Goal: Task Accomplishment & Management: Complete application form

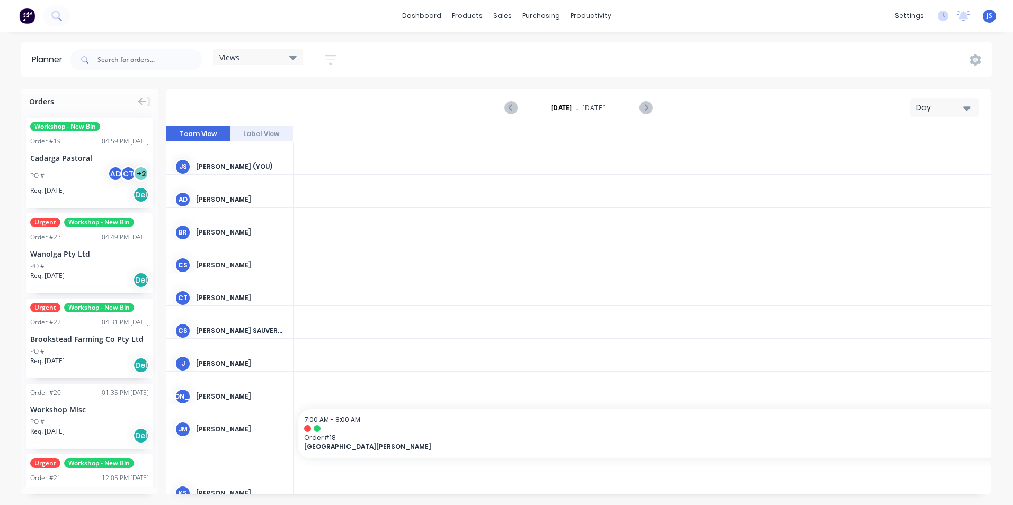
scroll to position [0, 2374]
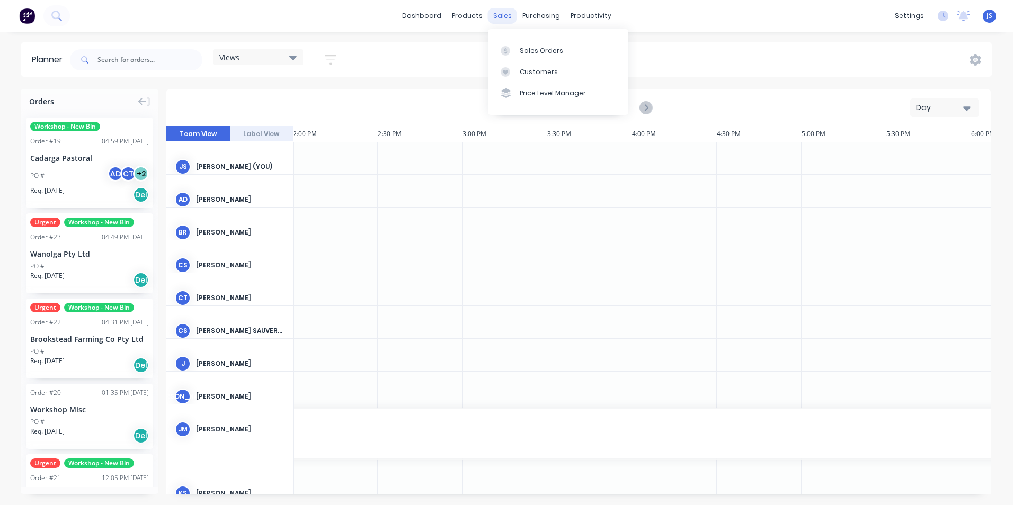
click at [497, 18] on div "sales" at bounding box center [502, 16] width 29 height 16
click at [541, 51] on div "Sales Orders" at bounding box center [541, 51] width 43 height 10
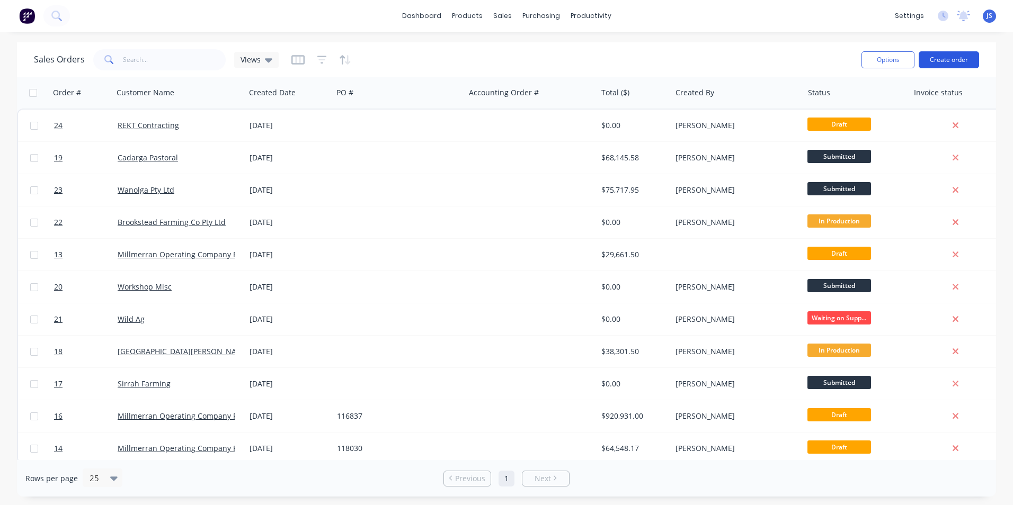
click at [944, 56] on button "Create order" at bounding box center [949, 59] width 60 height 17
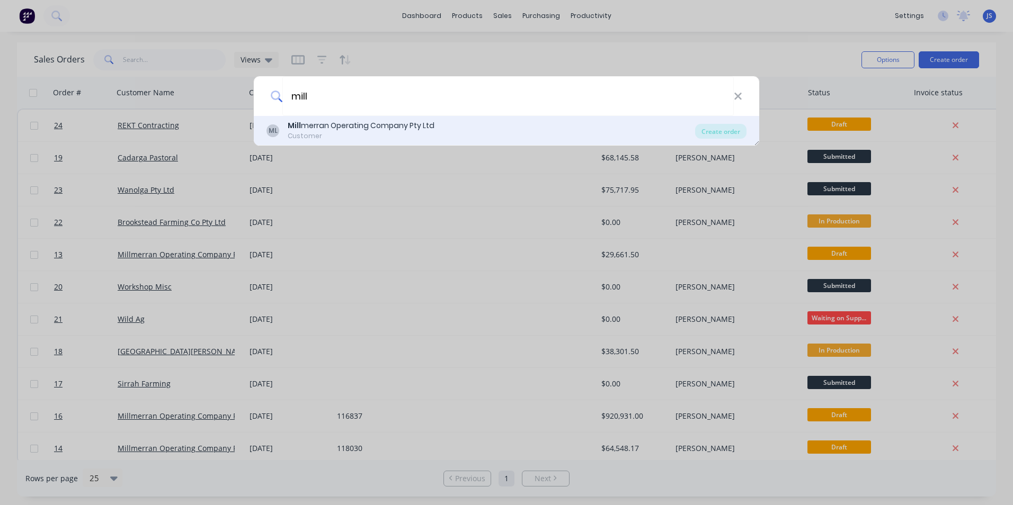
type input "mill"
click at [404, 124] on div "Mill merran Operating Company Pty Ltd" at bounding box center [361, 125] width 147 height 11
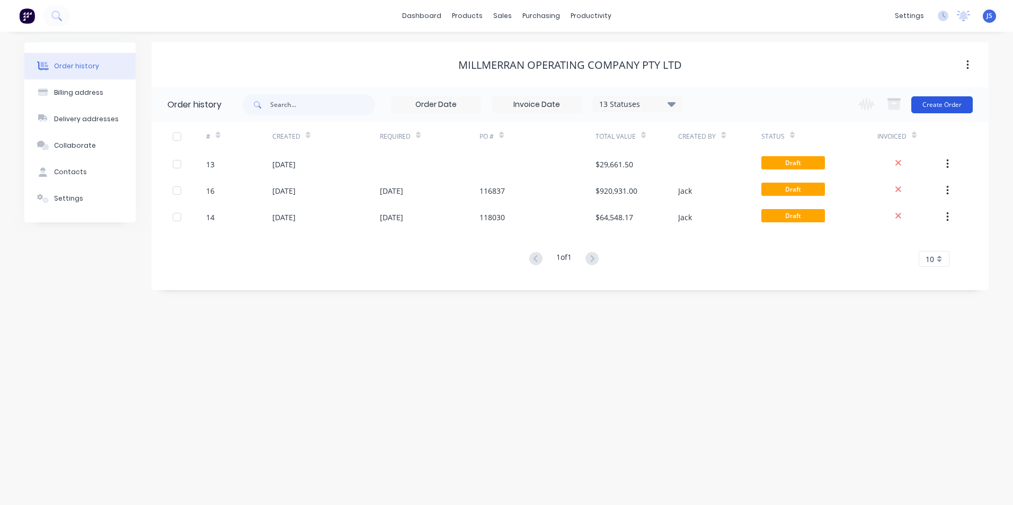
click at [930, 104] on button "Create Order" at bounding box center [941, 104] width 61 height 17
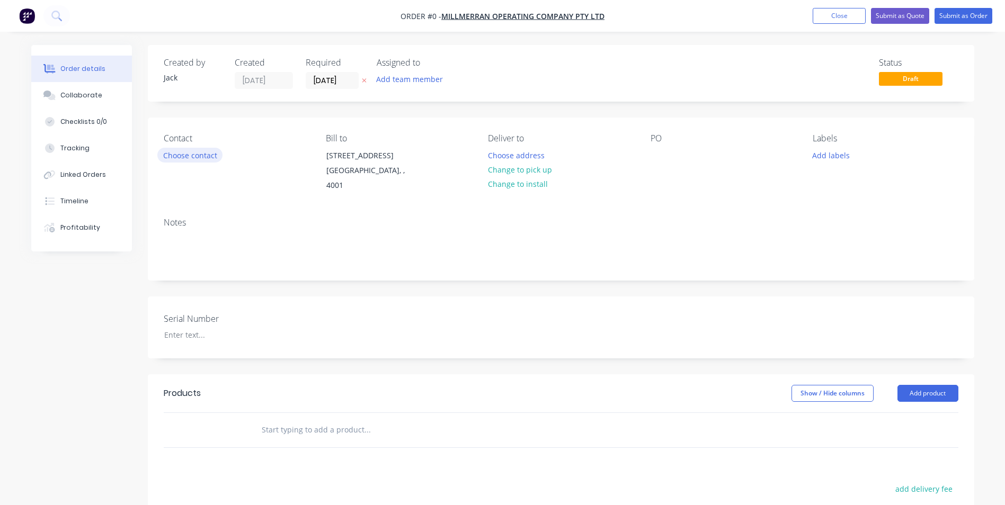
click at [208, 158] on button "Choose contact" at bounding box center [189, 155] width 65 height 14
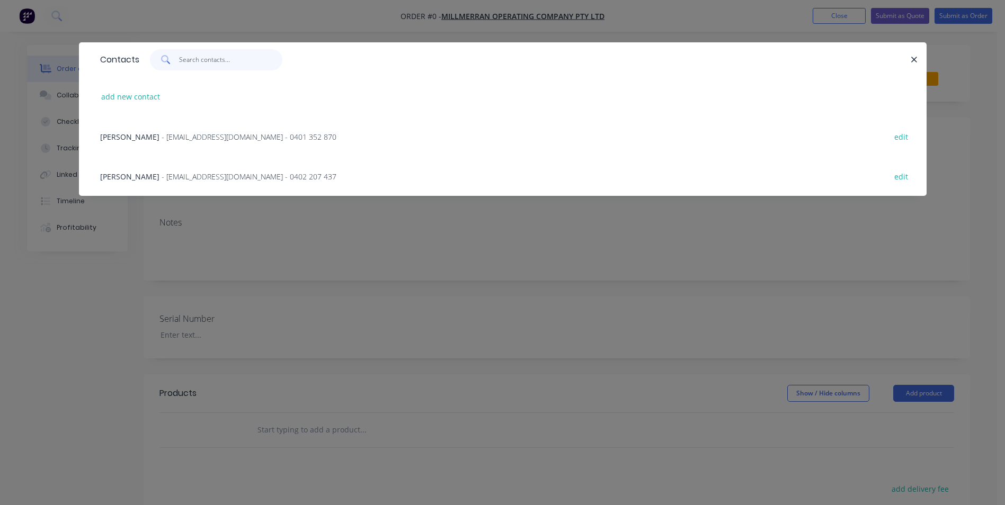
click at [194, 63] on input "text" at bounding box center [230, 59] width 103 height 21
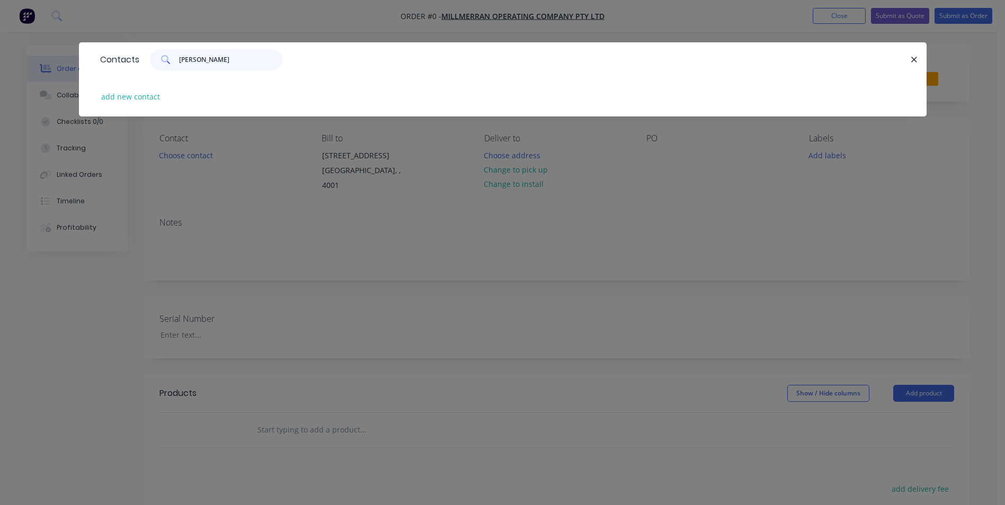
type input "[PERSON_NAME]"
click at [125, 87] on div "add new contact" at bounding box center [503, 97] width 816 height 40
click at [126, 93] on button "add new contact" at bounding box center [131, 97] width 70 height 14
select select "AU"
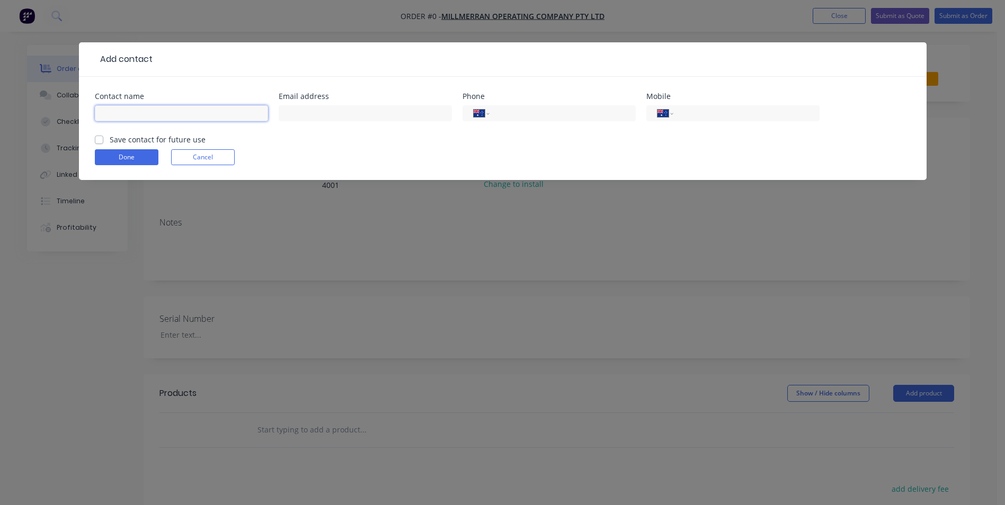
click at [175, 119] on input "text" at bounding box center [181, 113] width 173 height 16
type input "[PERSON_NAME]"
click at [298, 113] on input "text" at bounding box center [365, 113] width 173 height 16
type input "[EMAIL_ADDRESS][DOMAIN_NAME]"
click at [674, 115] on div "International [GEOGRAPHIC_DATA] [GEOGRAPHIC_DATA] [GEOGRAPHIC_DATA] [GEOGRAPHIC…" at bounding box center [732, 113] width 173 height 16
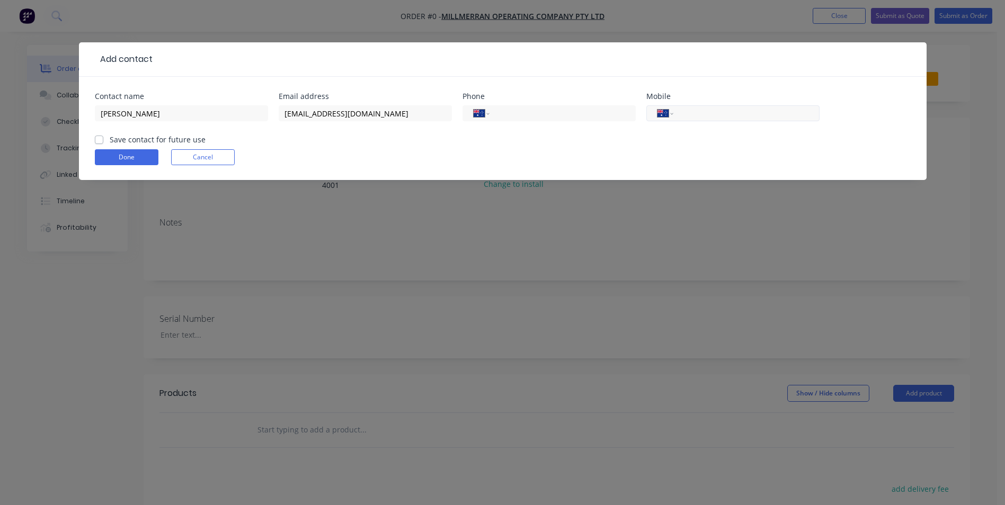
click at [686, 113] on input "tel" at bounding box center [744, 114] width 127 height 12
type input "0498 765 130"
click at [110, 140] on label "Save contact for future use" at bounding box center [158, 139] width 96 height 11
click at [102, 140] on input "Save contact for future use" at bounding box center [99, 139] width 8 height 10
checkbox input "true"
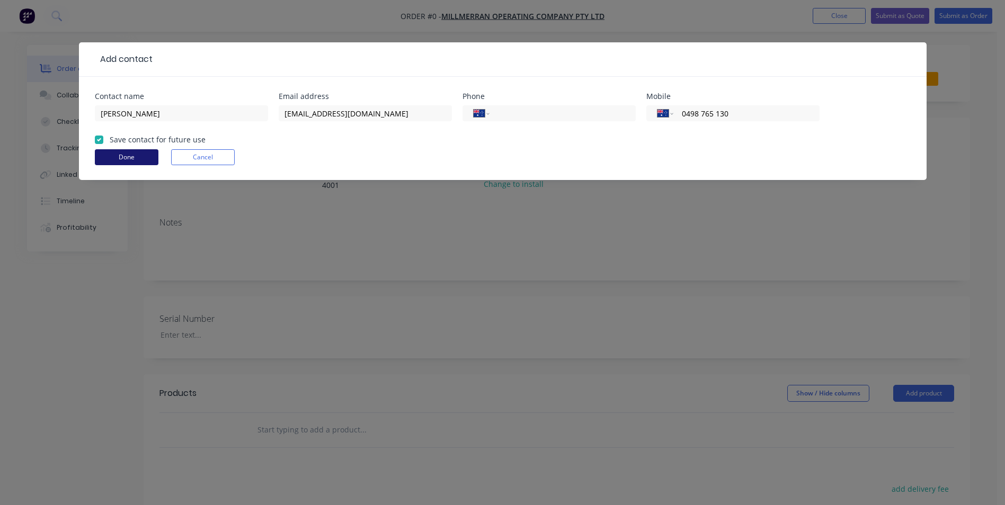
click at [117, 157] on button "Done" at bounding box center [127, 157] width 64 height 16
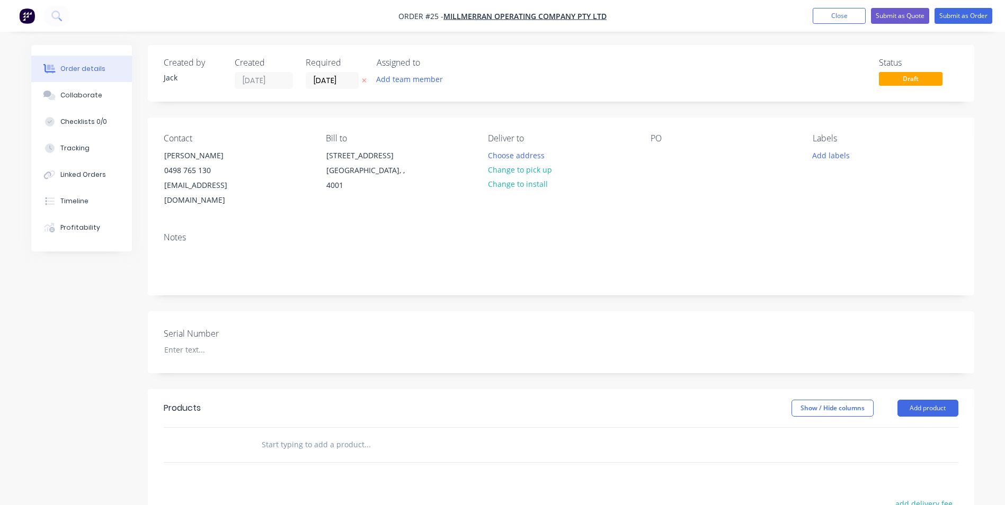
click at [689, 146] on div "PO" at bounding box center [723, 171] width 145 height 75
click at [673, 135] on div "PO" at bounding box center [723, 139] width 145 height 10
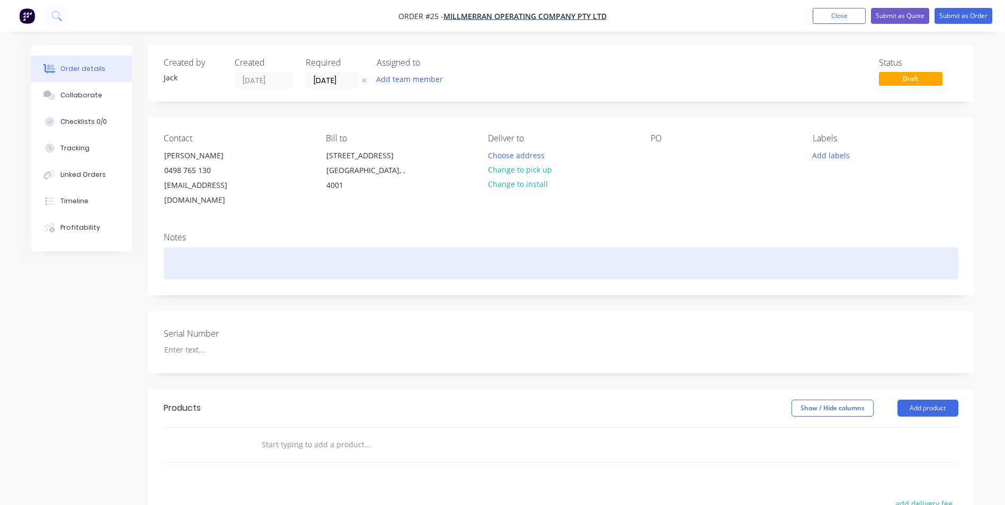
click at [189, 247] on div at bounding box center [561, 263] width 795 height 32
click at [306, 250] on div "Coal stockpile fire line replacement" at bounding box center [561, 263] width 795 height 32
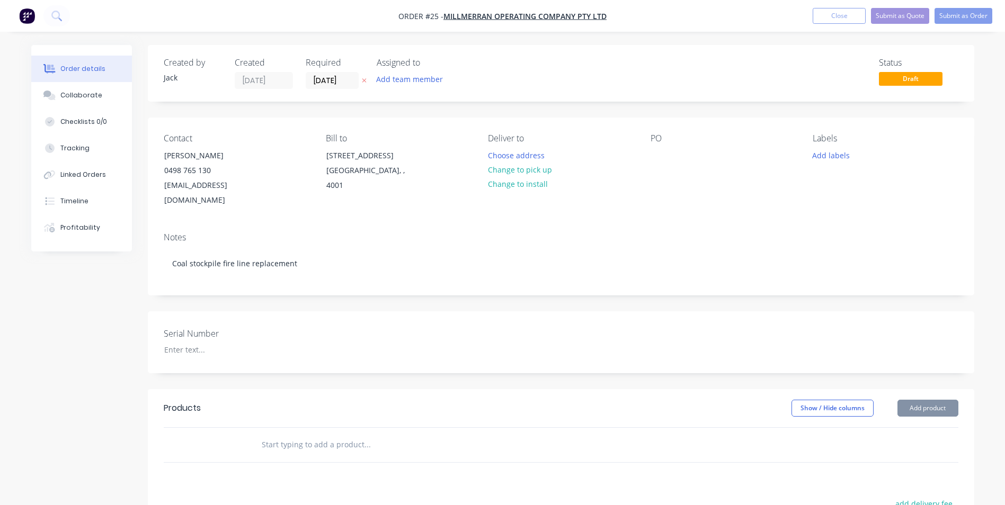
click at [332, 321] on div "Serial Number" at bounding box center [561, 343] width 826 height 62
click at [950, 16] on button "Submit as Order" at bounding box center [964, 16] width 58 height 16
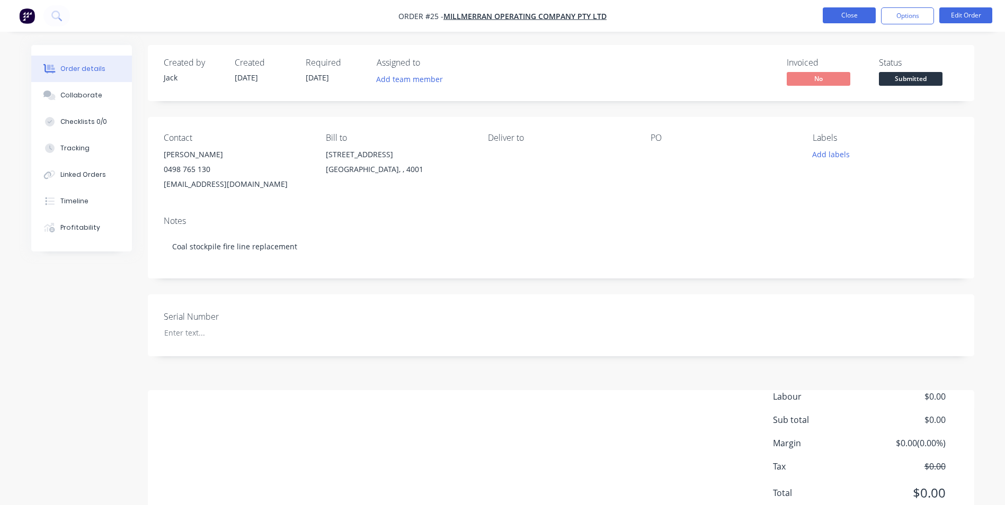
click at [831, 16] on button "Close" at bounding box center [849, 15] width 53 height 16
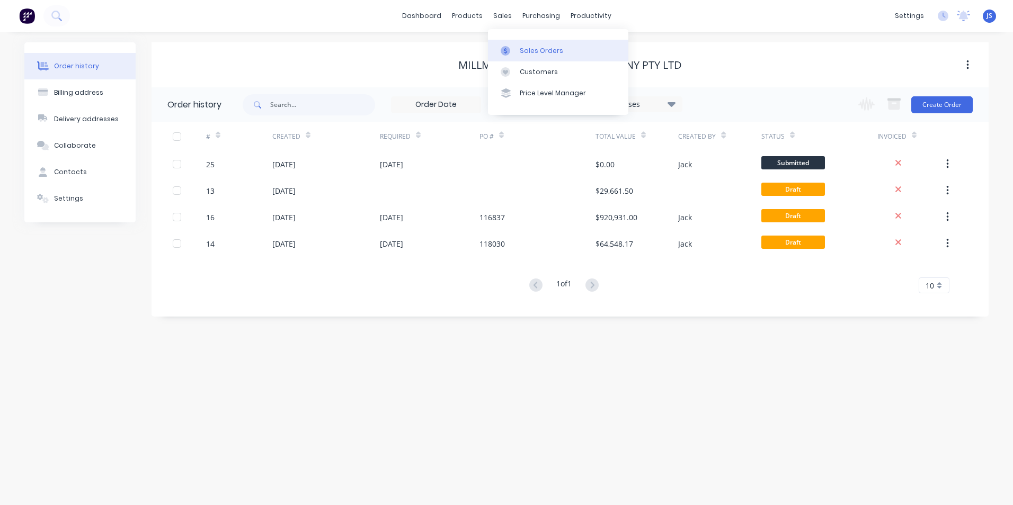
click at [521, 54] on div "Sales Orders" at bounding box center [541, 51] width 43 height 10
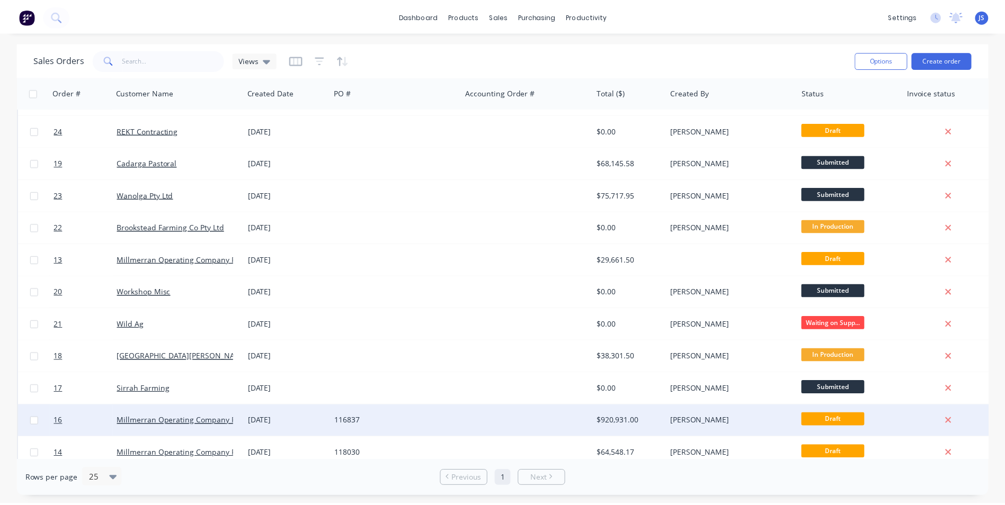
scroll to position [41, 0]
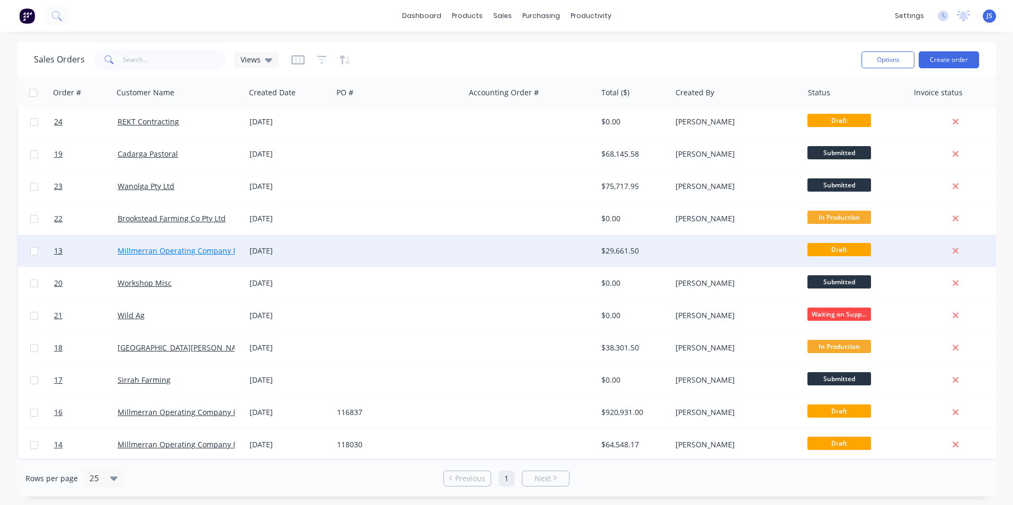
click at [171, 246] on link "Millmerran Operating Company Pty Ltd" at bounding box center [187, 251] width 139 height 10
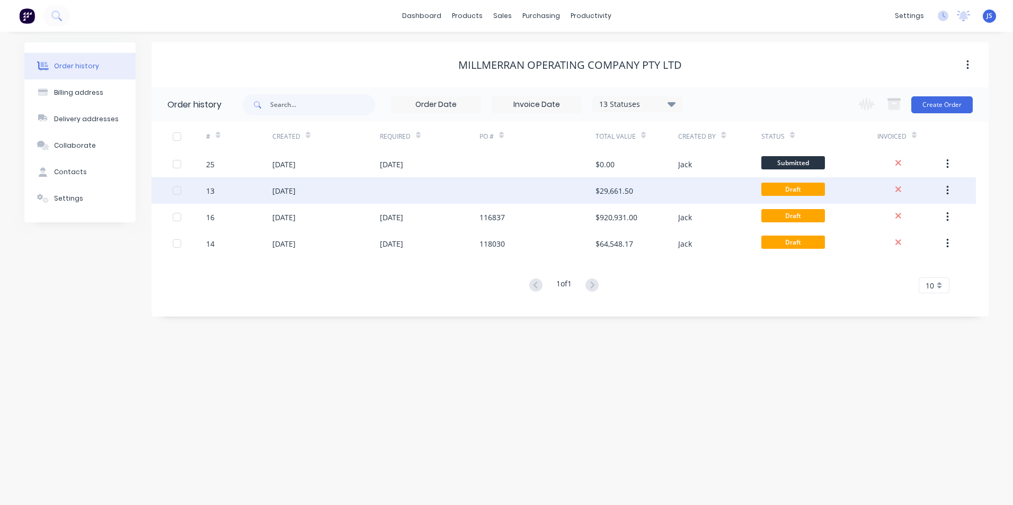
click at [183, 192] on div at bounding box center [189, 190] width 33 height 26
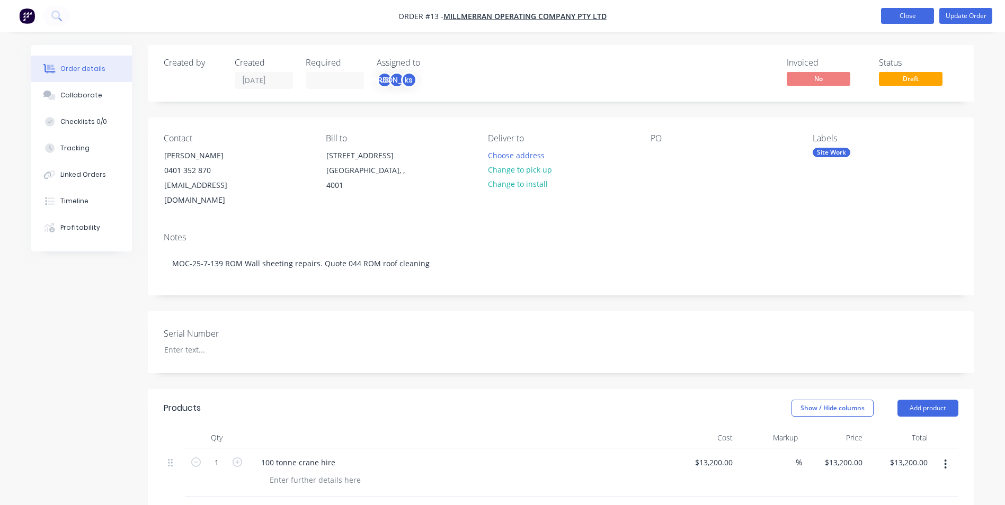
click at [896, 17] on button "Close" at bounding box center [907, 16] width 53 height 16
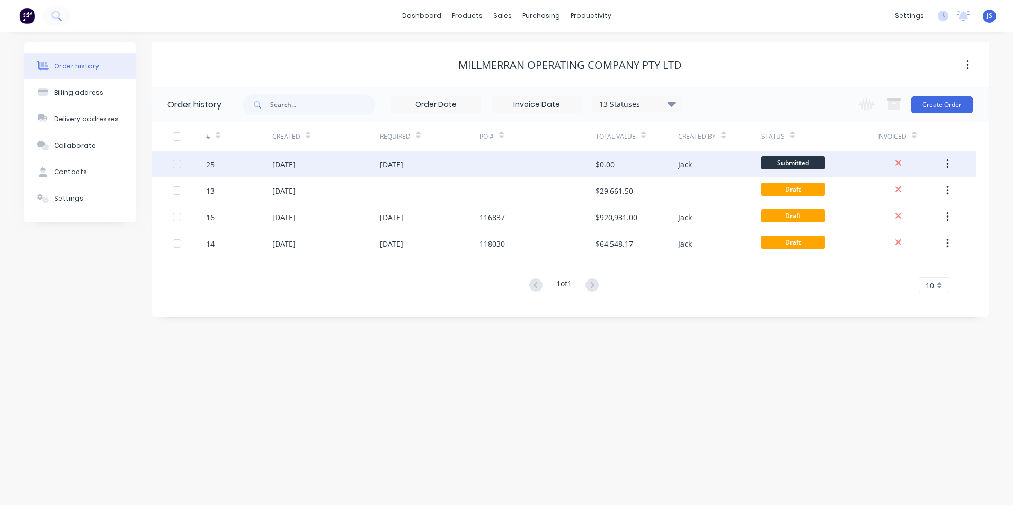
click at [187, 167] on div at bounding box center [189, 164] width 33 height 26
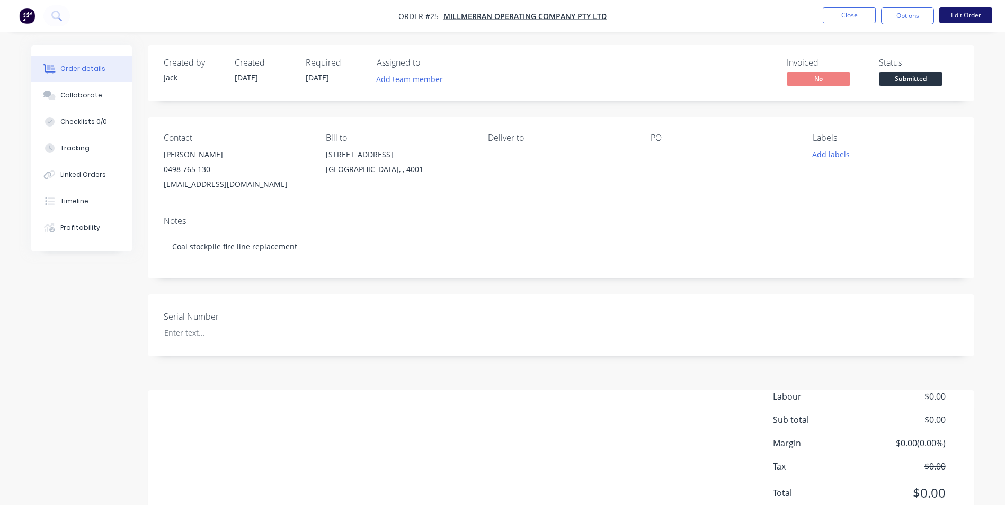
click at [953, 15] on button "Edit Order" at bounding box center [965, 15] width 53 height 16
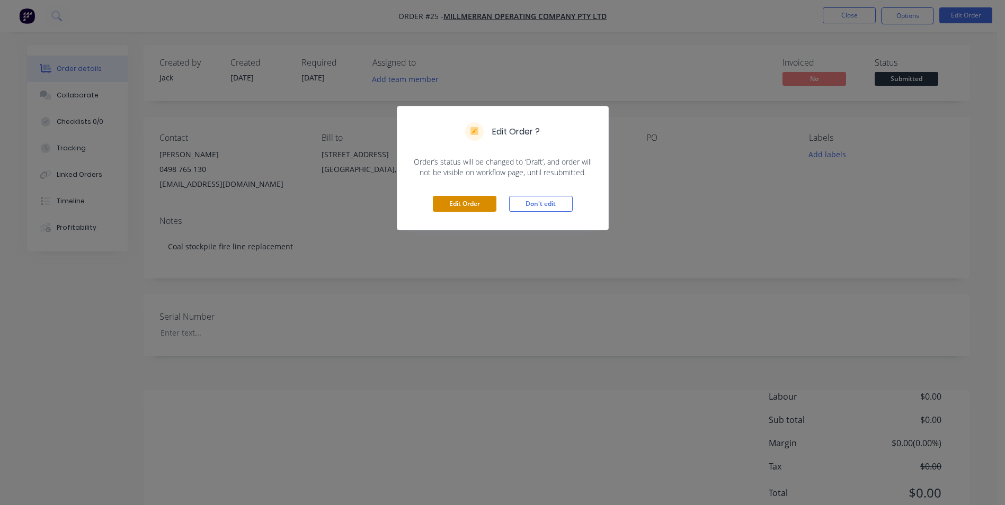
click at [470, 204] on button "Edit Order" at bounding box center [465, 204] width 64 height 16
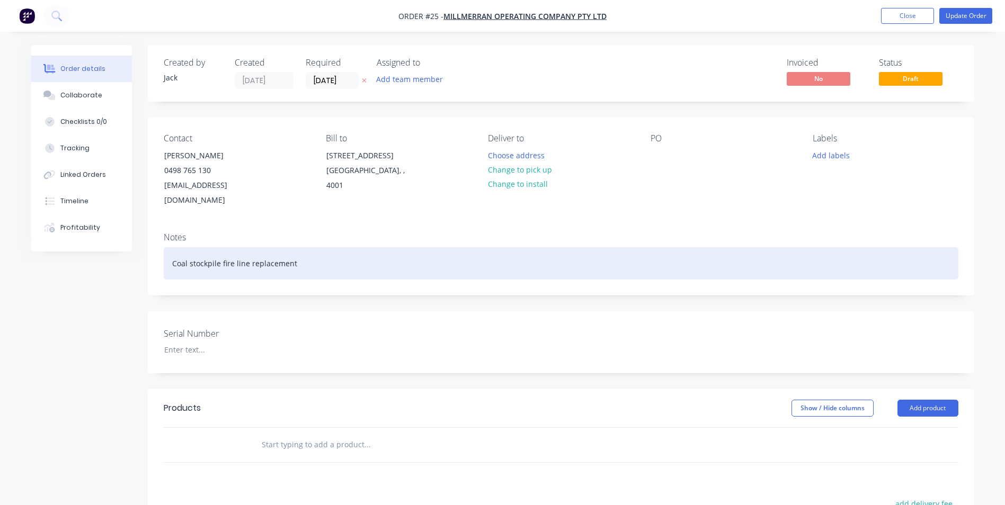
click at [303, 247] on div "Coal stockpile fire line replacement" at bounding box center [561, 263] width 795 height 32
click at [172, 247] on div "Coal stockpile fire line replacement" at bounding box center [561, 263] width 795 height 32
drag, startPoint x: 434, startPoint y: 250, endPoint x: 301, endPoint y: 251, distance: 133.0
click at [301, 251] on div "MOC-25-1-111 Coal Stock pile fire lineCoal stockpile fire line replacement" at bounding box center [561, 263] width 795 height 32
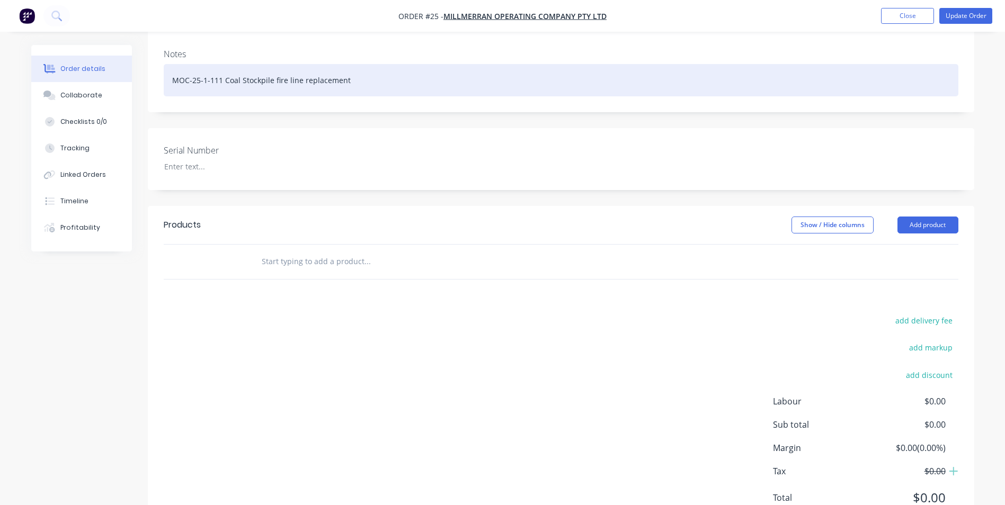
scroll to position [160, 0]
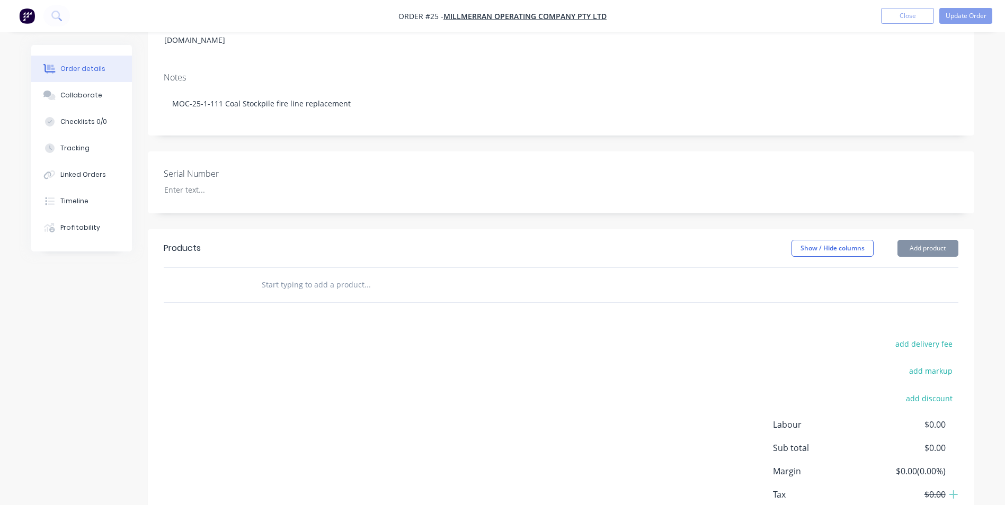
click at [325, 277] on input "text" at bounding box center [367, 284] width 212 height 21
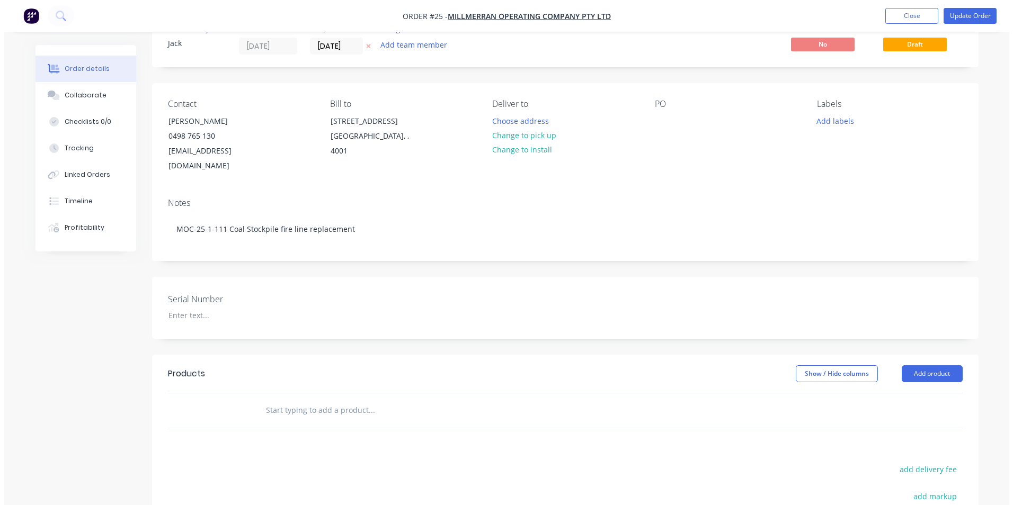
scroll to position [53, 0]
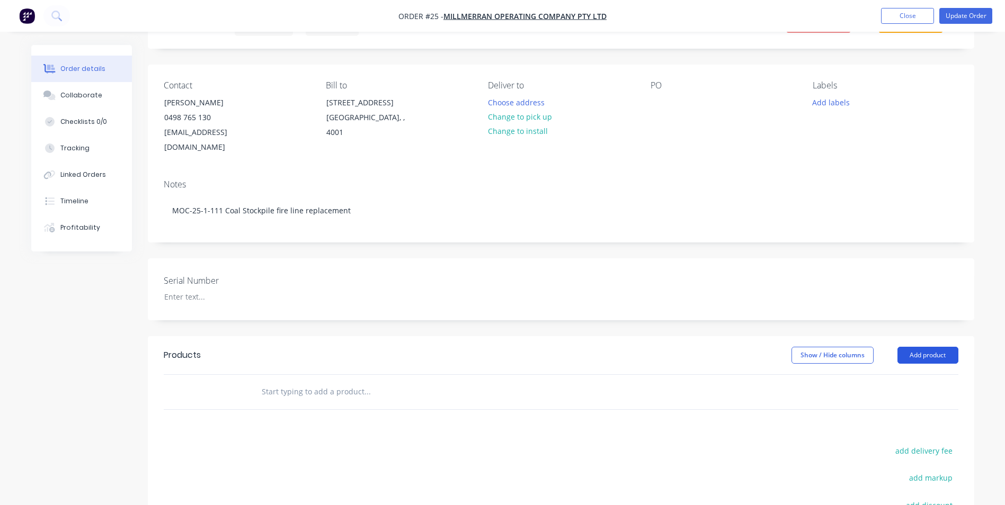
click at [931, 347] on button "Add product" at bounding box center [927, 355] width 61 height 17
click at [910, 481] on div "Labour" at bounding box center [908, 488] width 82 height 15
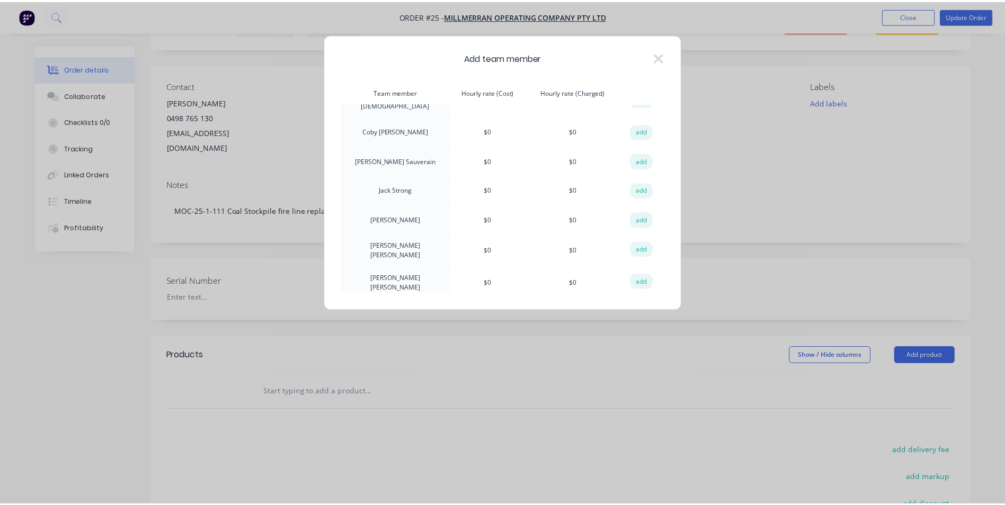
scroll to position [0, 0]
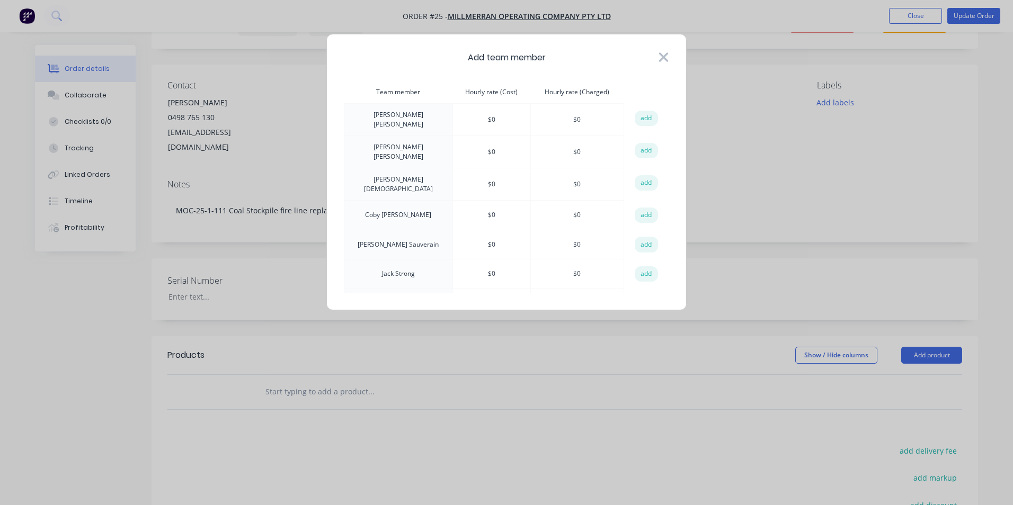
click at [668, 56] on icon at bounding box center [663, 57] width 11 height 15
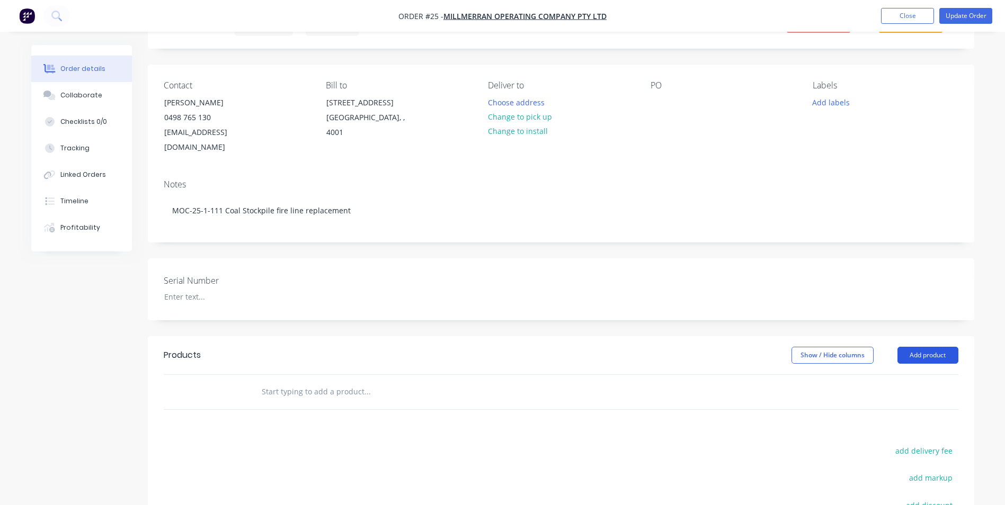
click at [918, 347] on button "Add product" at bounding box center [927, 355] width 61 height 17
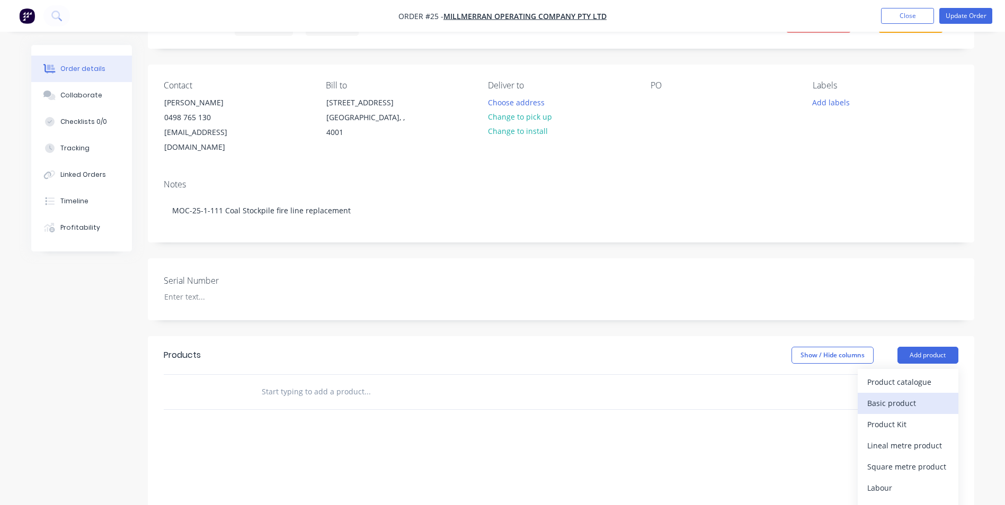
click at [899, 396] on div "Basic product" at bounding box center [908, 403] width 82 height 15
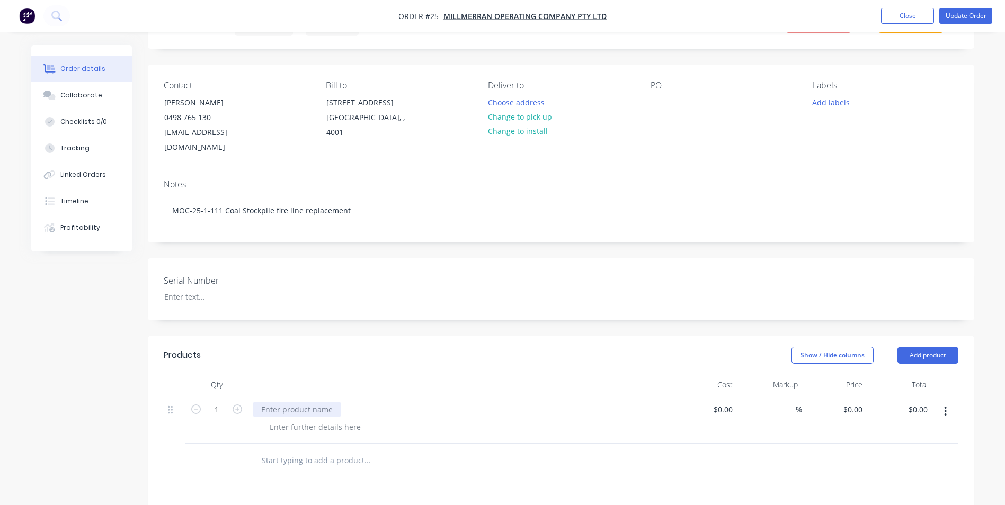
click at [307, 402] on div at bounding box center [297, 409] width 88 height 15
click at [411, 420] on div at bounding box center [464, 427] width 407 height 15
click at [721, 402] on div "$0.00" at bounding box center [722, 409] width 29 height 15
type input "$140.00"
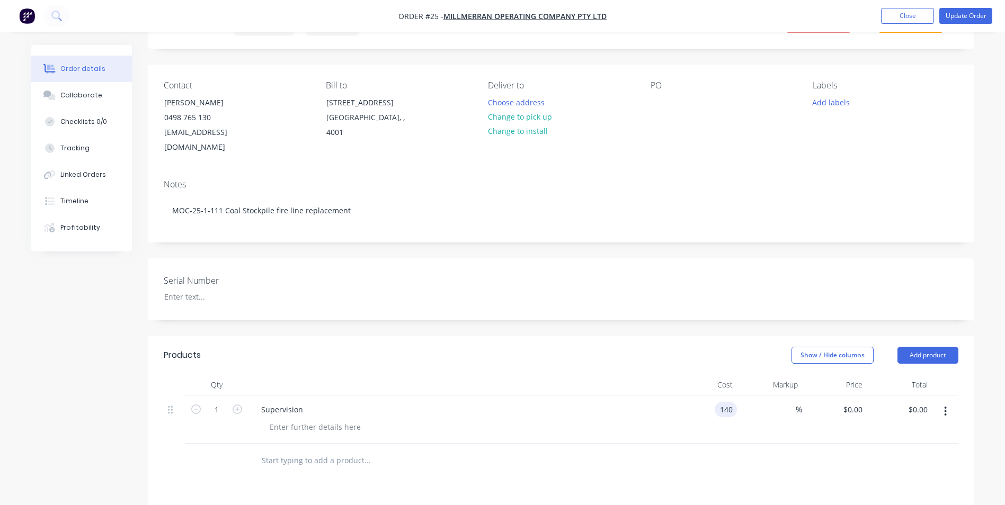
type input "$140.00"
click at [679, 398] on div "$140.00 140" at bounding box center [704, 420] width 65 height 48
click at [723, 402] on input "140" at bounding box center [720, 409] width 33 height 15
type input "$145.00"
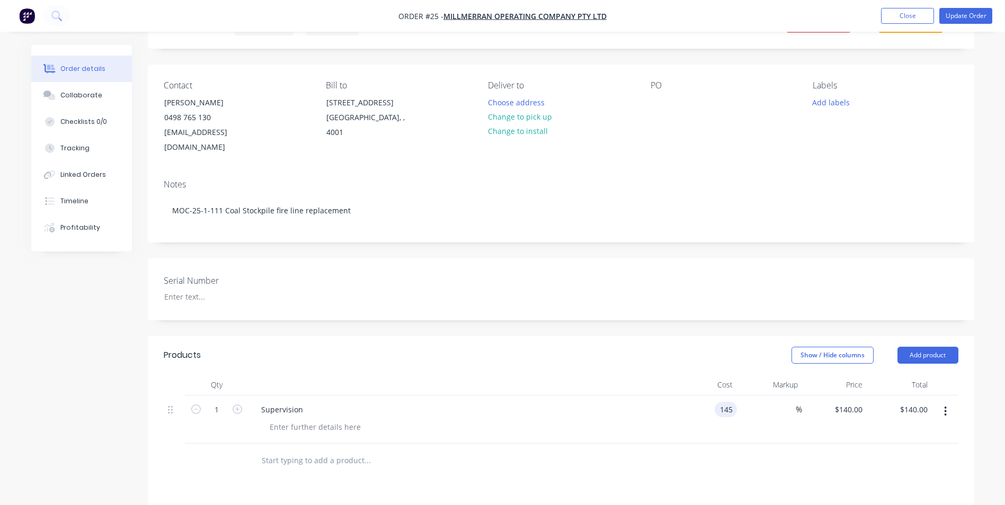
type input "$145.00"
click at [698, 422] on div "$145.00 145" at bounding box center [704, 420] width 65 height 48
click at [321, 402] on div "Supervision" at bounding box center [460, 409] width 415 height 15
click at [331, 420] on div at bounding box center [315, 427] width 108 height 15
click at [430, 453] on input "text" at bounding box center [367, 460] width 212 height 21
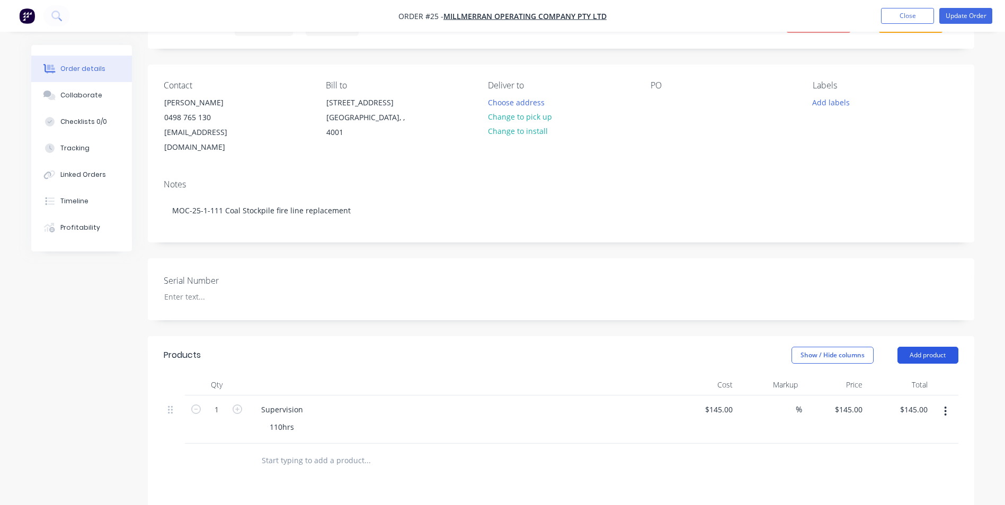
click at [913, 347] on button "Add product" at bounding box center [927, 355] width 61 height 17
click at [913, 396] on div "Basic product" at bounding box center [908, 403] width 82 height 15
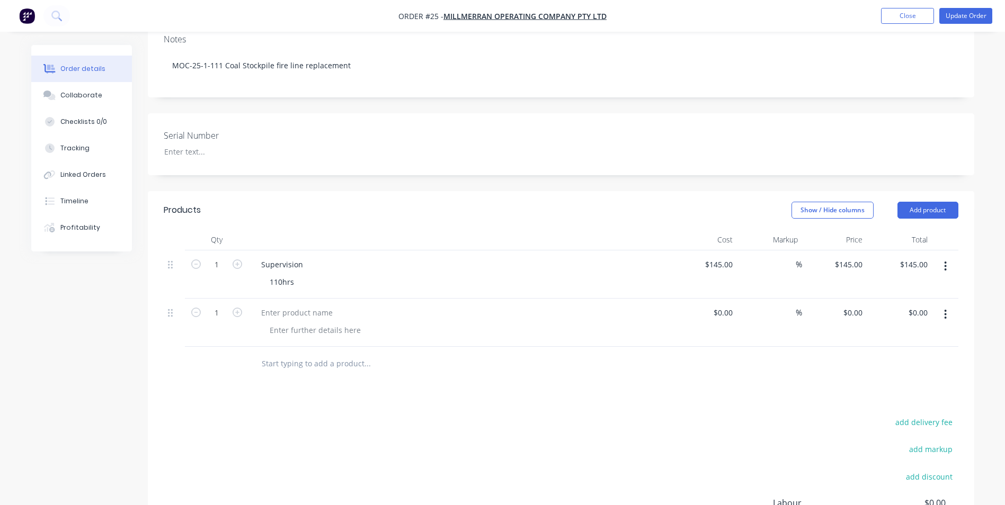
scroll to position [212, 0]
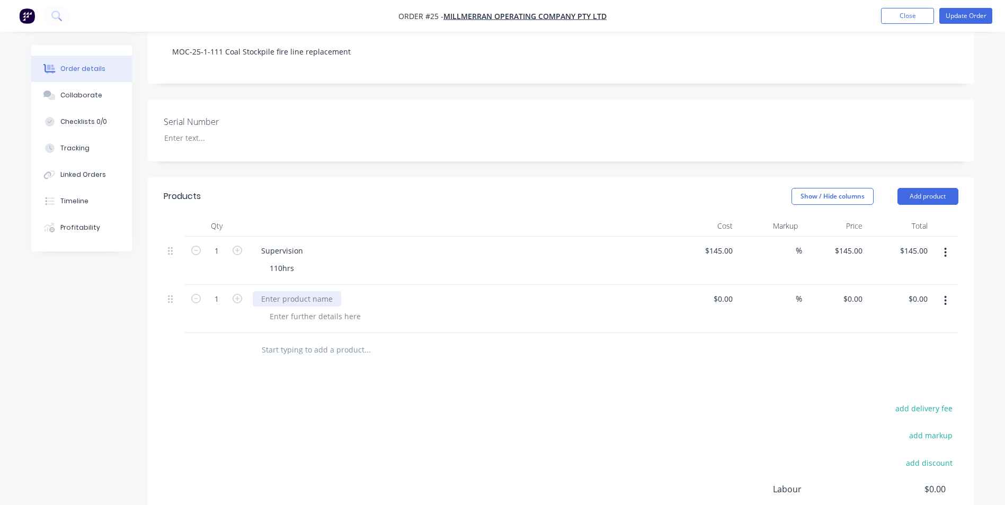
click at [283, 291] on div at bounding box center [297, 298] width 88 height 15
click at [289, 309] on div at bounding box center [315, 316] width 108 height 15
click at [298, 309] on div at bounding box center [315, 316] width 108 height 15
click at [666, 368] on div "Products Show / Hide columns Add product Qty Cost Markup Price Total 1 Supervis…" at bounding box center [561, 399] width 826 height 444
click at [720, 285] on div at bounding box center [704, 309] width 65 height 48
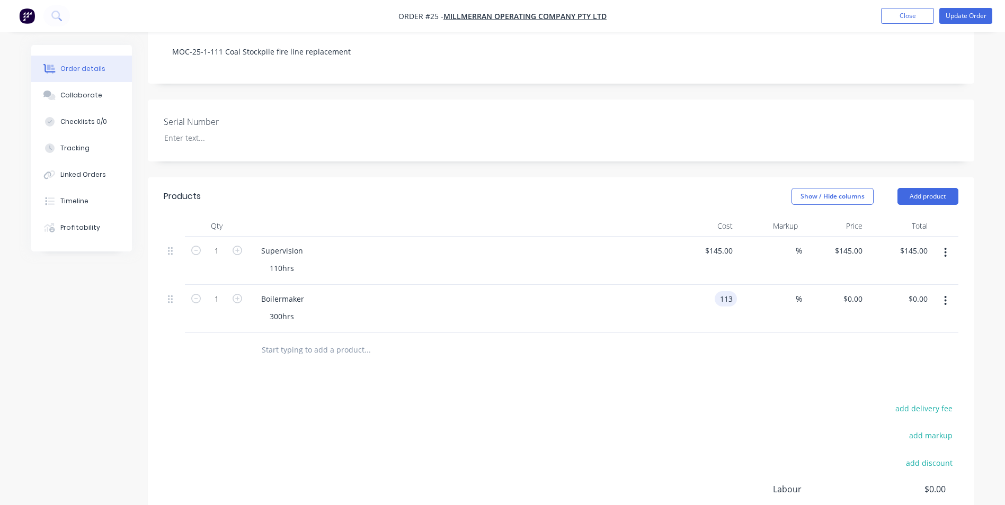
type input "$113.00"
click at [715, 371] on div "Products Show / Hide columns Add product Qty Cost Markup Price Total 1 Supervis…" at bounding box center [561, 399] width 826 height 444
click at [295, 340] on input "text" at bounding box center [367, 350] width 212 height 21
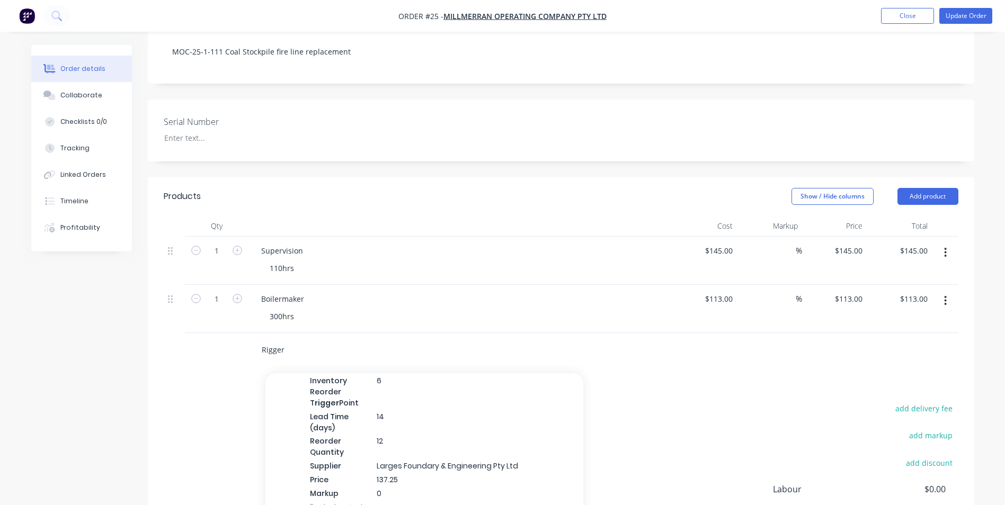
scroll to position [1219, 0]
type input "Rigger"
click at [689, 402] on div "add delivery fee add markup add discount Labour $0.00 Sub total $258.00 Margin …" at bounding box center [561, 504] width 795 height 204
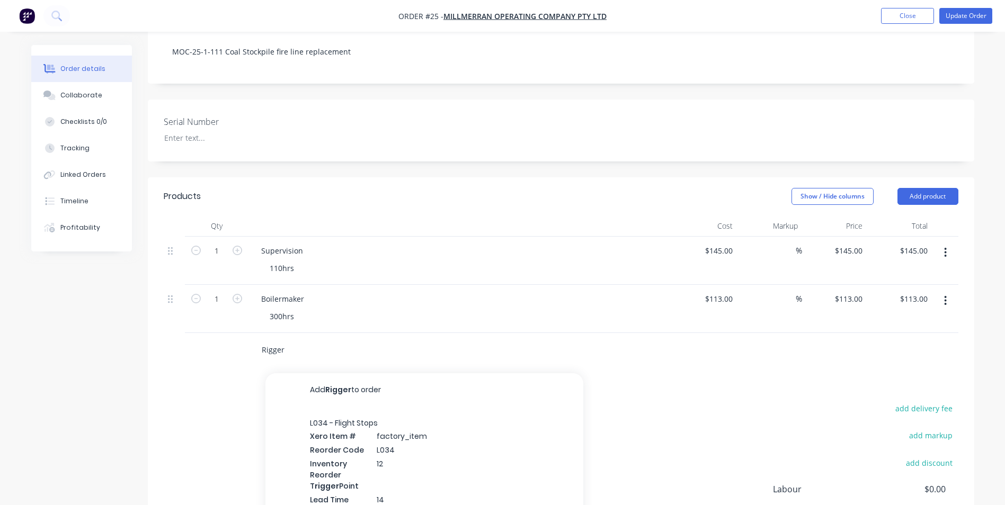
drag, startPoint x: 292, startPoint y: 336, endPoint x: 255, endPoint y: 332, distance: 37.9
click at [255, 340] on div "Rigger Add Rigger to order L034 - Flight Stops Xero Item # factory_item Reorder…" at bounding box center [412, 350] width 318 height 21
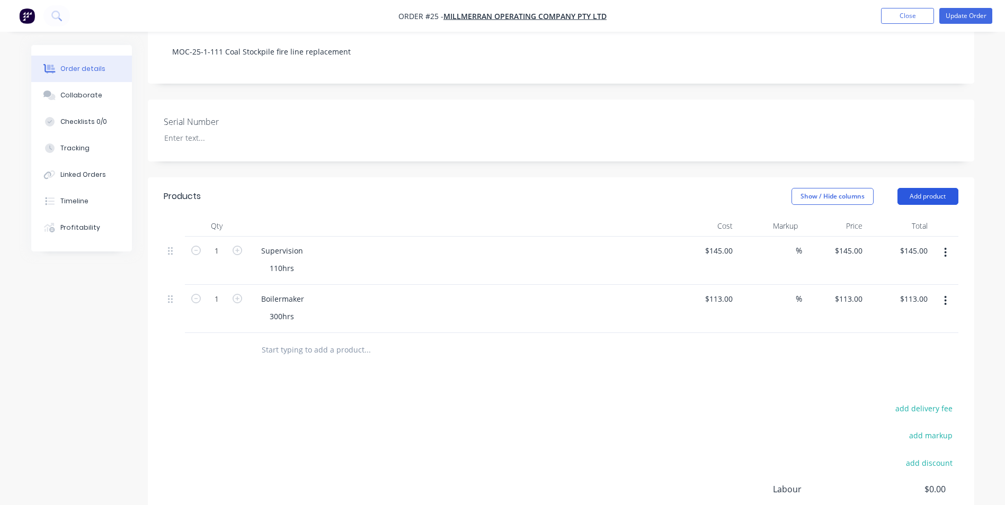
click at [909, 188] on button "Add product" at bounding box center [927, 196] width 61 height 17
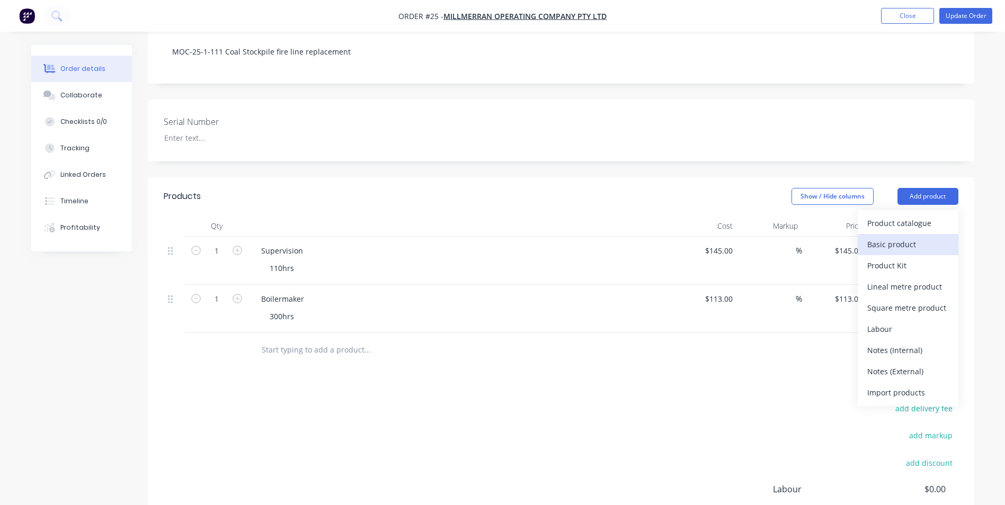
click at [902, 237] on div "Basic product" at bounding box center [908, 244] width 82 height 15
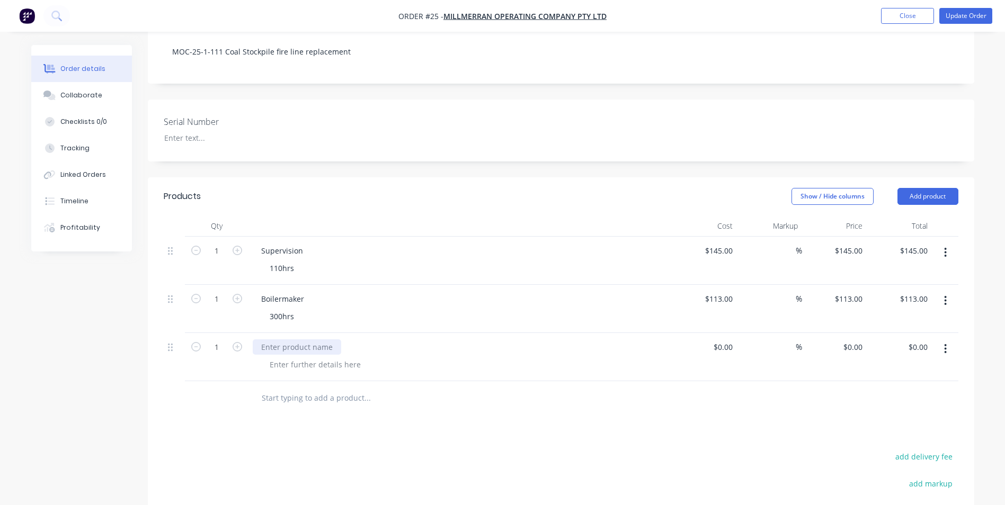
click at [293, 340] on div at bounding box center [297, 347] width 88 height 15
click at [288, 357] on div at bounding box center [315, 364] width 108 height 15
click at [710, 402] on div "Products Show / Hide columns Add product Qty Cost Markup Price Total 1 Supervis…" at bounding box center [561, 423] width 826 height 493
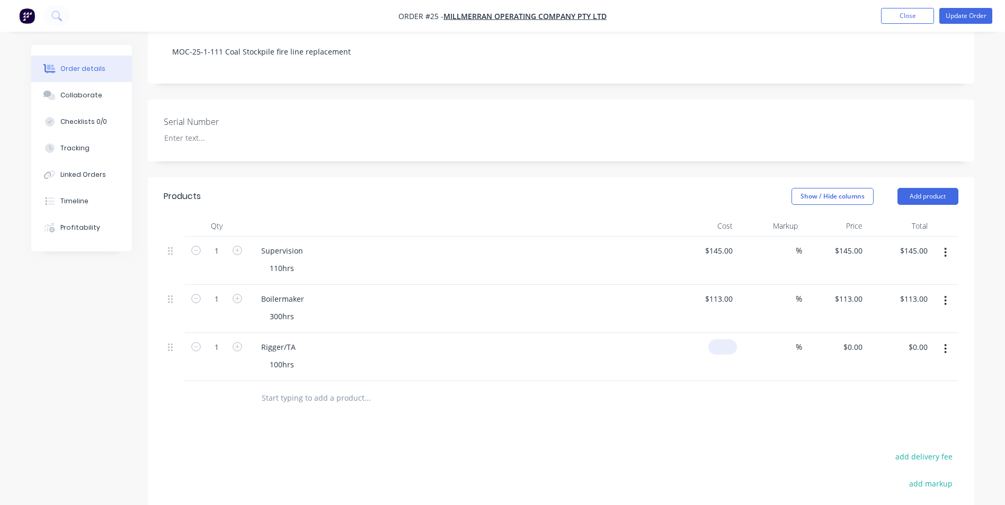
click at [724, 340] on div "$0.00" at bounding box center [722, 347] width 29 height 15
type input "$100.00"
click at [753, 381] on div at bounding box center [561, 398] width 795 height 34
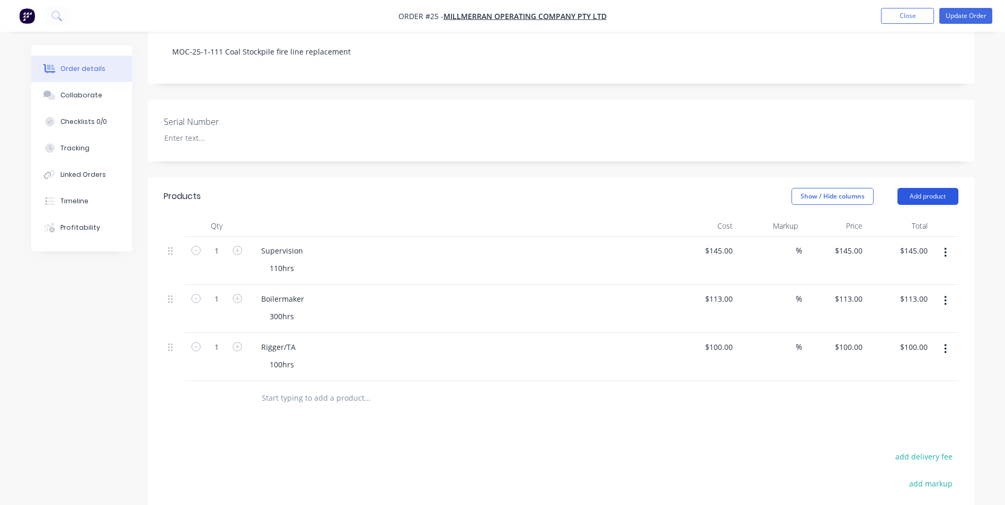
click at [933, 188] on button "Add product" at bounding box center [927, 196] width 61 height 17
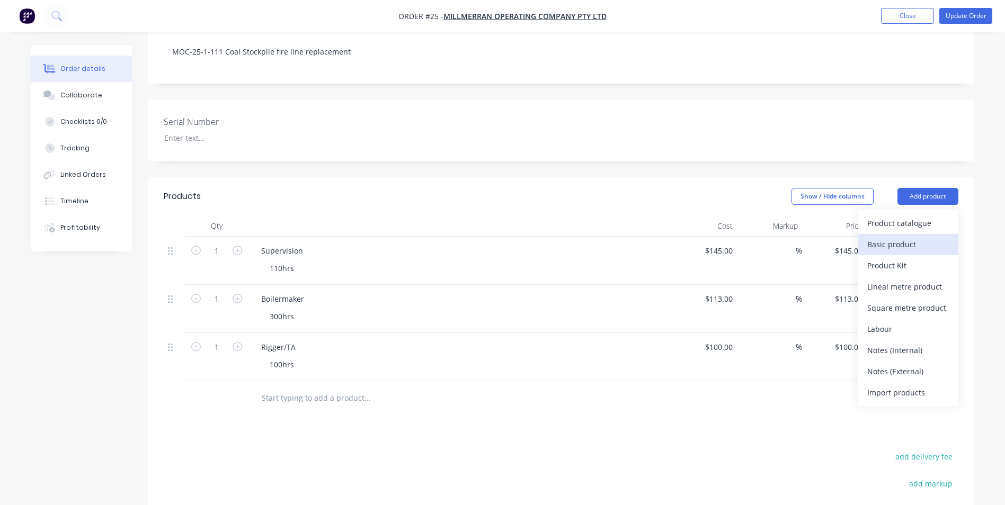
click at [900, 237] on div "Basic product" at bounding box center [908, 244] width 82 height 15
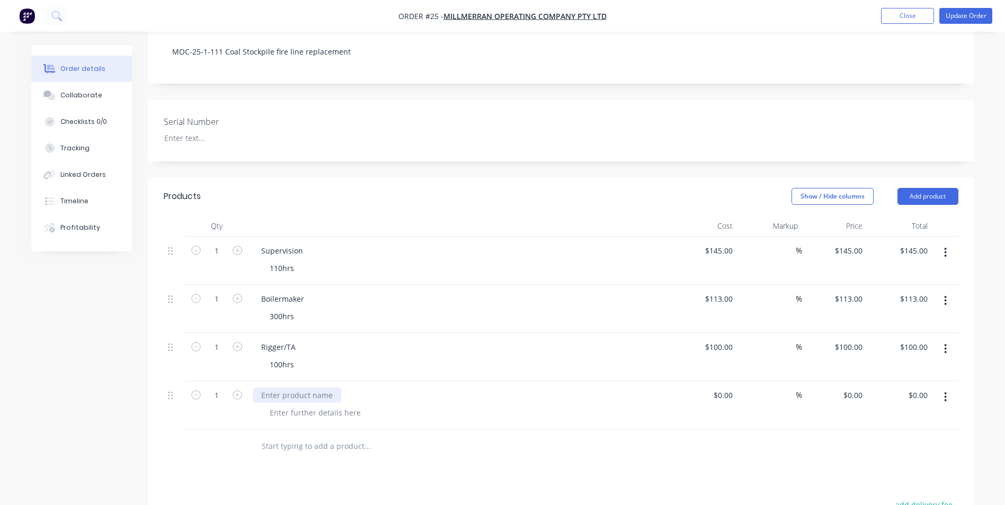
click at [280, 388] on div at bounding box center [297, 395] width 88 height 15
click at [272, 405] on div at bounding box center [315, 412] width 108 height 15
click at [724, 388] on div "$0.00" at bounding box center [722, 395] width 29 height 15
type input "$135.00"
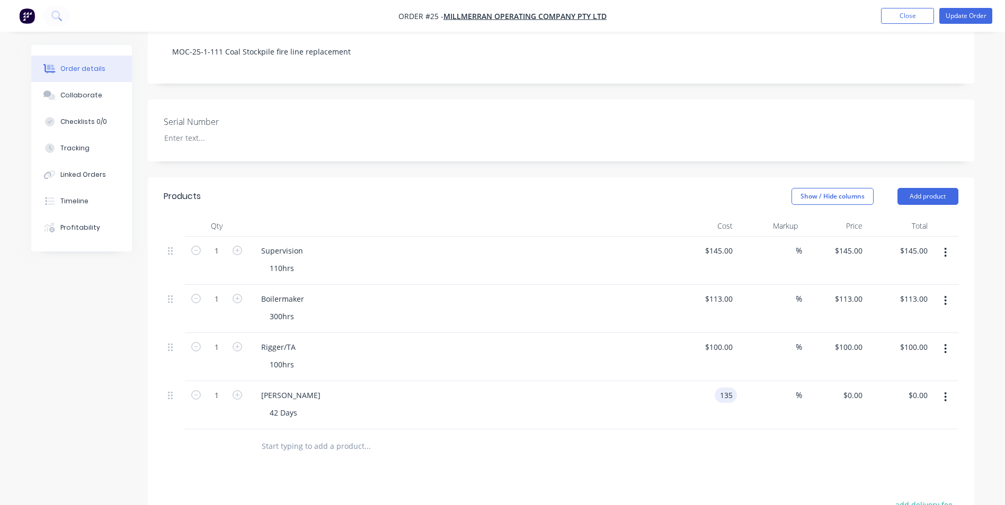
type input "$135.00"
click at [751, 446] on div at bounding box center [561, 447] width 795 height 34
click at [932, 188] on button "Add product" at bounding box center [927, 196] width 61 height 17
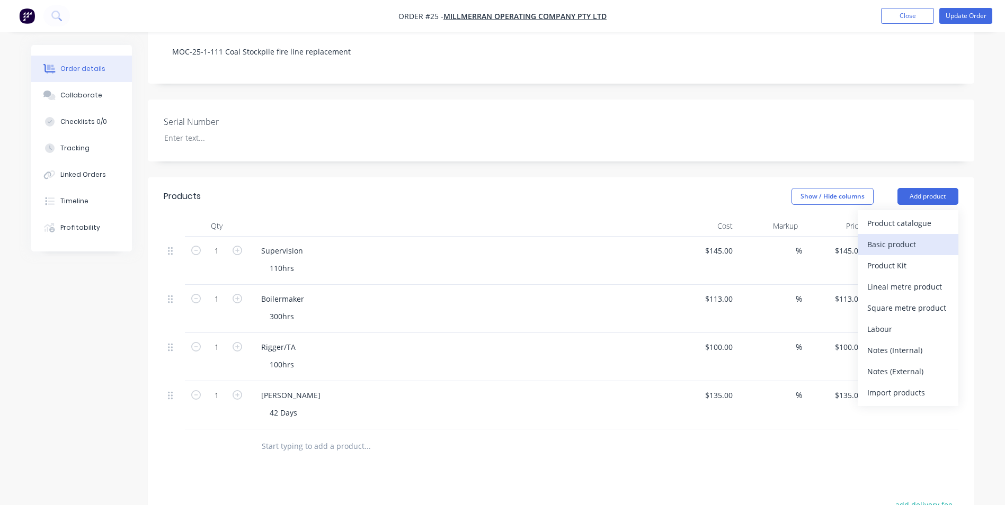
click at [911, 237] on div "Basic product" at bounding box center [908, 244] width 82 height 15
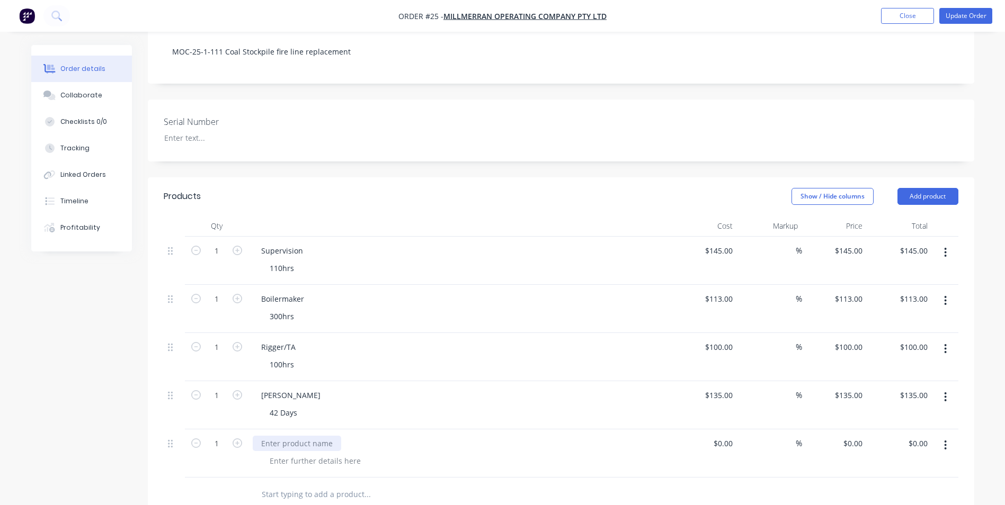
click at [300, 436] on div at bounding box center [297, 443] width 88 height 15
click at [304, 453] on div at bounding box center [315, 460] width 108 height 15
click at [726, 436] on input at bounding box center [731, 443] width 12 height 15
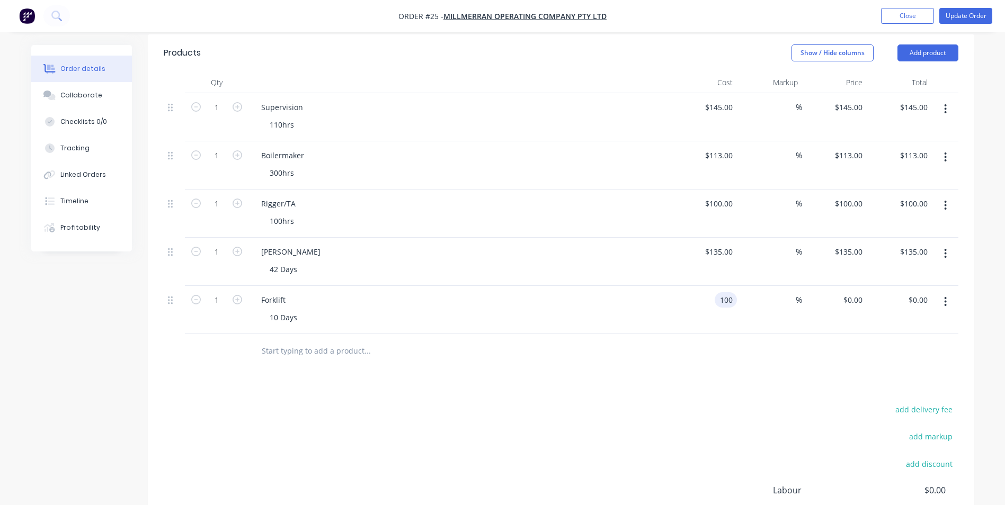
scroll to position [371, 0]
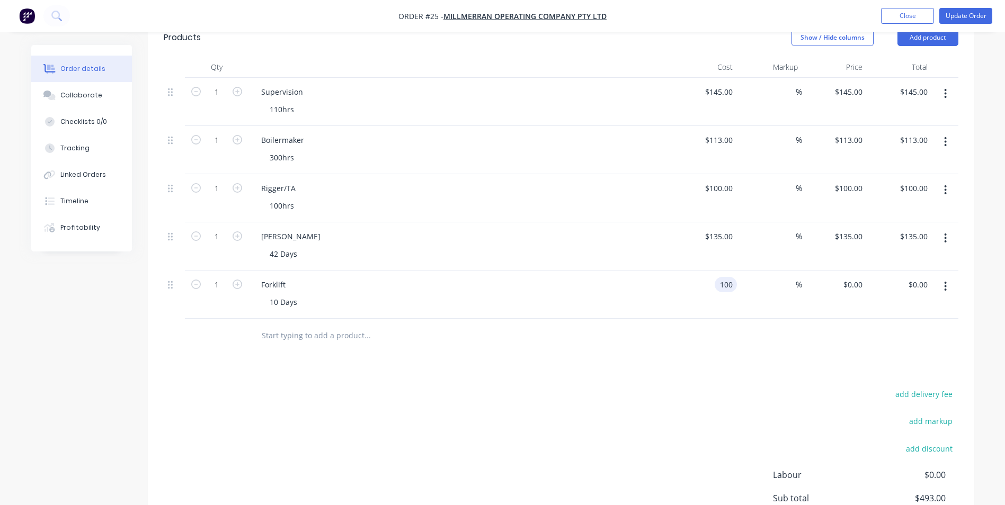
type input "$100.00"
click at [484, 341] on div "Products Show / Hide columns Add product Qty Cost Markup Price Total 1 Supervis…" at bounding box center [561, 313] width 826 height 589
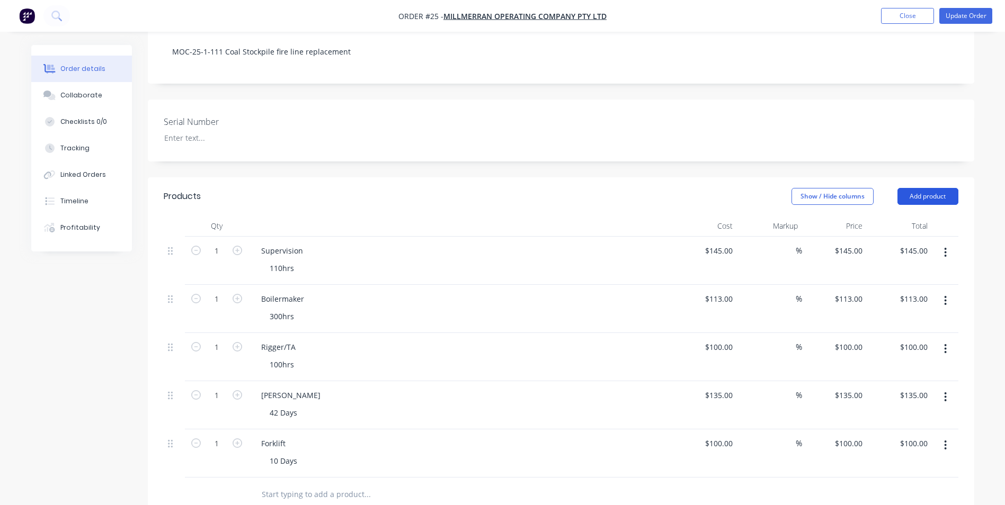
click at [932, 188] on button "Add product" at bounding box center [927, 196] width 61 height 17
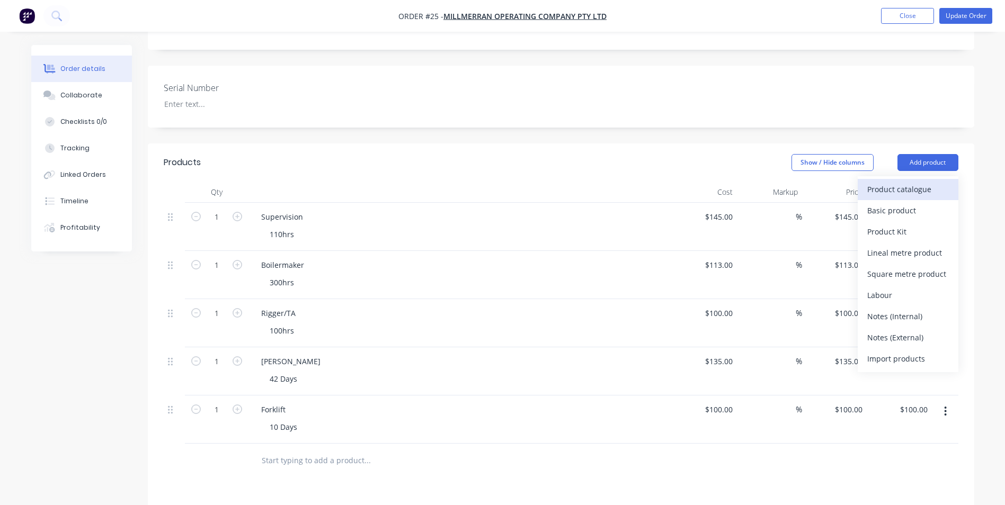
scroll to position [265, 0]
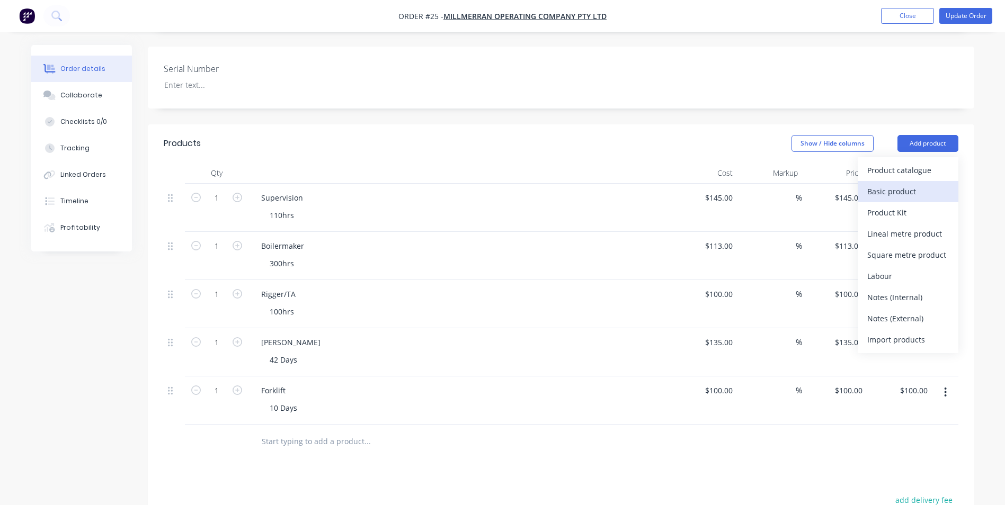
click at [910, 184] on div "Basic product" at bounding box center [908, 191] width 82 height 15
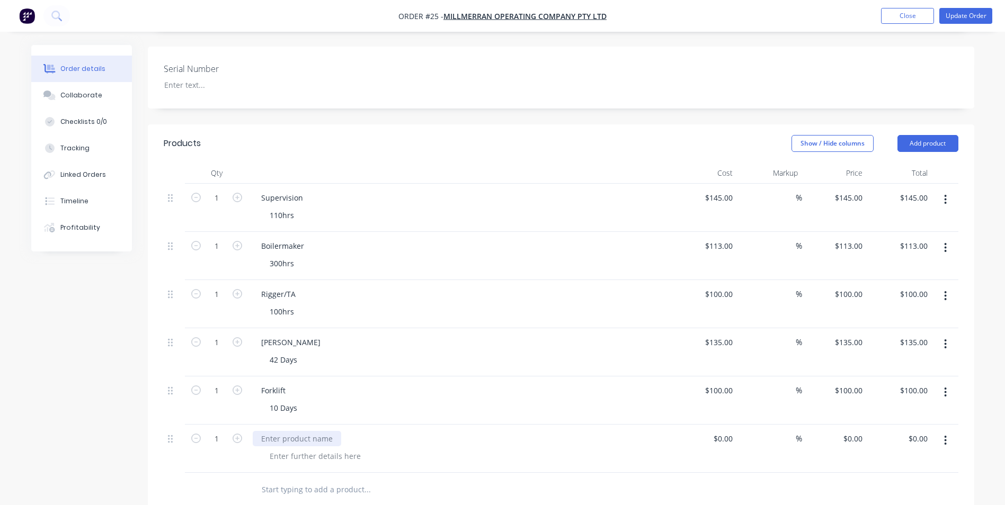
click at [299, 431] on div at bounding box center [297, 438] width 88 height 15
click at [326, 449] on div at bounding box center [315, 456] width 108 height 15
click at [324, 449] on div at bounding box center [315, 456] width 108 height 15
click at [731, 431] on input at bounding box center [725, 438] width 24 height 15
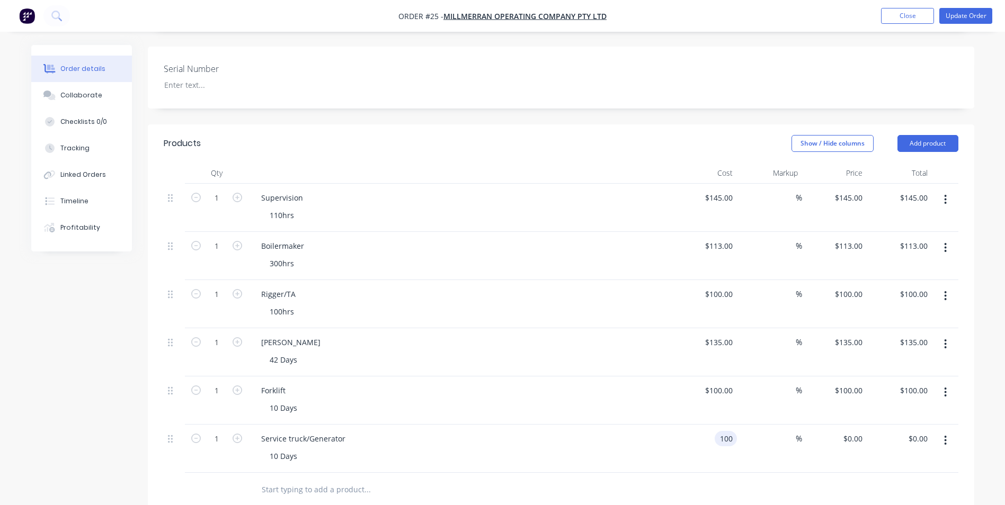
type input "$100.00"
click at [493, 479] on div at bounding box center [412, 489] width 318 height 21
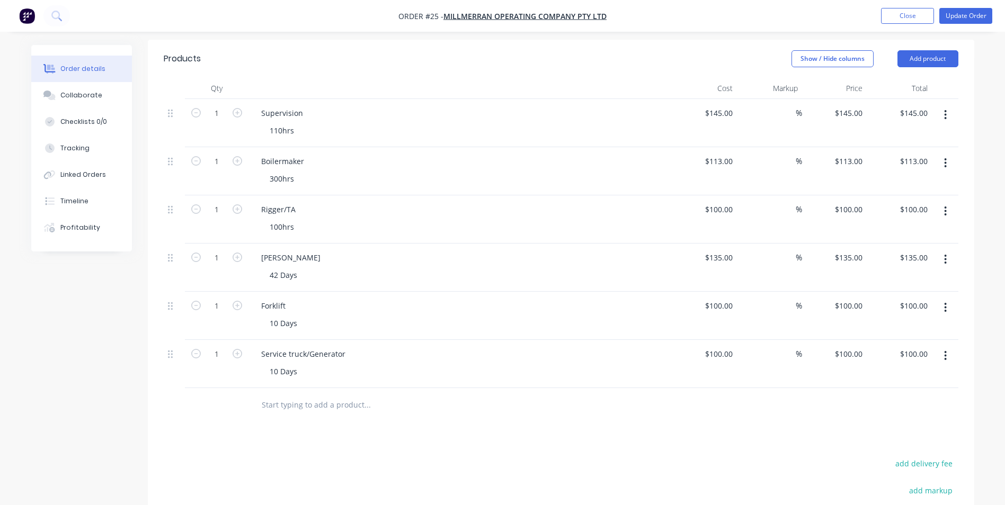
scroll to position [310, 0]
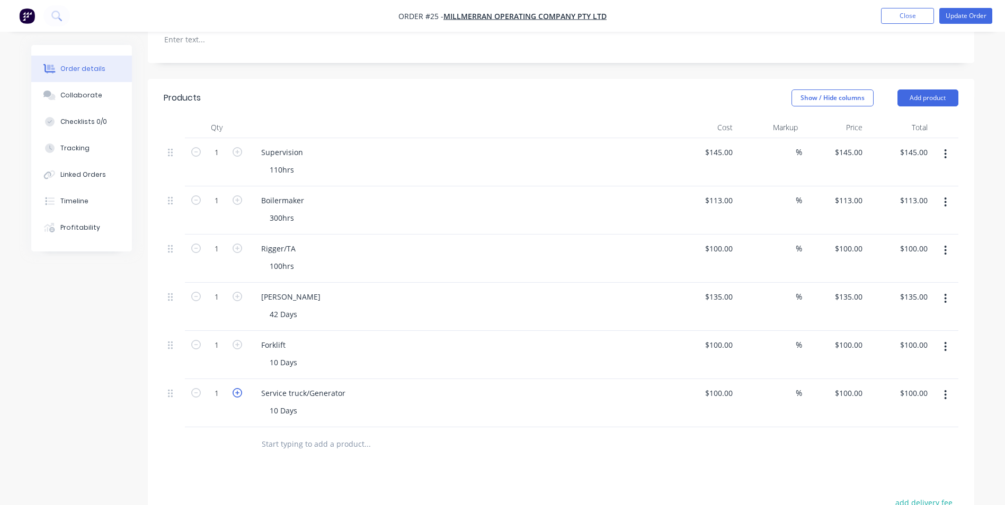
click at [238, 388] on icon "button" at bounding box center [238, 393] width 10 height 10
type input "2"
type input "$200.00"
click at [238, 388] on icon "button" at bounding box center [238, 393] width 10 height 10
type input "3"
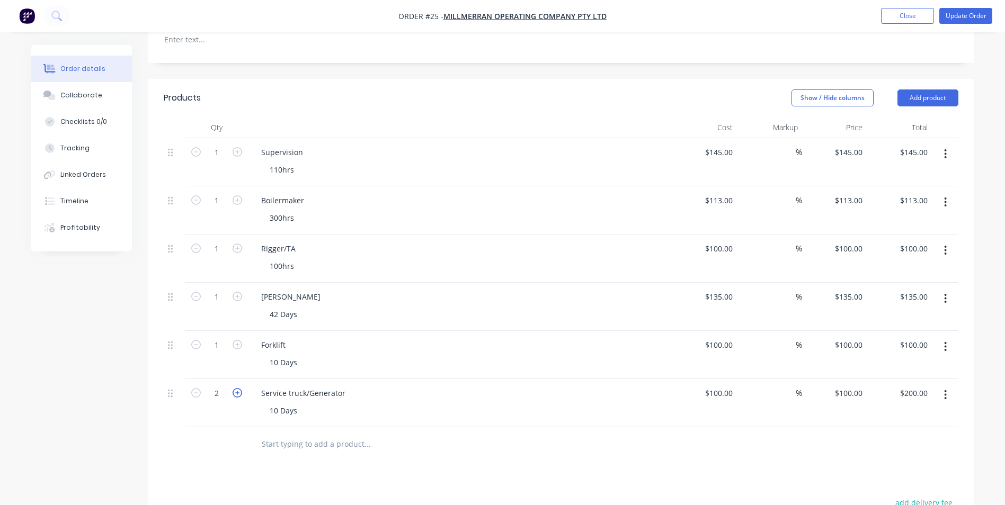
type input "$300.00"
click at [238, 388] on icon "button" at bounding box center [238, 393] width 10 height 10
type input "4"
type input "$400.00"
click at [238, 388] on icon "button" at bounding box center [238, 393] width 10 height 10
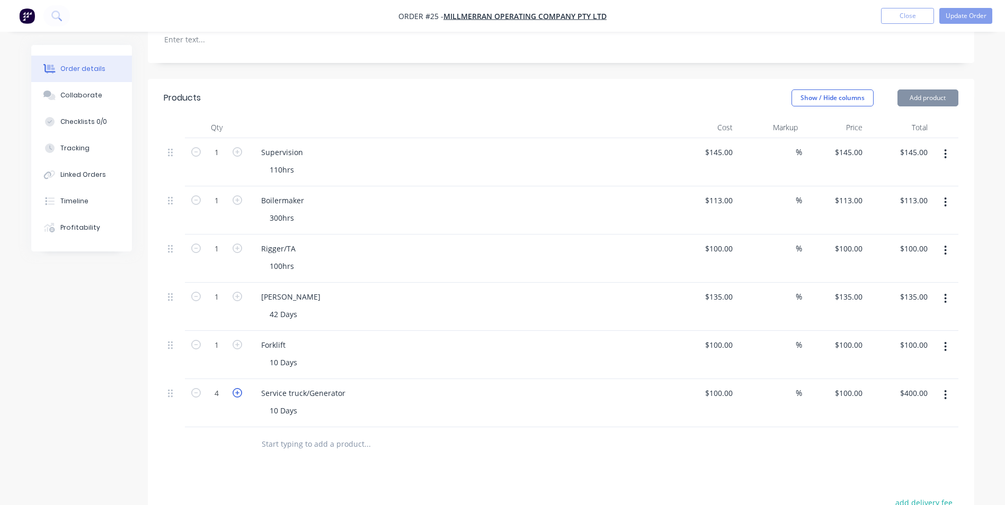
type input "5"
type input "$500.00"
click at [238, 388] on icon "button" at bounding box center [238, 393] width 10 height 10
type input "6"
type input "$600.00"
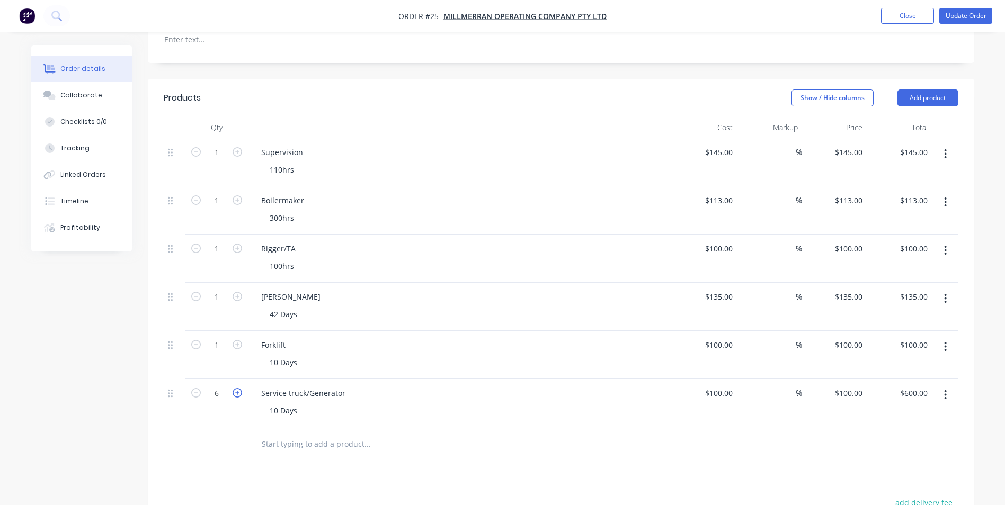
click at [238, 388] on icon "button" at bounding box center [238, 393] width 10 height 10
type input "7"
type input "$700.00"
click at [238, 388] on icon "button" at bounding box center [238, 393] width 10 height 10
type input "8"
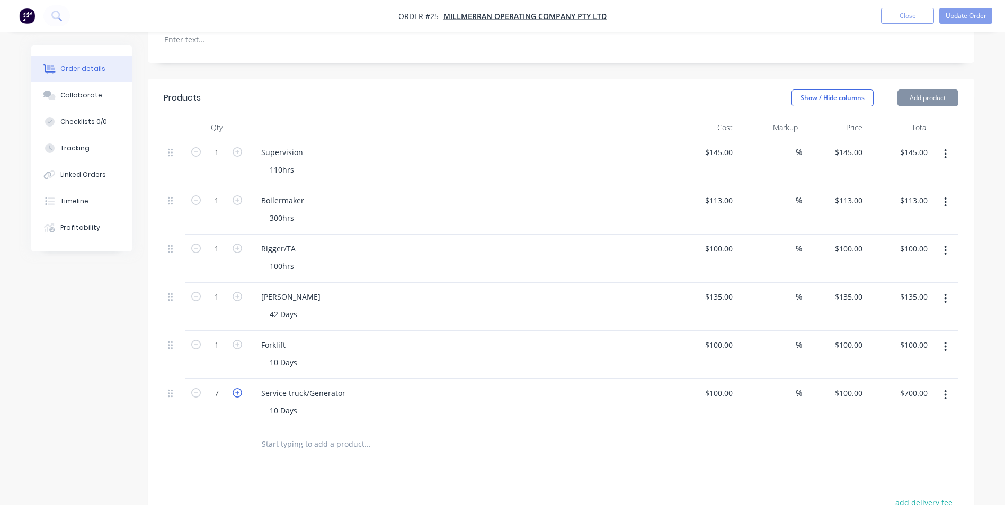
type input "$800.00"
click at [238, 388] on icon "button" at bounding box center [238, 393] width 10 height 10
type input "9"
type input "$900.00"
click at [238, 388] on icon "button" at bounding box center [238, 393] width 10 height 10
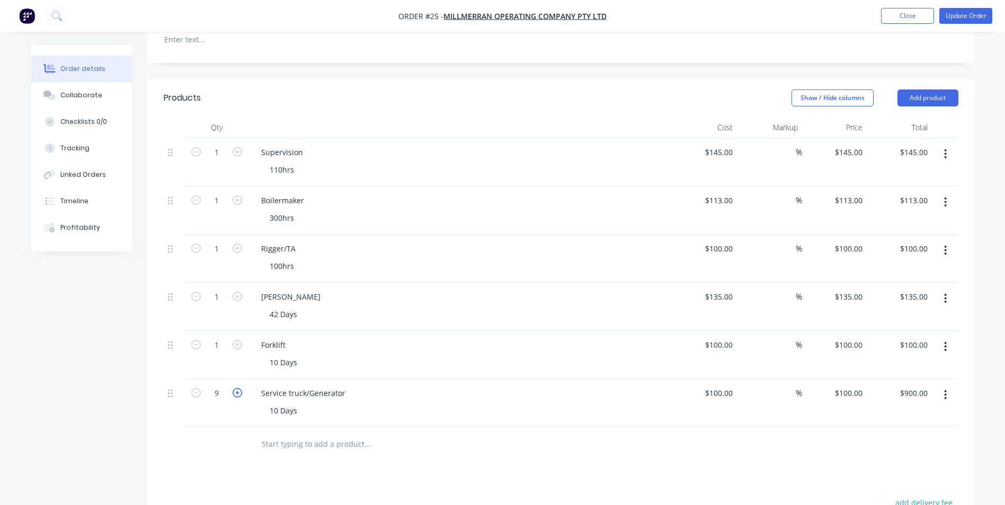
type input "10"
type input "$1,000.00"
click at [236, 340] on icon "button" at bounding box center [238, 345] width 10 height 10
type input "2"
type input "$200.00"
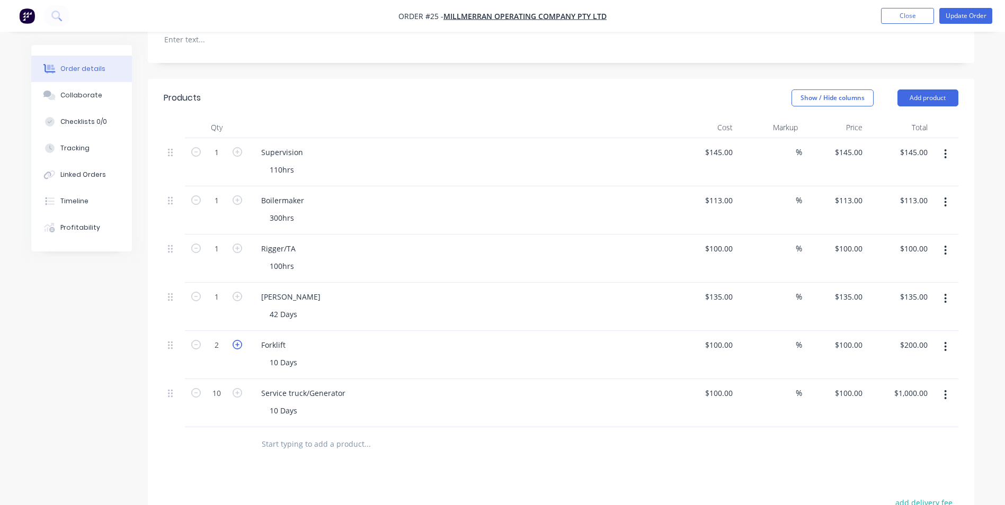
click at [236, 340] on icon "button" at bounding box center [238, 345] width 10 height 10
type input "3"
type input "$300.00"
click at [236, 340] on icon "button" at bounding box center [238, 345] width 10 height 10
type input "4"
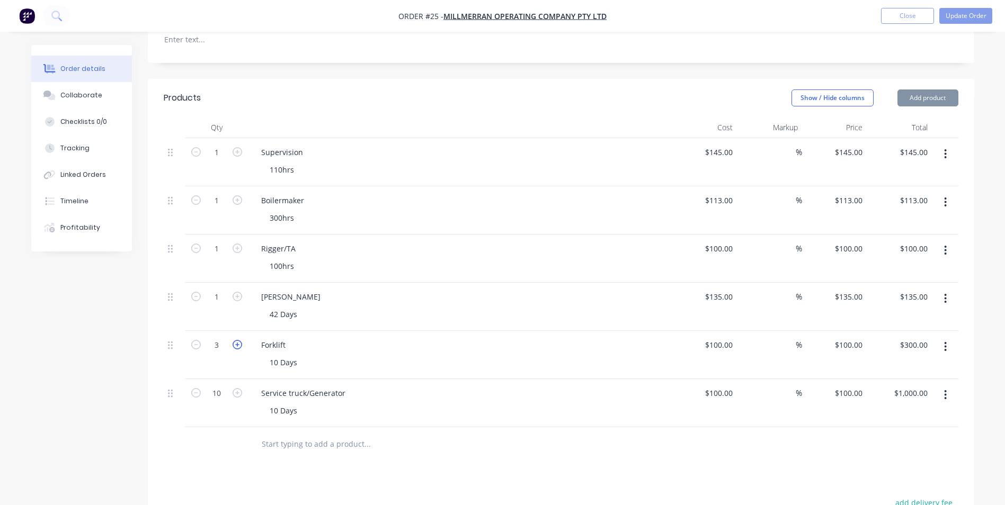
type input "$400.00"
click at [236, 340] on icon "button" at bounding box center [238, 345] width 10 height 10
type input "5"
type input "$500.00"
click at [236, 340] on icon "button" at bounding box center [238, 345] width 10 height 10
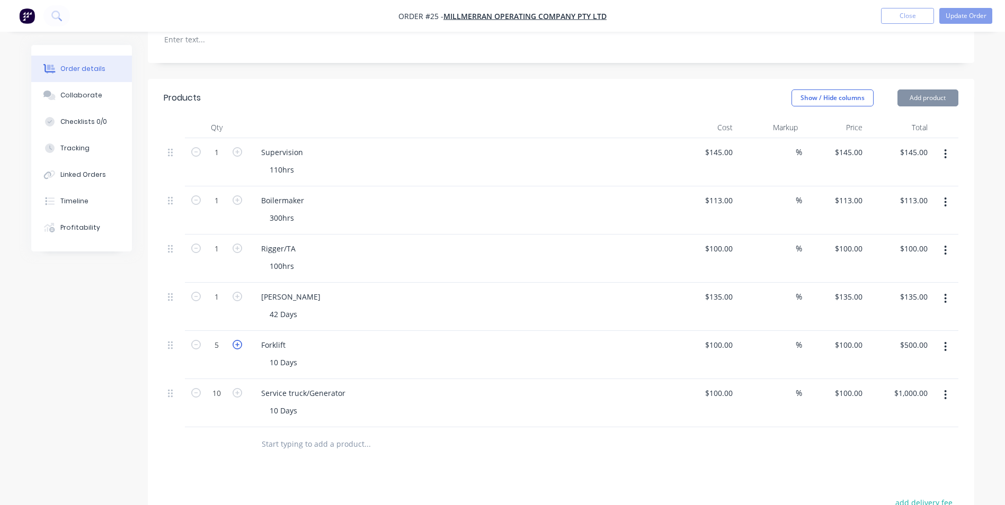
type input "6"
type input "$600.00"
click at [236, 340] on icon "button" at bounding box center [238, 345] width 10 height 10
type input "7"
type input "$700.00"
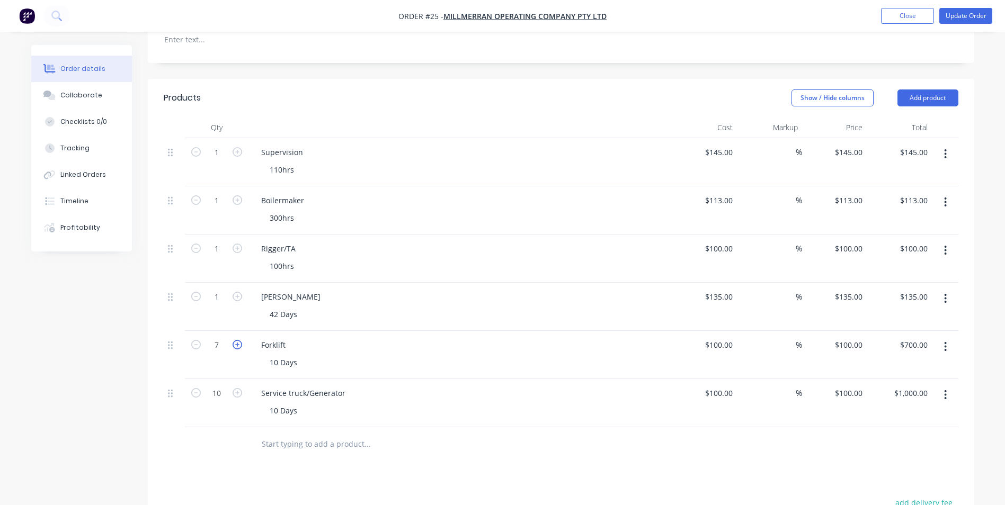
click at [236, 340] on icon "button" at bounding box center [238, 345] width 10 height 10
type input "8"
type input "$800.00"
click at [236, 340] on icon "button" at bounding box center [238, 345] width 10 height 10
type input "9"
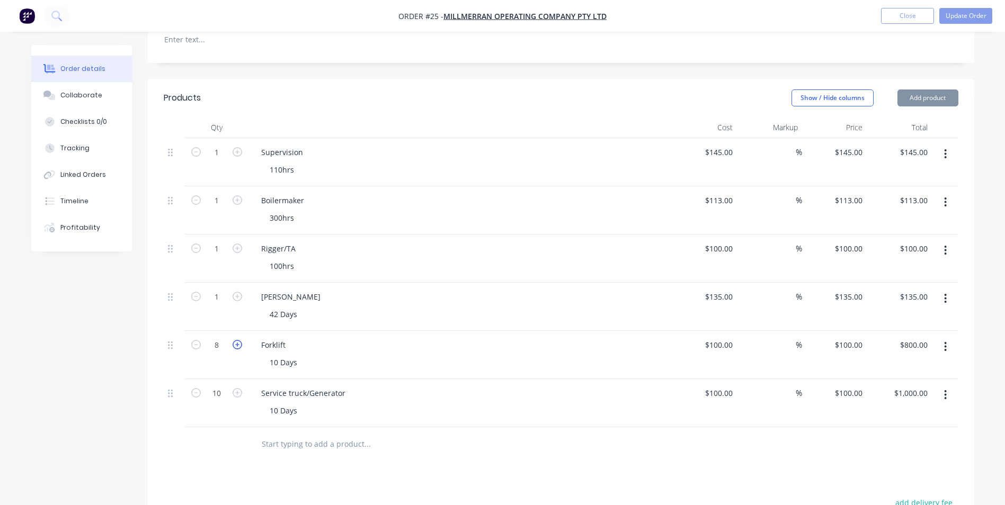
type input "$900.00"
click at [236, 340] on icon "button" at bounding box center [238, 345] width 10 height 10
type input "10"
type input "$1,000.00"
click at [236, 292] on icon "button" at bounding box center [238, 297] width 10 height 10
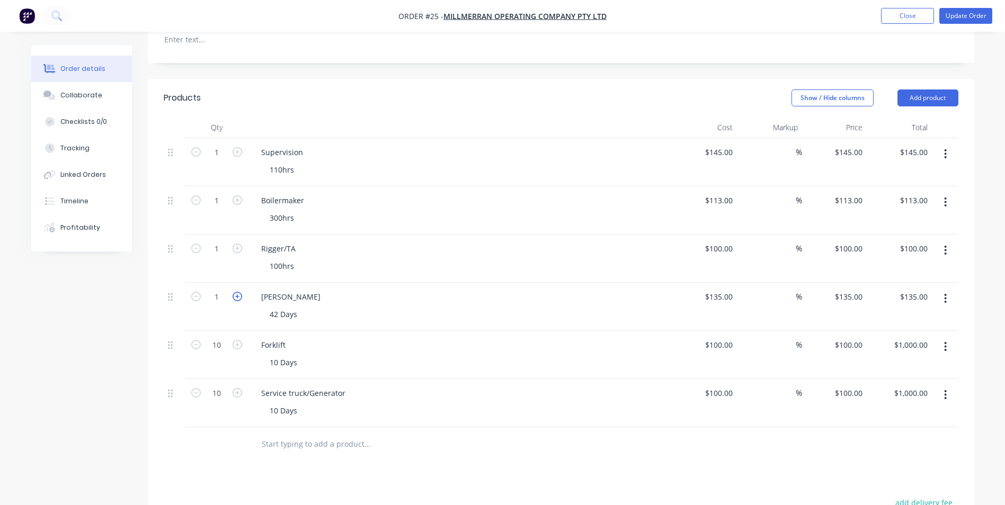
type input "2"
type input "$270.00"
click at [236, 292] on icon "button" at bounding box center [238, 297] width 10 height 10
type input "3"
type input "$405.00"
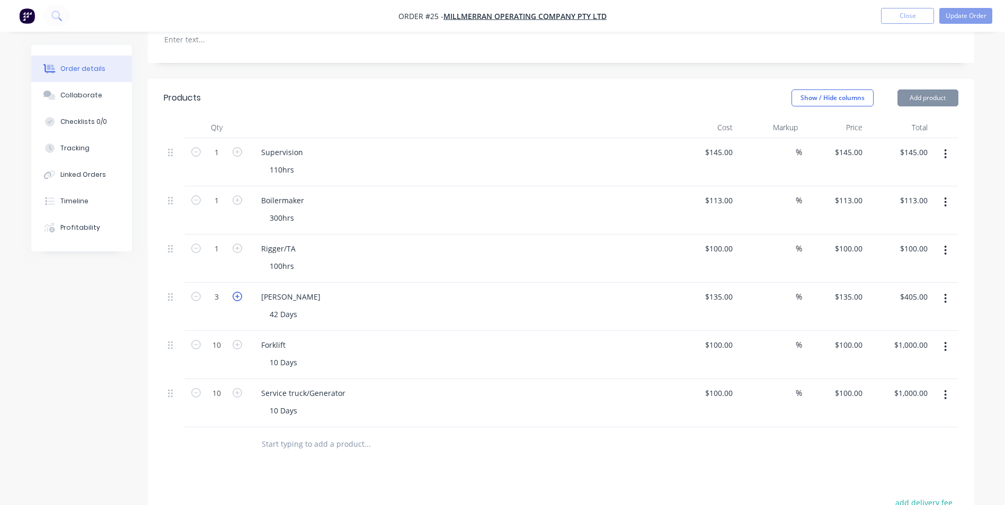
click at [236, 292] on icon "button" at bounding box center [238, 297] width 10 height 10
type input "4"
type input "$540.00"
click at [236, 292] on icon "button" at bounding box center [238, 297] width 10 height 10
type input "5"
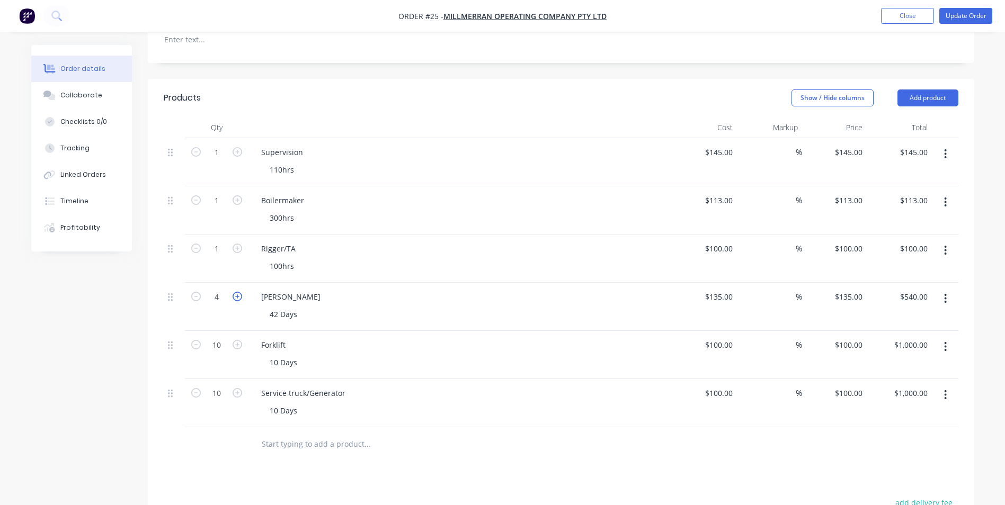
type input "$675.00"
click at [236, 292] on icon "button" at bounding box center [238, 297] width 10 height 10
type input "6"
type input "$810.00"
click at [236, 292] on icon "button" at bounding box center [238, 297] width 10 height 10
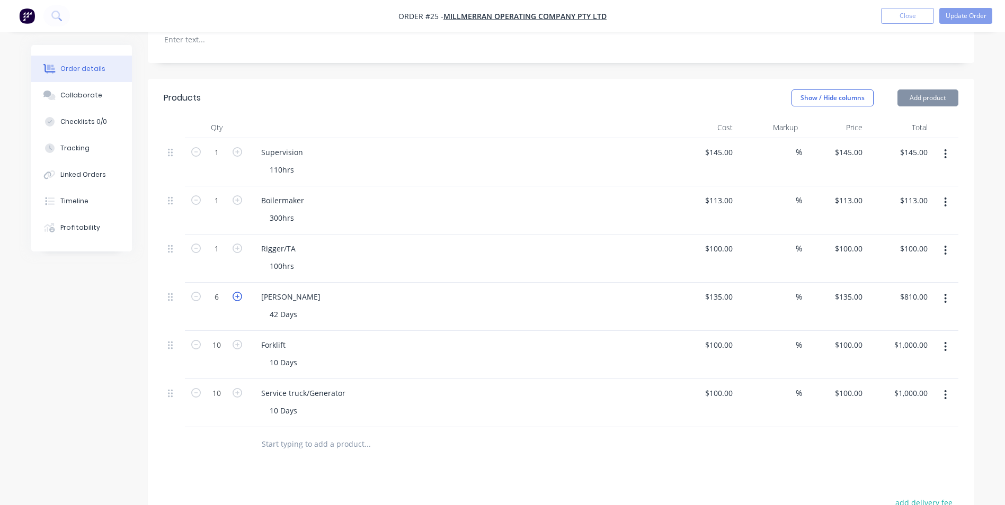
type input "7"
type input "$945.00"
click at [236, 292] on icon "button" at bounding box center [238, 297] width 10 height 10
type input "8"
type input "$1,080.00"
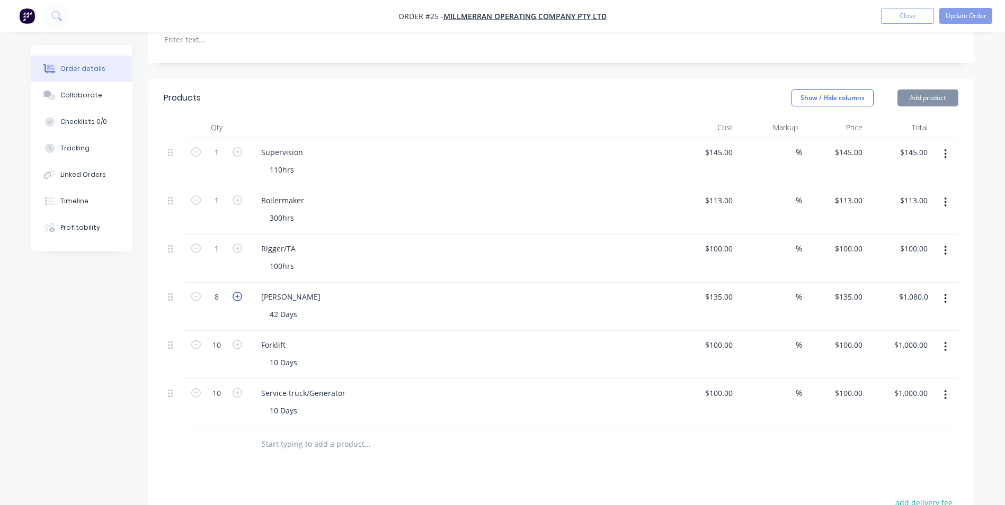
click at [236, 292] on icon "button" at bounding box center [238, 297] width 10 height 10
type input "9"
type input "$1,215.00"
click at [236, 292] on icon "button" at bounding box center [238, 297] width 10 height 10
type input "10"
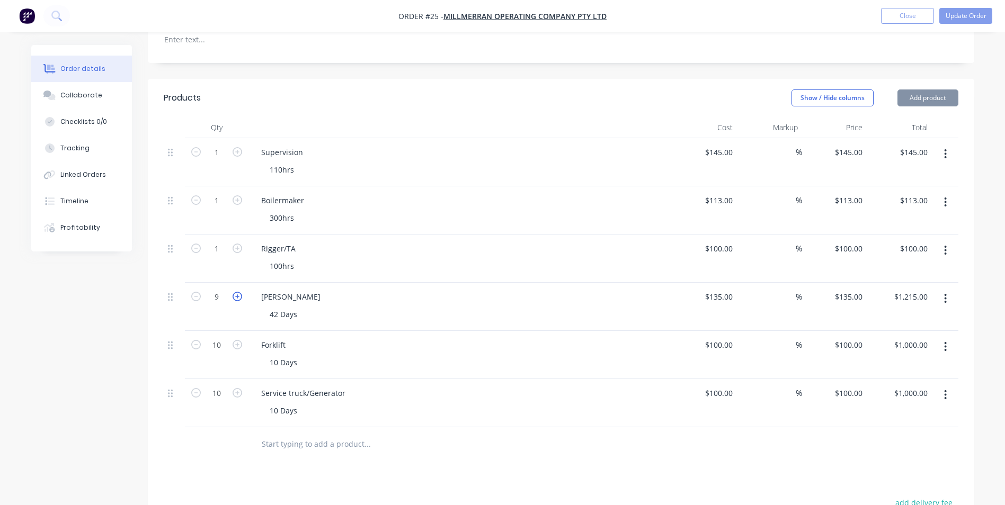
type input "$1,350.00"
click at [236, 292] on icon "button" at bounding box center [238, 297] width 10 height 10
type input "11"
type input "$1,485.00"
click at [236, 292] on icon "button" at bounding box center [238, 297] width 10 height 10
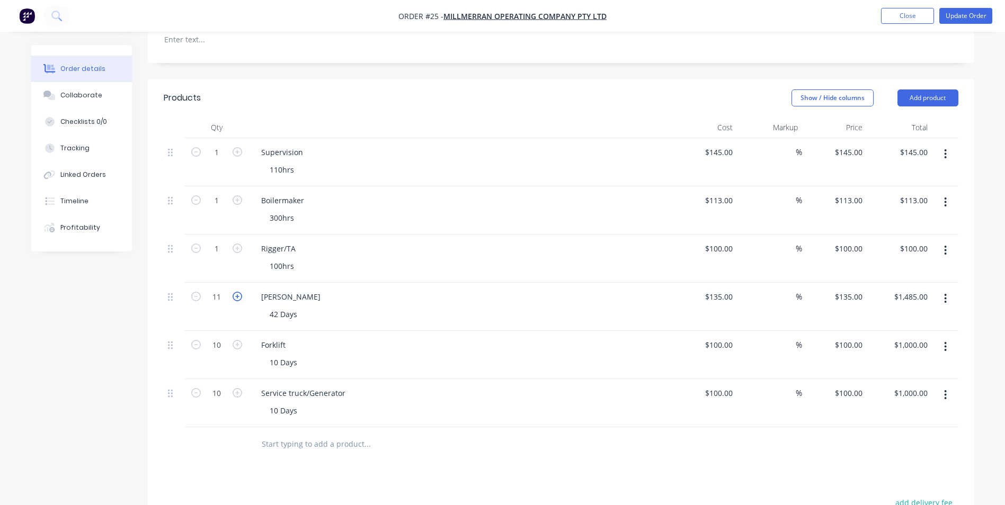
type input "12"
type input "$1,620.00"
click at [236, 292] on icon "button" at bounding box center [238, 297] width 10 height 10
type input "13"
type input "$1,755.00"
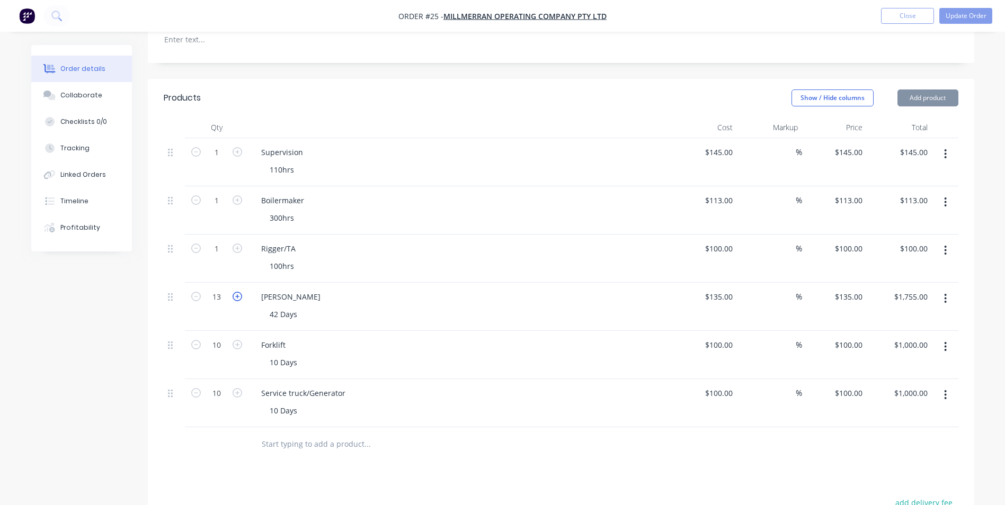
click at [236, 292] on icon "button" at bounding box center [238, 297] width 10 height 10
type input "14"
type input "$1,890.00"
click at [236, 292] on icon "button" at bounding box center [238, 297] width 10 height 10
type input "15"
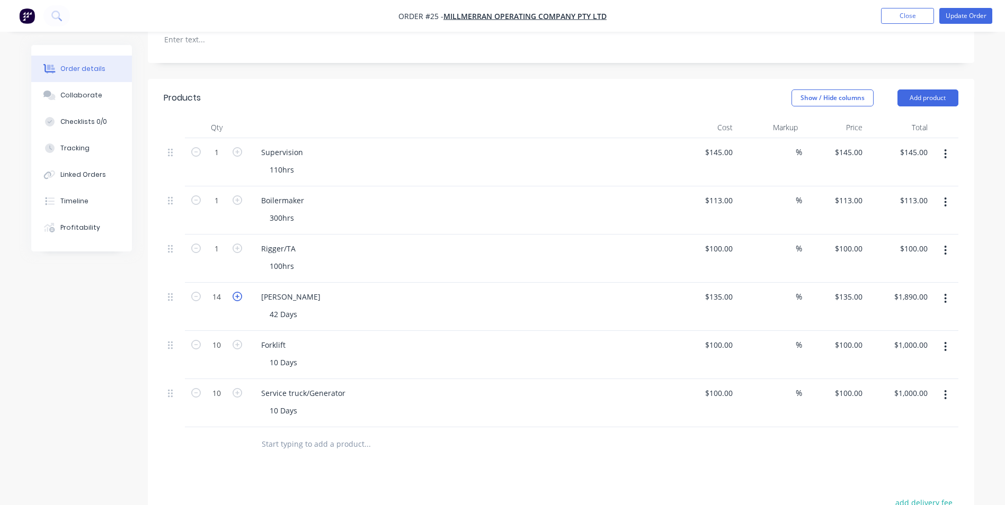
type input "$2,025.00"
click at [236, 292] on icon "button" at bounding box center [238, 297] width 10 height 10
type input "16"
type input "$2,160.00"
click at [236, 292] on icon "button" at bounding box center [238, 297] width 10 height 10
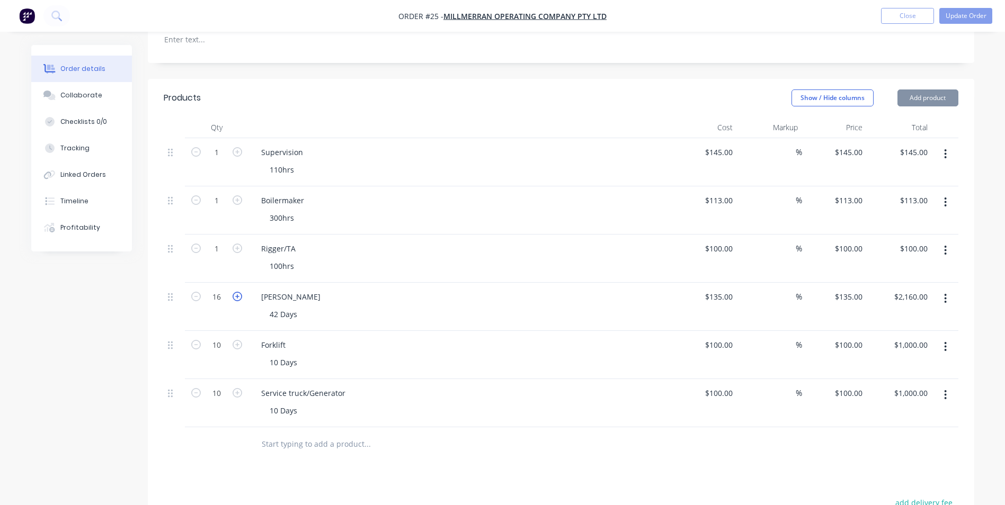
type input "17"
type input "$2,295.00"
click at [236, 292] on icon "button" at bounding box center [238, 297] width 10 height 10
type input "18"
type input "$2,430.00"
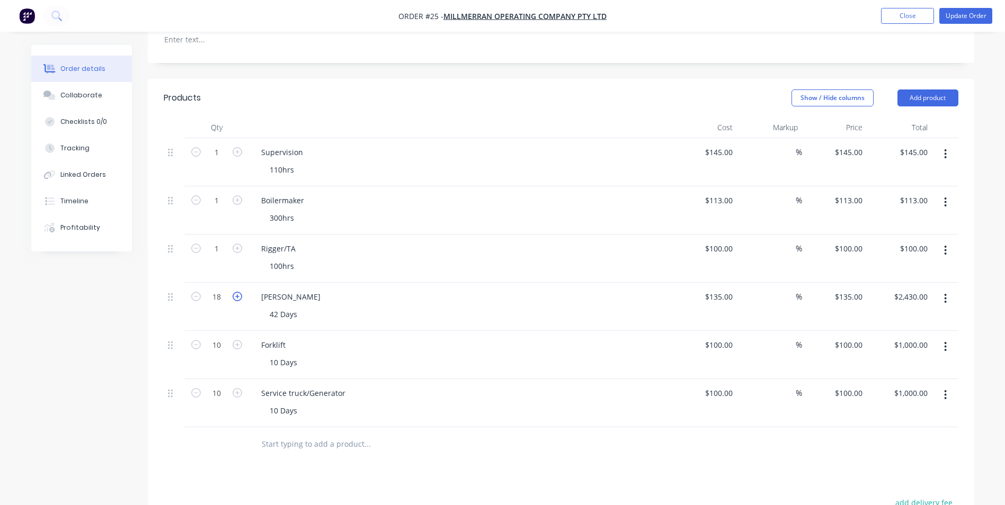
click at [236, 292] on icon "button" at bounding box center [238, 297] width 10 height 10
type input "19"
type input "$2,565.00"
click at [236, 292] on icon "button" at bounding box center [238, 297] width 10 height 10
type input "20"
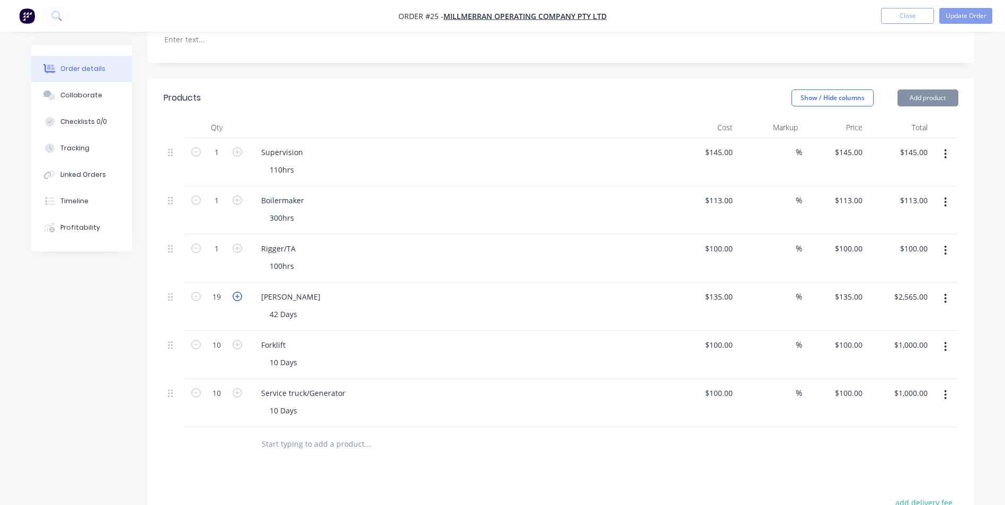
type input "$2,700.00"
click at [236, 292] on icon "button" at bounding box center [238, 297] width 10 height 10
type input "21"
type input "$2,835.00"
click at [236, 292] on icon "button" at bounding box center [238, 297] width 10 height 10
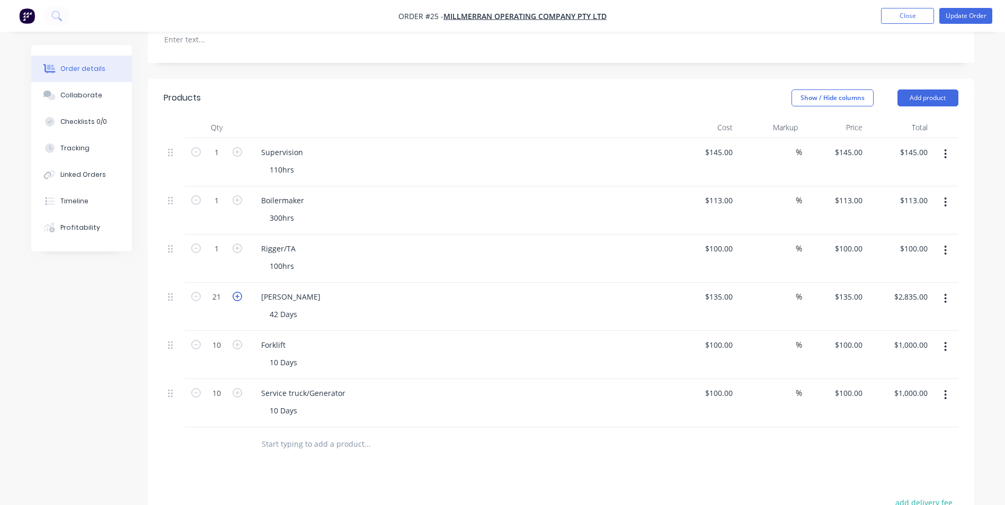
type input "22"
type input "$2,970.00"
click at [236, 292] on icon "button" at bounding box center [238, 297] width 10 height 10
type input "23"
type input "$3,105.00"
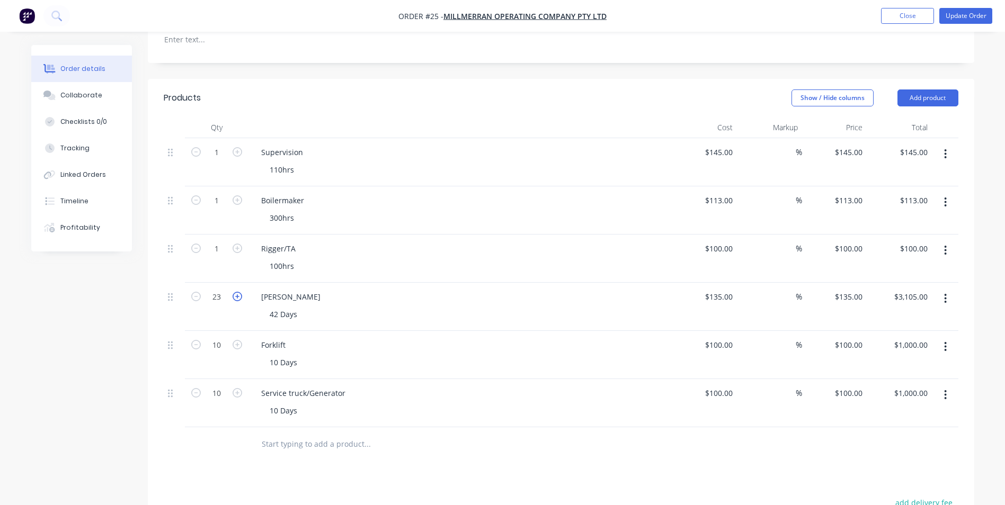
click at [236, 292] on icon "button" at bounding box center [238, 297] width 10 height 10
type input "24"
type input "$3,240.00"
click at [236, 292] on icon "button" at bounding box center [238, 297] width 10 height 10
type input "25"
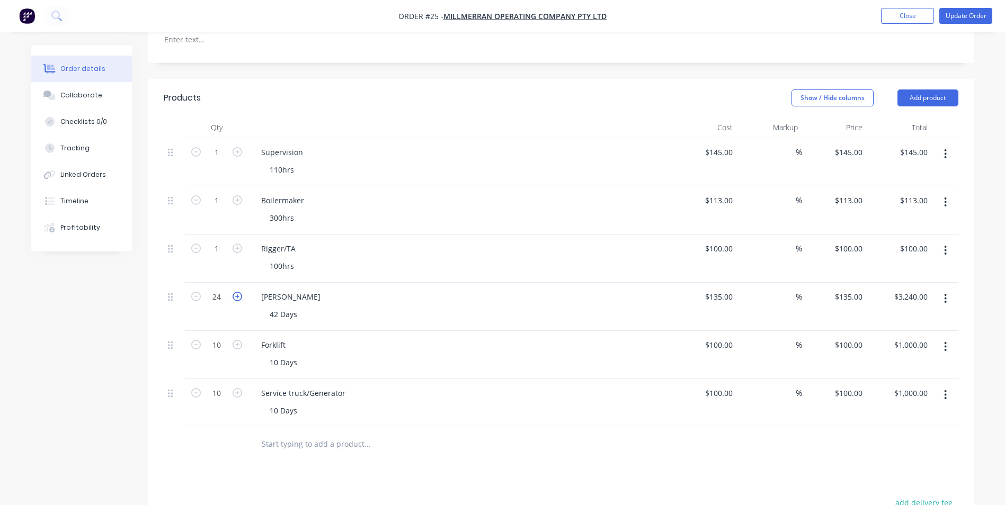
type input "$3,375.00"
click at [236, 292] on icon "button" at bounding box center [238, 297] width 10 height 10
type input "26"
type input "$3,510.00"
click at [236, 292] on icon "button" at bounding box center [238, 297] width 10 height 10
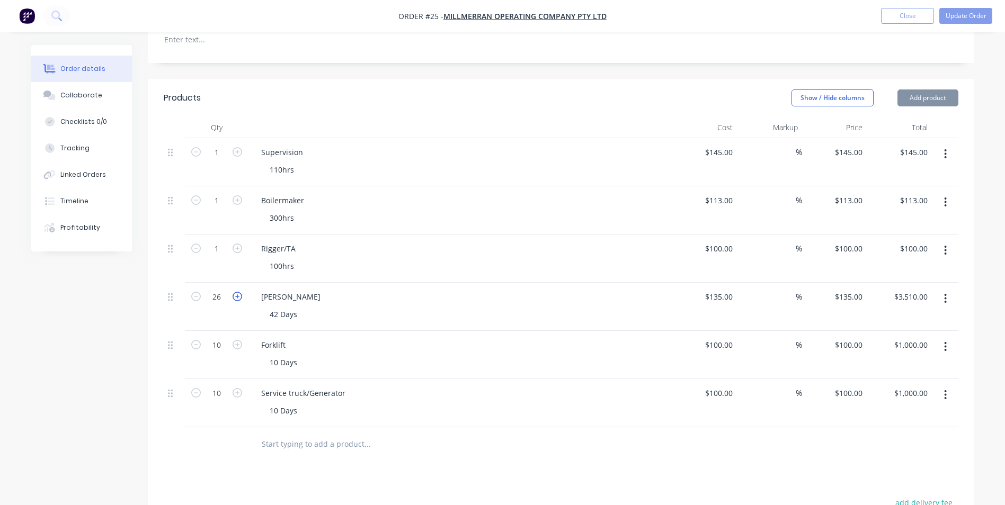
type input "27"
type input "$3,645.00"
click at [236, 292] on icon "button" at bounding box center [238, 297] width 10 height 10
type input "28"
type input "$3,780.00"
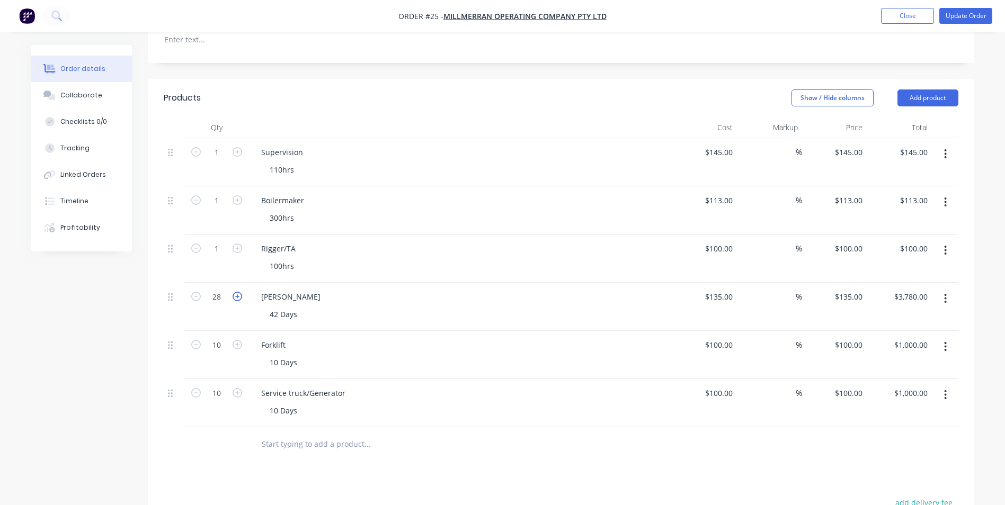
click at [236, 292] on icon "button" at bounding box center [238, 297] width 10 height 10
type input "29"
type input "$3,915.00"
click at [236, 292] on icon "button" at bounding box center [238, 297] width 10 height 10
type input "30"
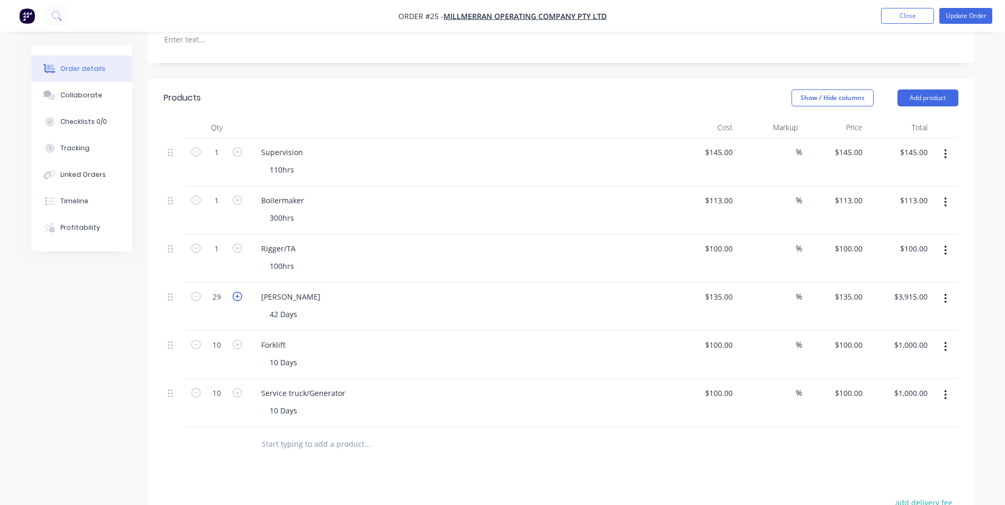
type input "$4,050.00"
click at [236, 292] on icon "button" at bounding box center [238, 297] width 10 height 10
type input "31"
type input "$4,185.00"
click at [236, 292] on icon "button" at bounding box center [238, 297] width 10 height 10
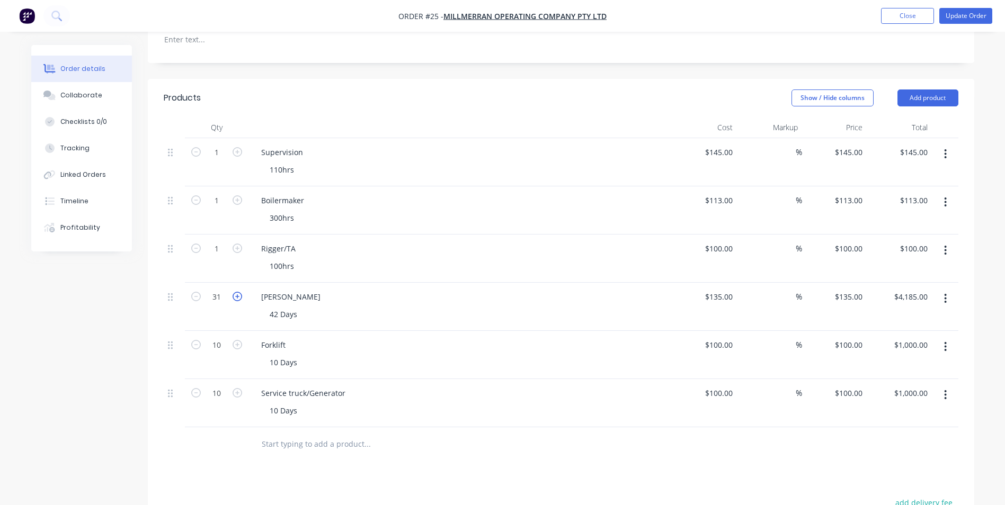
type input "32"
type input "$4,320.00"
click at [236, 292] on icon "button" at bounding box center [238, 297] width 10 height 10
type input "33"
type input "$4,455.00"
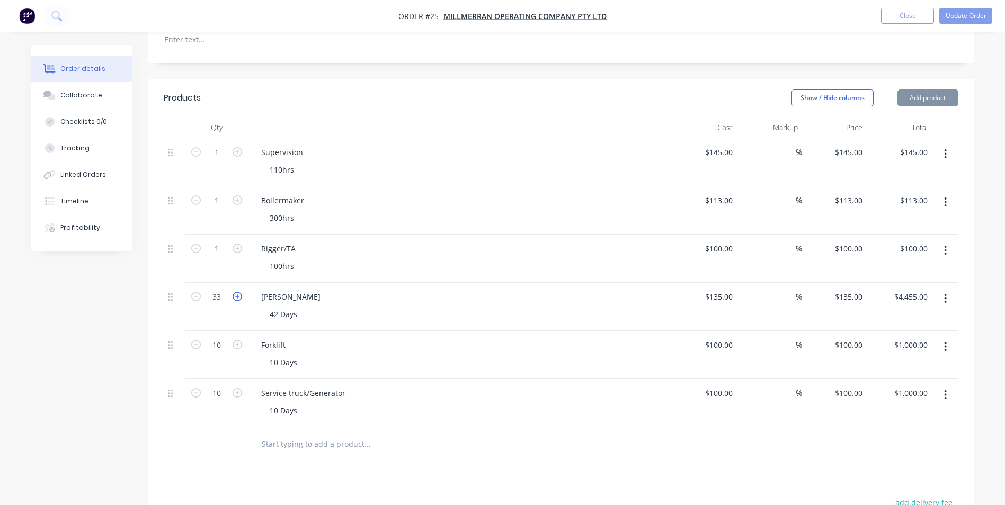
click at [236, 292] on icon "button" at bounding box center [238, 297] width 10 height 10
type input "34"
type input "$4,590.00"
click at [236, 292] on icon "button" at bounding box center [238, 297] width 10 height 10
type input "35"
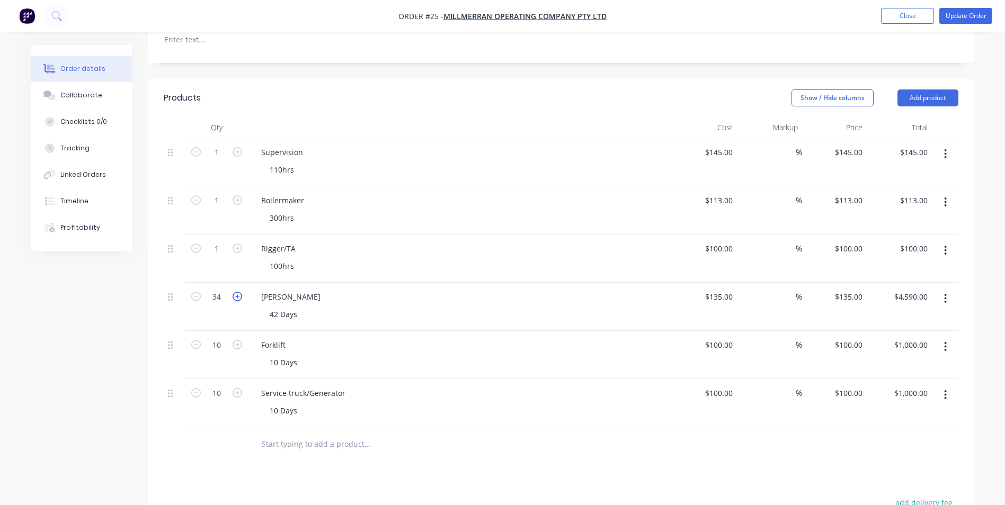
type input "$4,725.00"
click at [236, 292] on icon "button" at bounding box center [238, 297] width 10 height 10
type input "36"
type input "$4,860.00"
click at [236, 292] on icon "button" at bounding box center [238, 297] width 10 height 10
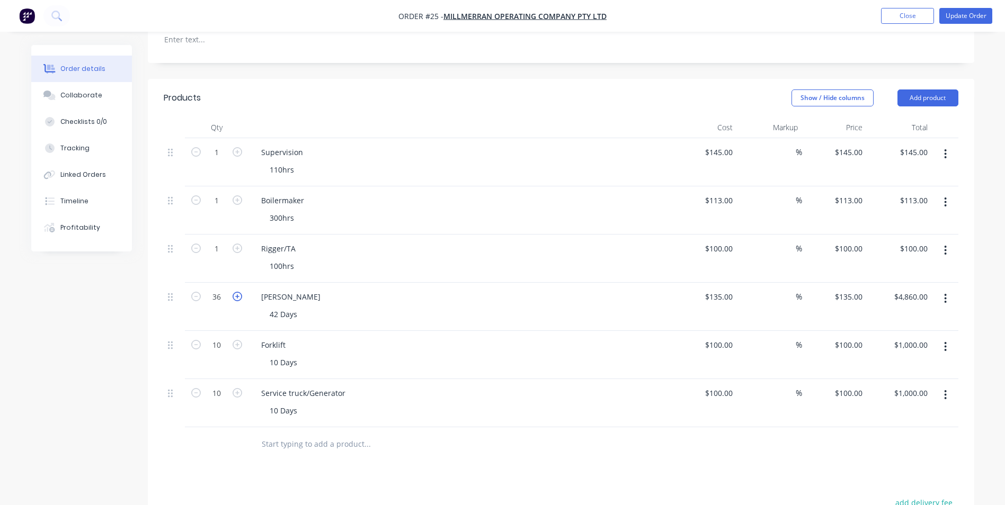
type input "37"
type input "$4,995.00"
click at [236, 292] on icon "button" at bounding box center [238, 297] width 10 height 10
type input "38"
type input "$5,130.00"
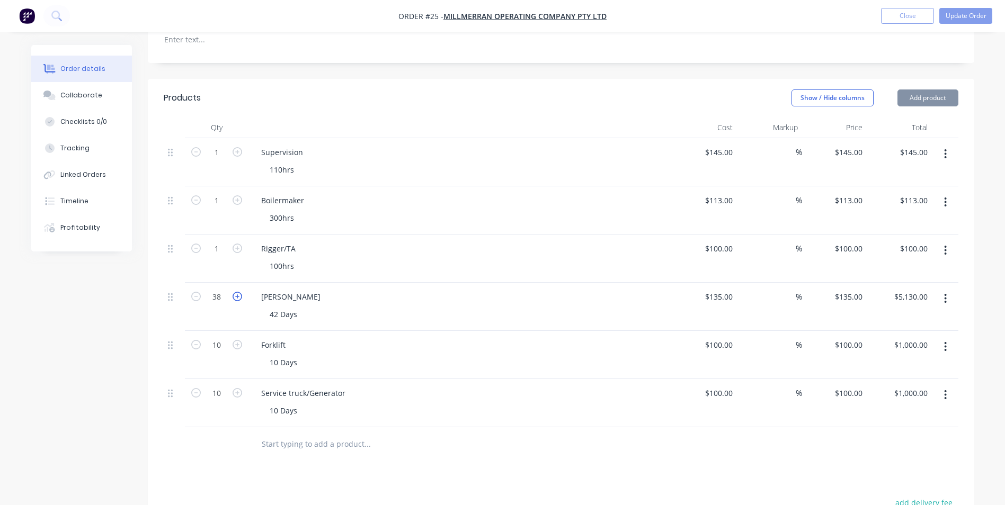
click at [236, 292] on icon "button" at bounding box center [238, 297] width 10 height 10
type input "39"
type input "$5,265.00"
click at [236, 292] on icon "button" at bounding box center [238, 297] width 10 height 10
type input "40"
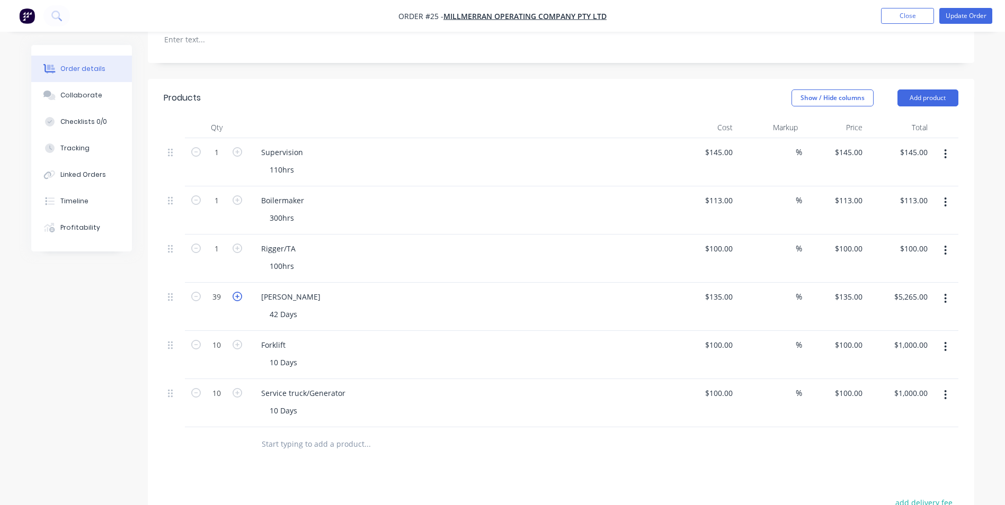
type input "$5,400.00"
click at [236, 292] on icon "button" at bounding box center [238, 297] width 10 height 10
type input "41"
type input "$5,535.00"
click at [236, 292] on icon "button" at bounding box center [238, 297] width 10 height 10
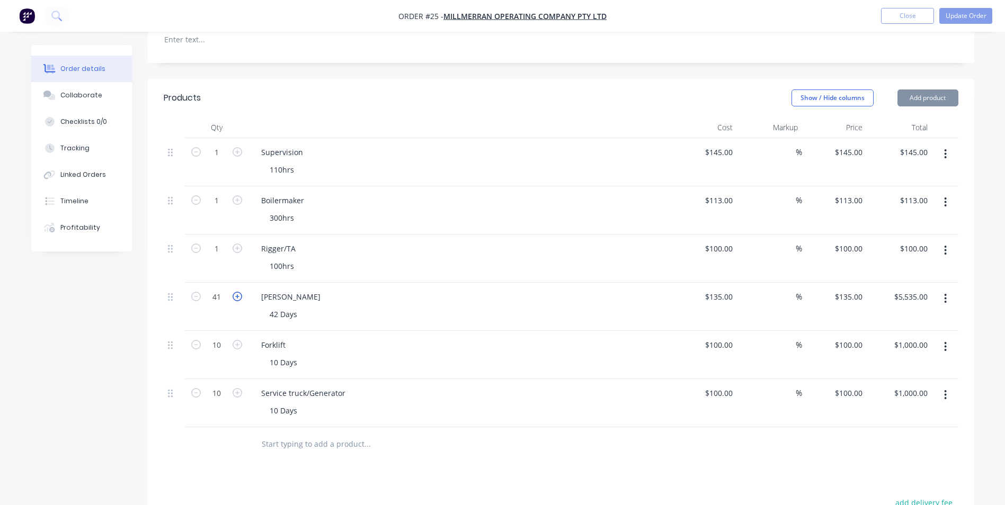
type input "42"
type input "$5,670.00"
click at [215, 241] on input "1" at bounding box center [217, 249] width 28 height 16
type input "100"
type input "$10,000.00"
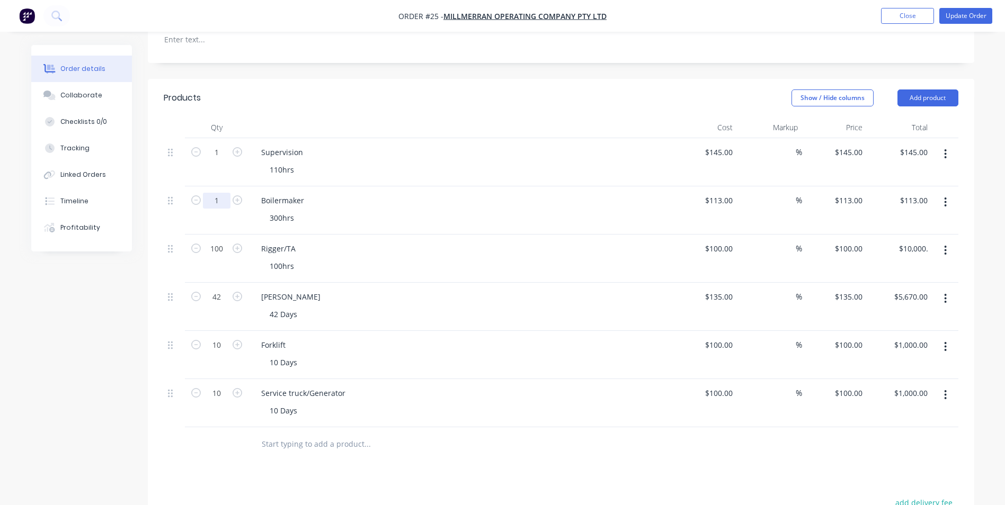
click at [222, 193] on input "1" at bounding box center [217, 201] width 28 height 16
type input "1"
type input "300"
type input "$33,900.00"
click at [218, 145] on input "1" at bounding box center [217, 153] width 28 height 16
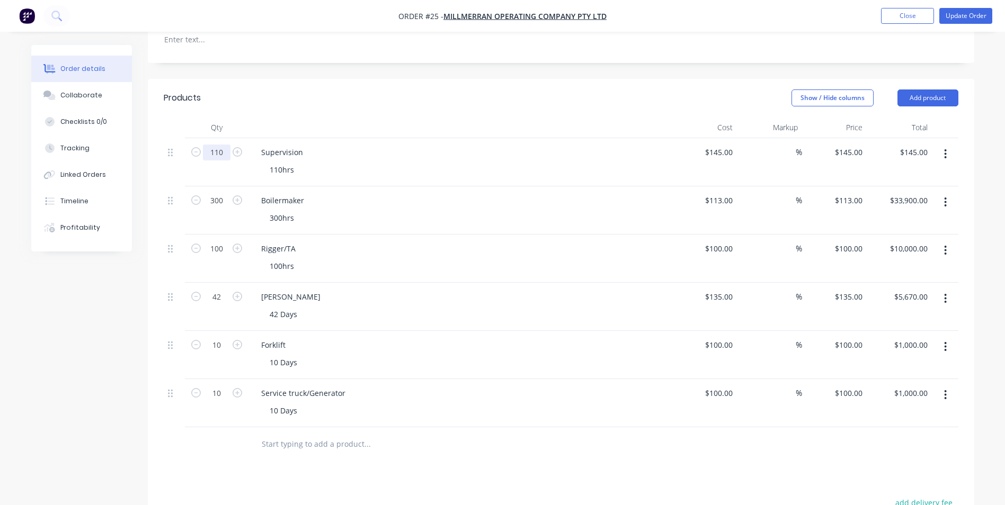
type input "110"
type input "$15,950.00"
click at [558, 283] on div "[PERSON_NAME] 42 Days" at bounding box center [460, 307] width 424 height 48
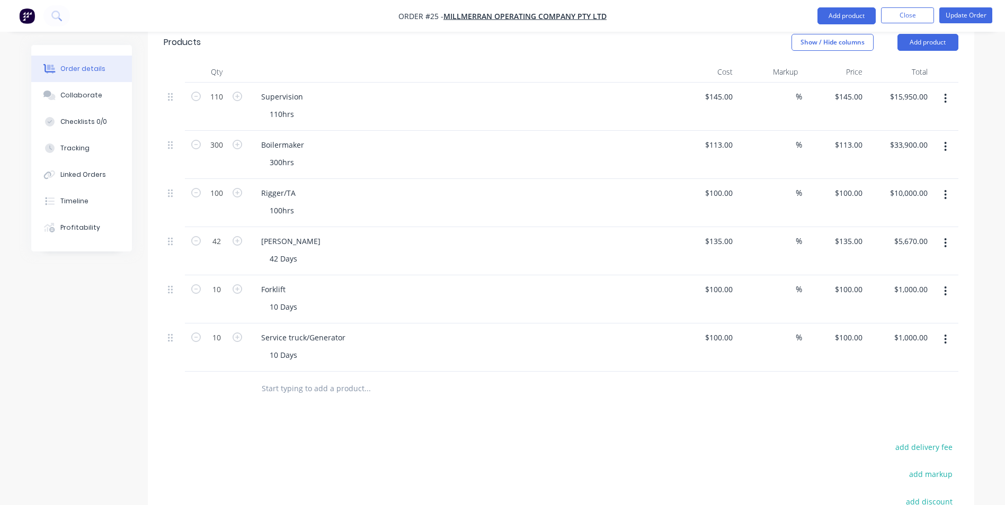
scroll to position [99, 0]
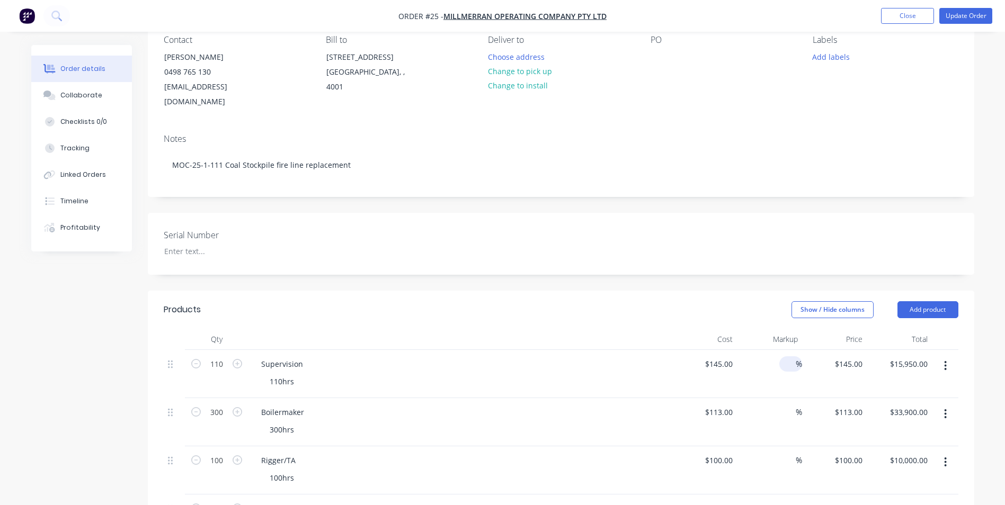
click at [786, 357] on input at bounding box center [790, 364] width 12 height 15
type input "15"
type input "$166.75"
type input "$18,342.50"
click at [653, 422] on div "300hrs" at bounding box center [464, 429] width 407 height 15
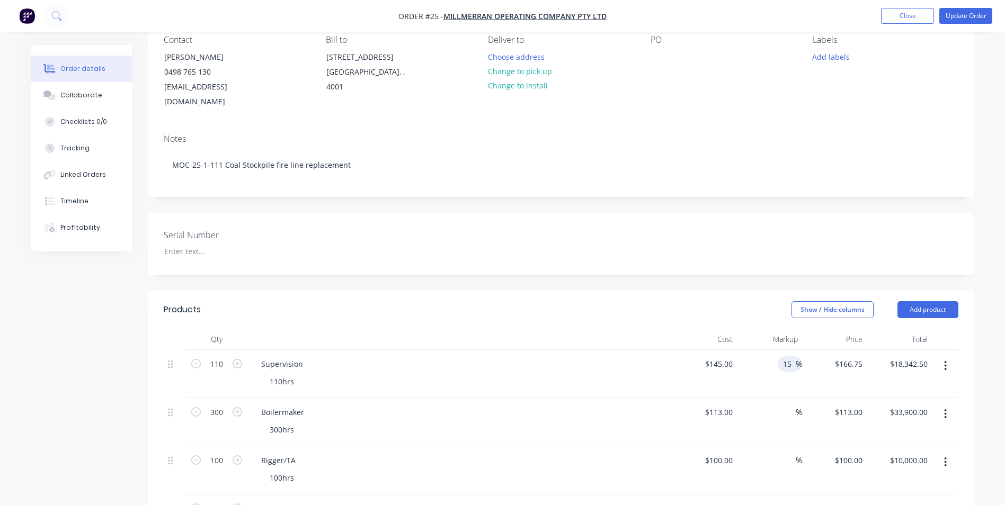
click at [788, 357] on input "15" at bounding box center [789, 364] width 14 height 15
drag, startPoint x: 794, startPoint y: 348, endPoint x: 782, endPoint y: 351, distance: 11.4
click at [782, 357] on input "15" at bounding box center [789, 364] width 14 height 15
click at [785, 405] on input at bounding box center [790, 412] width 12 height 15
paste input "15"
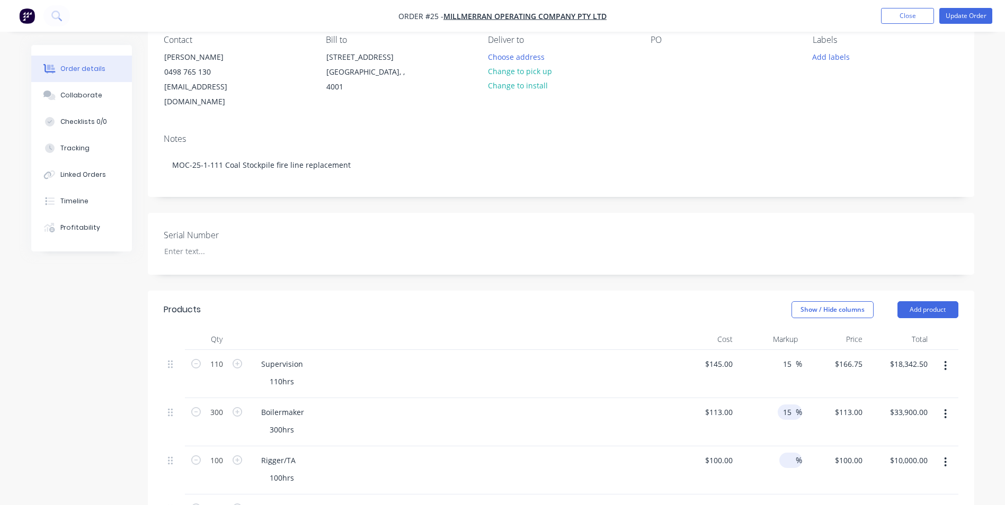
type input "15"
type input "$129.95"
type input "$38,985.00"
click at [790, 453] on input at bounding box center [790, 460] width 12 height 15
paste input "15"
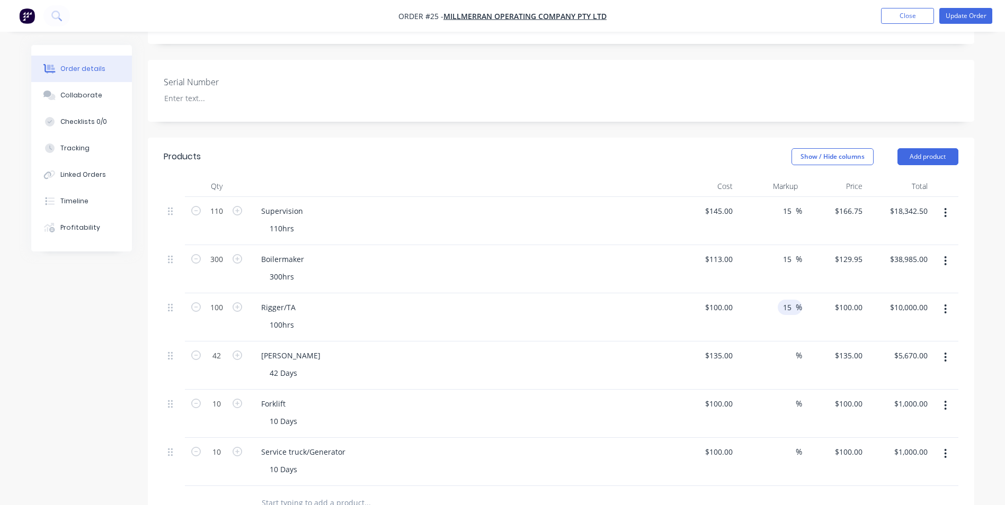
scroll to position [257, 0]
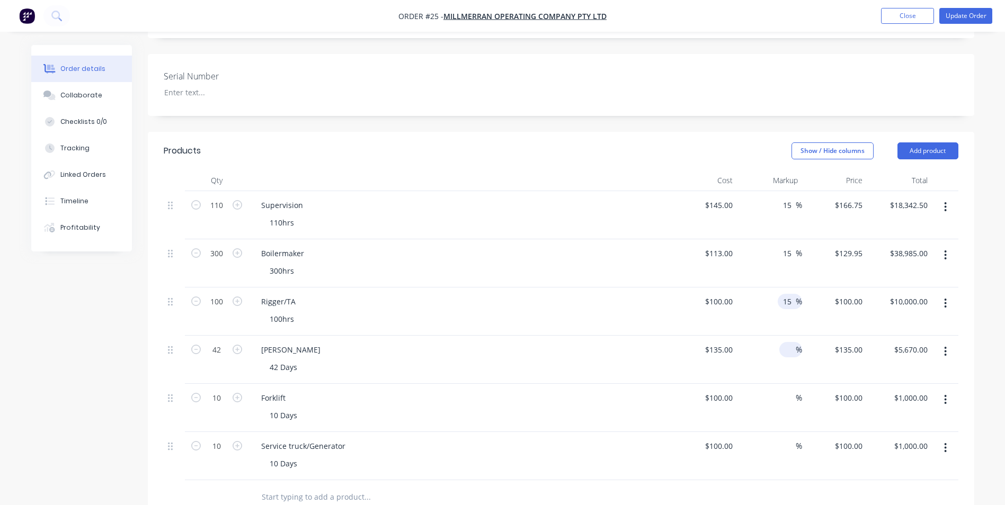
type input "15"
type input "$115.00"
type input "$11,500.00"
click at [790, 342] on input at bounding box center [790, 349] width 12 height 15
paste input "15"
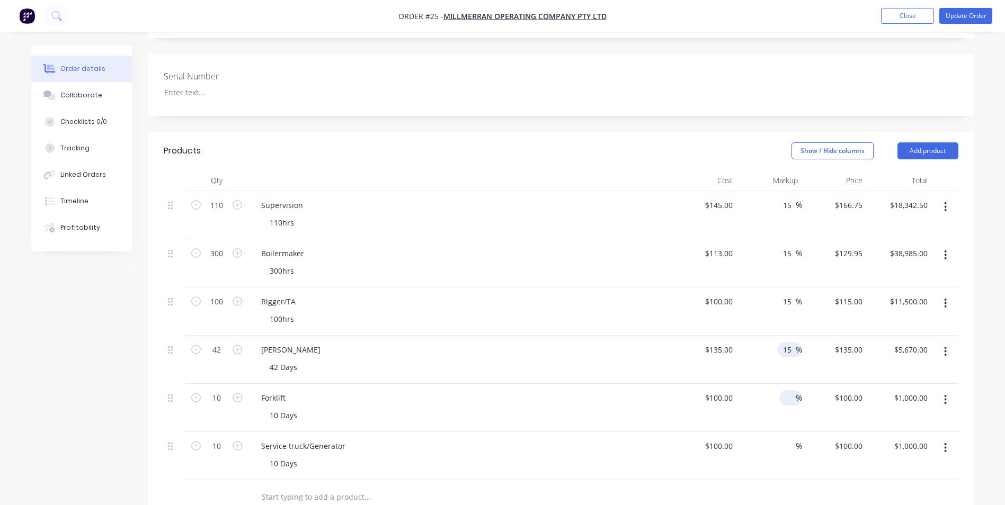
type input "15"
type input "$155.25"
type input "$6,520.50"
click at [790, 390] on input at bounding box center [790, 397] width 12 height 15
paste input "15"
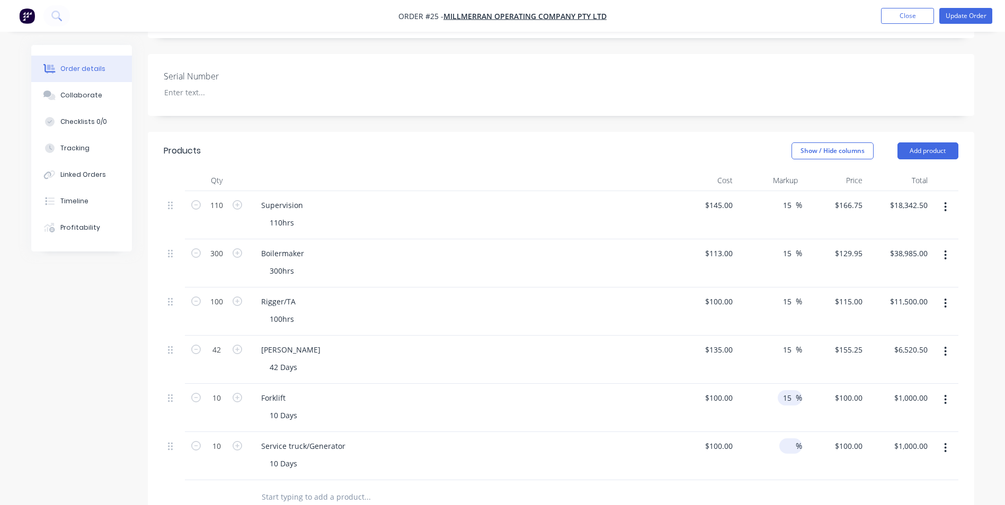
type input "15"
type input "$115.00"
type input "$1,150.00"
click at [789, 439] on input at bounding box center [790, 446] width 12 height 15
paste input "15"
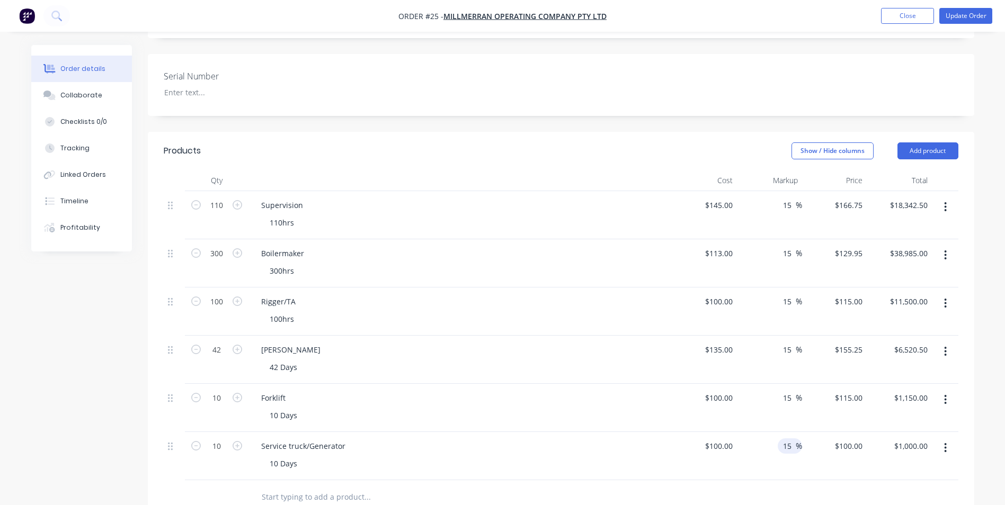
type input "15"
type input "$115.00"
type input "$1,150.00"
click at [628, 481] on div at bounding box center [438, 498] width 381 height 34
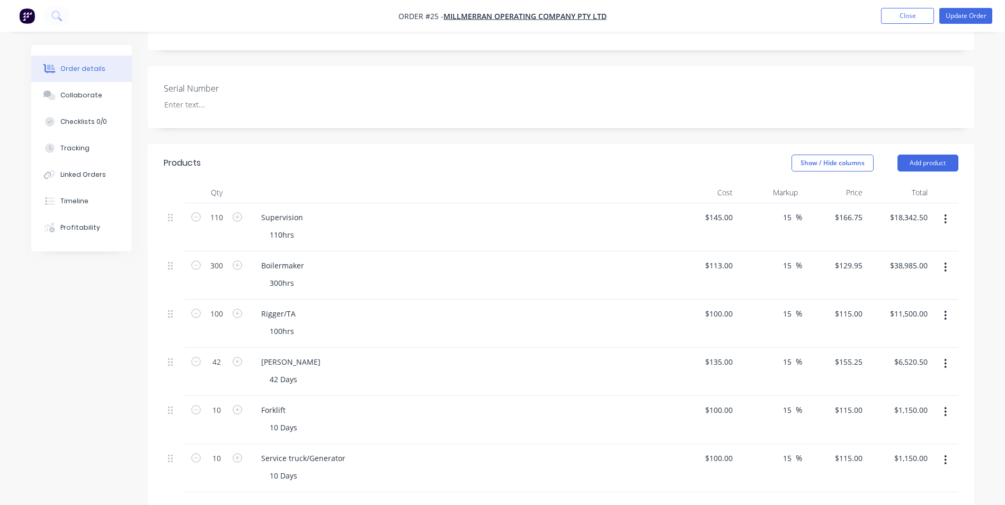
scroll to position [217, 0]
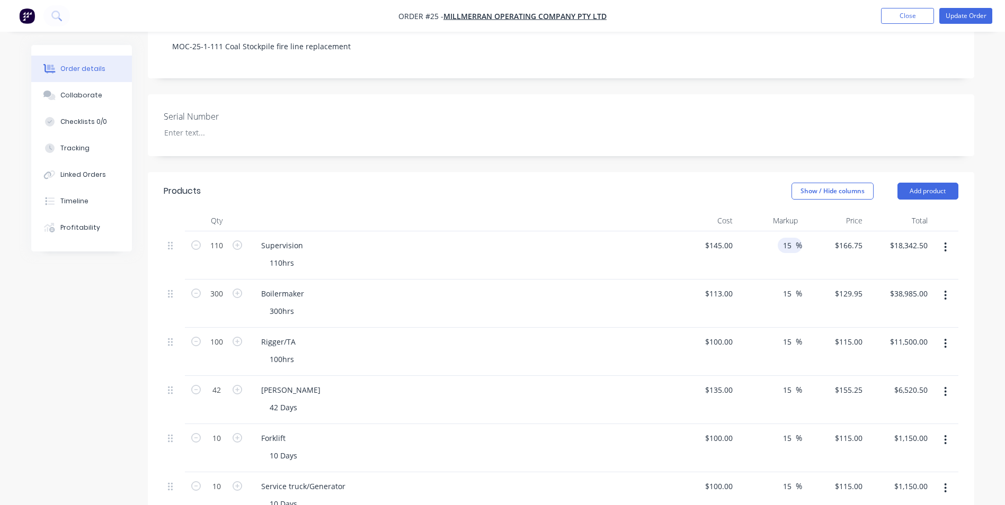
click at [791, 238] on input "15" at bounding box center [789, 245] width 14 height 15
type input "1"
type input "$145.00"
type input "$15,950.00"
click at [818, 292] on div "$129.95 $129.95" at bounding box center [834, 304] width 65 height 48
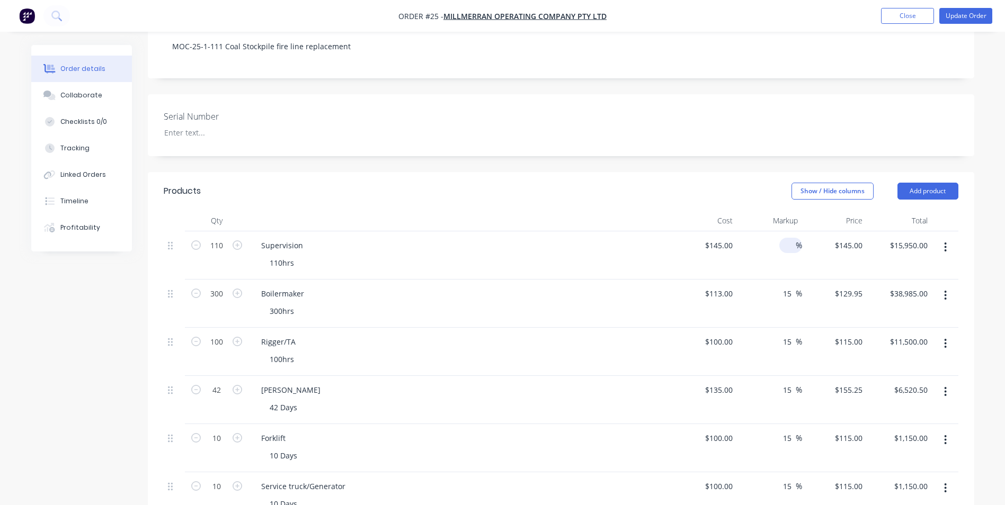
click at [788, 238] on input at bounding box center [790, 245] width 12 height 15
click at [787, 286] on input "15" at bounding box center [789, 293] width 14 height 15
drag, startPoint x: 792, startPoint y: 280, endPoint x: 781, endPoint y: 281, distance: 11.2
click at [781, 286] on div "15 15 %" at bounding box center [790, 293] width 24 height 15
type input "$113.00"
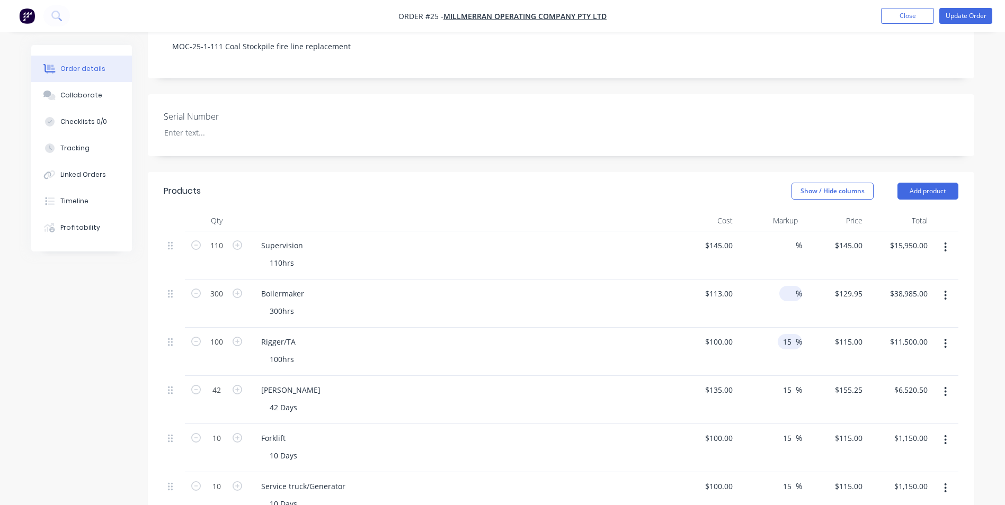
type input "$33,900.00"
drag, startPoint x: 792, startPoint y: 326, endPoint x: 781, endPoint y: 328, distance: 11.3
click at [781, 334] on div "15 15 %" at bounding box center [790, 341] width 24 height 15
type input "$100.00"
type input "$10,000.00"
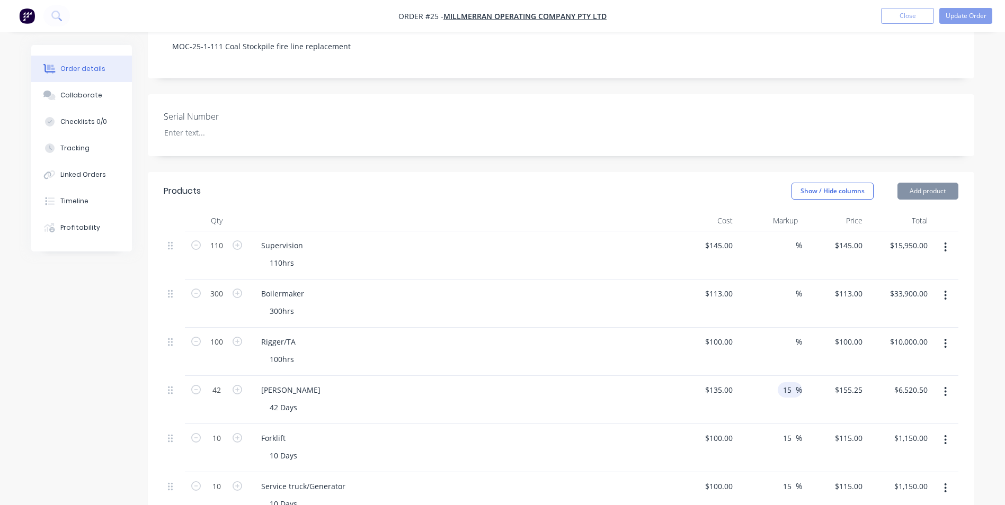
drag, startPoint x: 790, startPoint y: 375, endPoint x: 781, endPoint y: 378, distance: 9.3
click at [782, 383] on input "15" at bounding box center [789, 390] width 14 height 15
type input "$135.00"
drag, startPoint x: 791, startPoint y: 424, endPoint x: 784, endPoint y: 426, distance: 7.2
click at [784, 431] on input "15" at bounding box center [789, 438] width 14 height 15
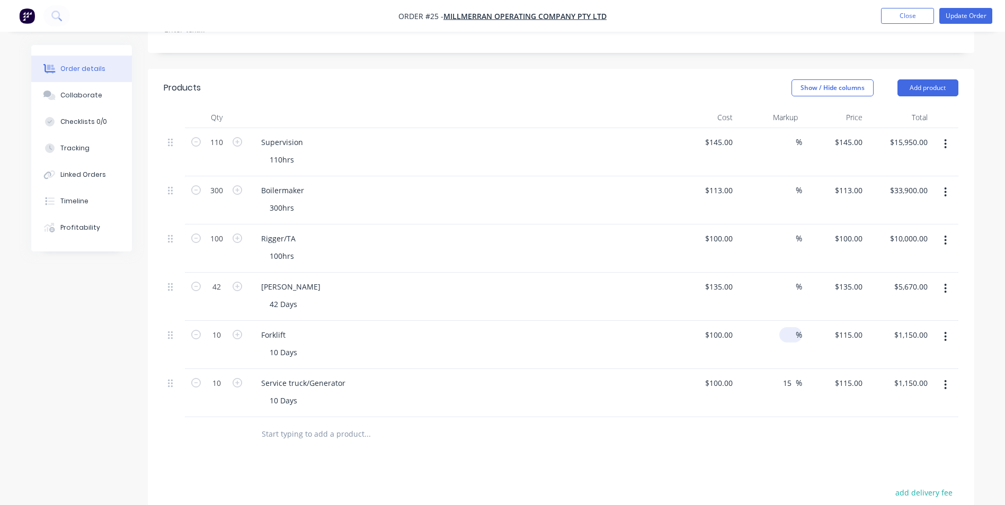
scroll to position [323, 0]
drag, startPoint x: 791, startPoint y: 367, endPoint x: 784, endPoint y: 367, distance: 7.9
click at [784, 373] on input "15" at bounding box center [789, 380] width 14 height 15
click at [789, 325] on input at bounding box center [790, 332] width 12 height 15
click at [768, 448] on div "Products Show / Hide columns Add product Qty Cost Markup Price Total 110 Superv…" at bounding box center [561, 384] width 826 height 637
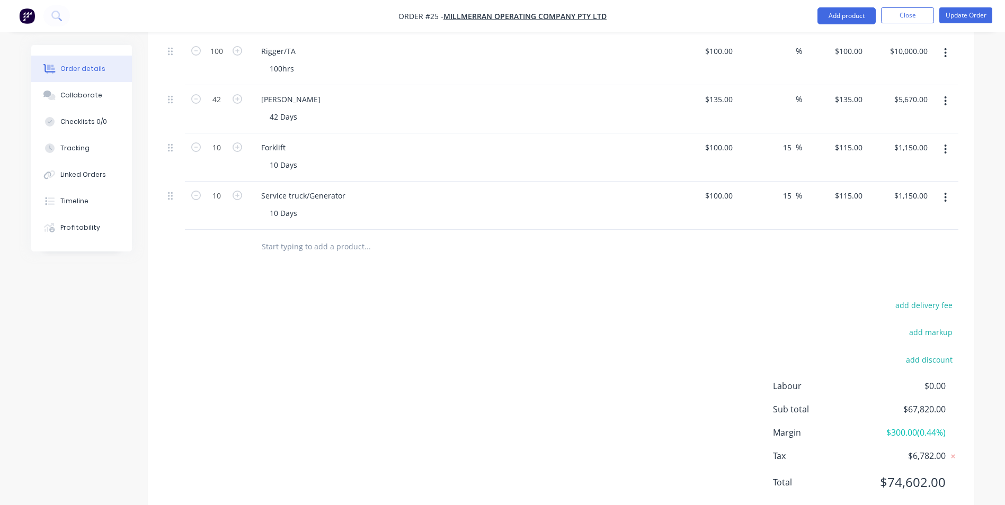
scroll to position [522, 0]
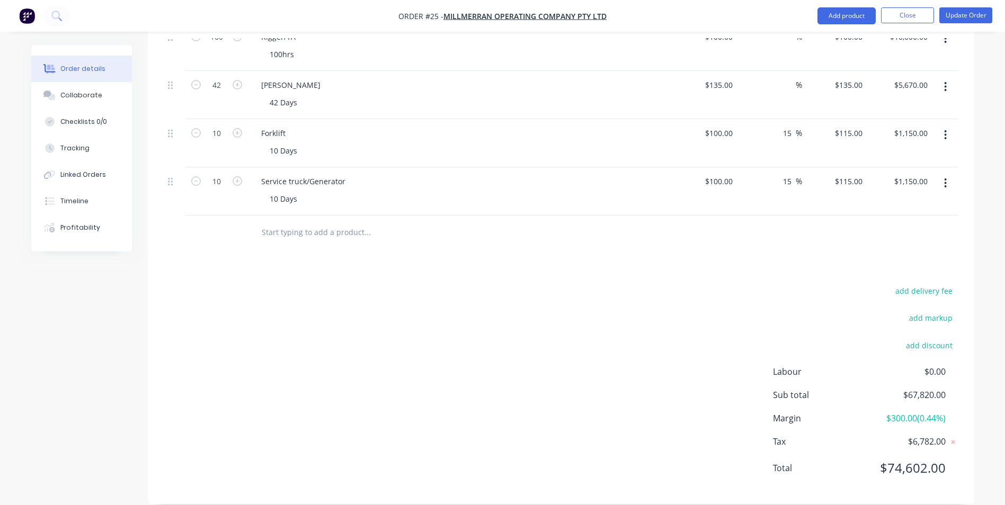
click at [650, 337] on div "add delivery fee add markup add discount Labour $0.00 Sub total $67,820.00 Marg…" at bounding box center [561, 386] width 795 height 204
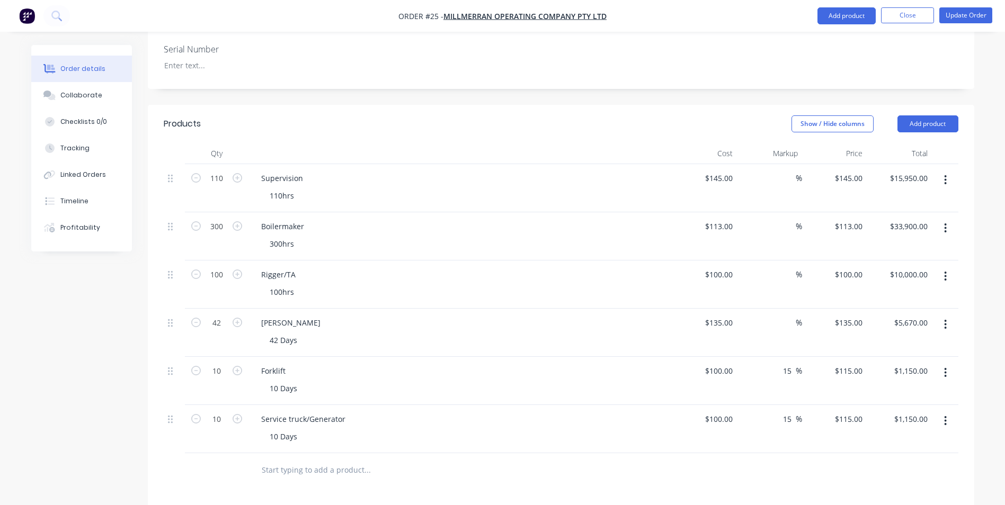
scroll to position [204, 0]
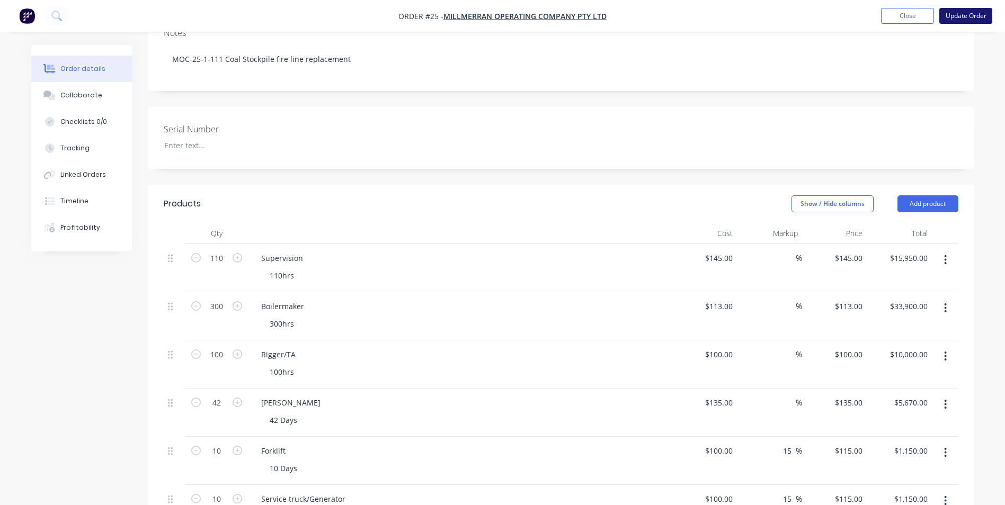
click at [961, 14] on button "Update Order" at bounding box center [965, 16] width 53 height 16
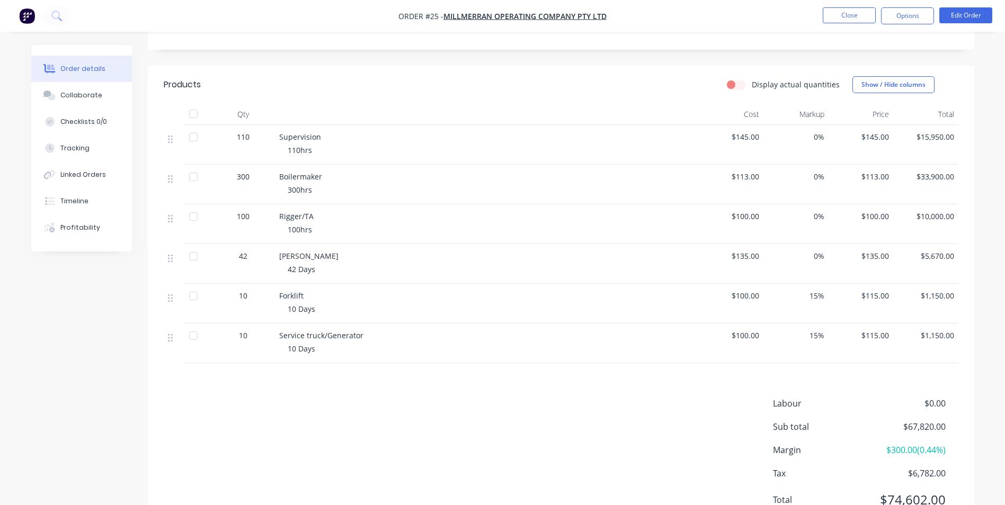
scroll to position [318, 0]
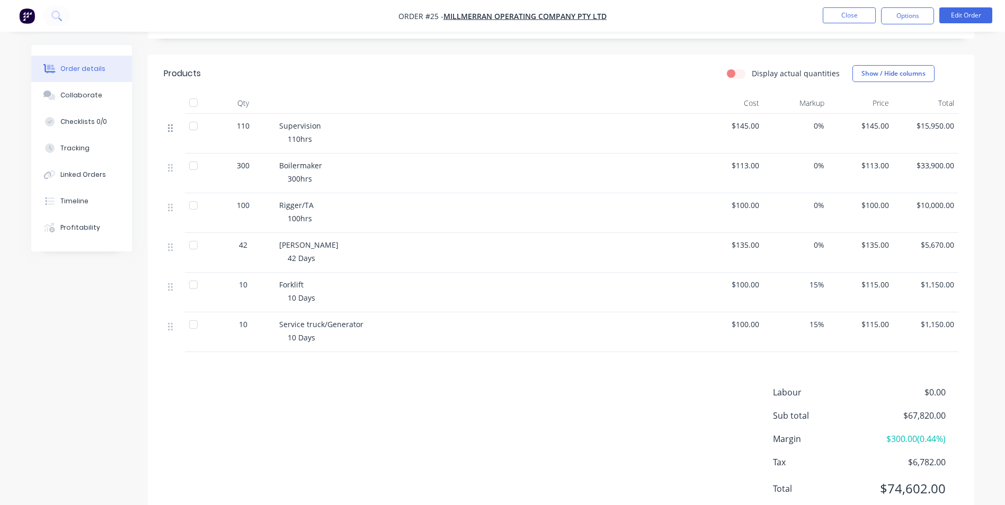
click at [170, 127] on icon at bounding box center [170, 128] width 5 height 10
click at [170, 130] on div "110 Supervision 110hrs $145.00 0% $145.00 $15,950.00 300 Boilermaker 300hrs $11…" at bounding box center [561, 233] width 795 height 238
click at [196, 128] on div at bounding box center [193, 125] width 21 height 21
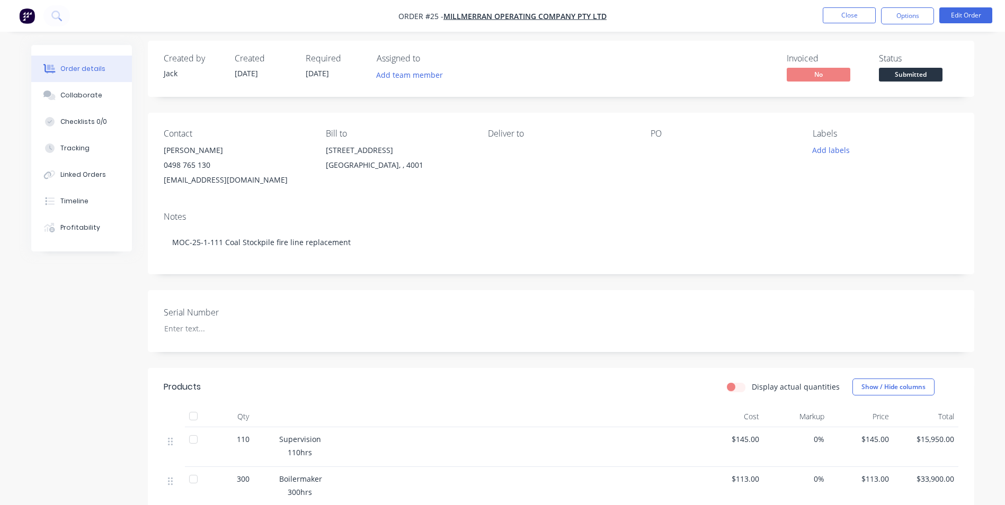
scroll to position [0, 0]
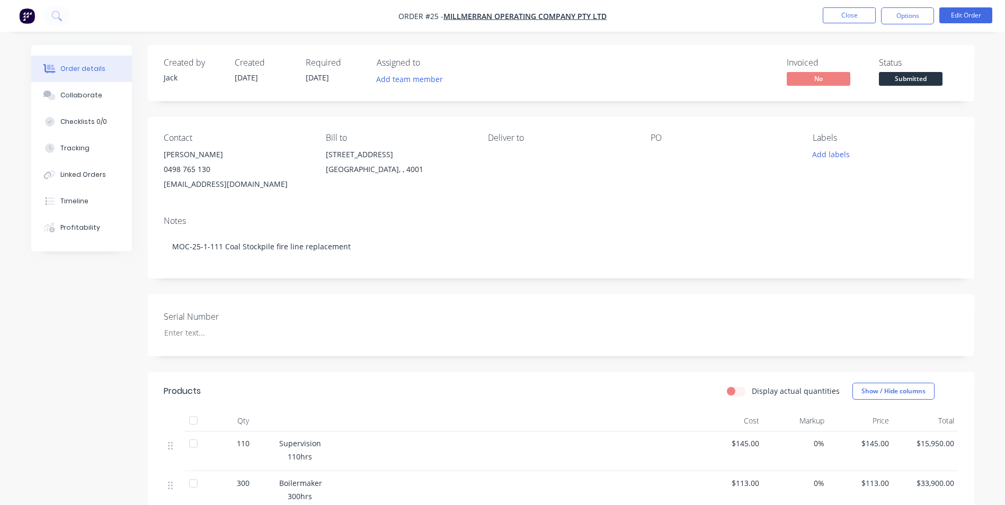
click at [681, 138] on div "PO" at bounding box center [723, 138] width 145 height 10
click at [663, 138] on div "PO" at bounding box center [723, 138] width 145 height 10
click at [661, 138] on div "PO" at bounding box center [723, 138] width 145 height 10
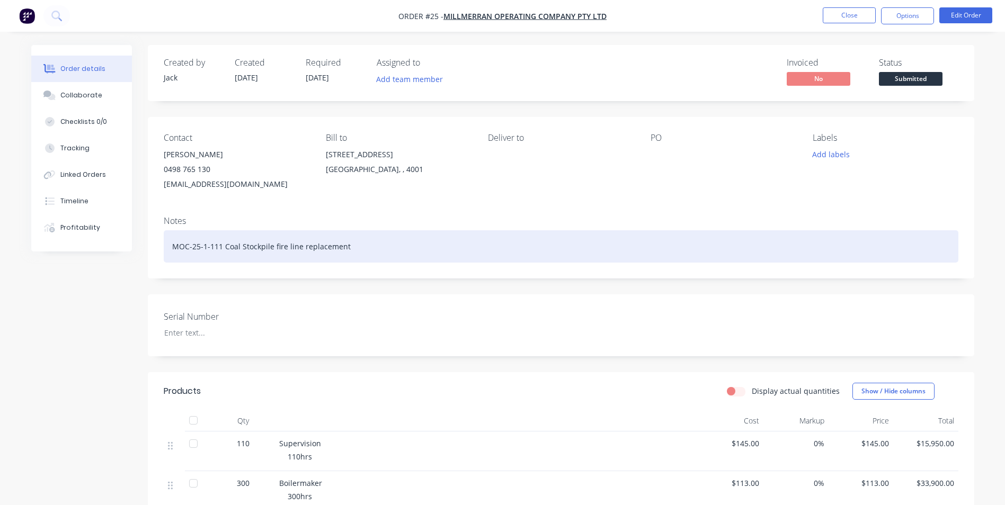
click at [368, 244] on div "MOC-25-1-111 Coal Stockpile fire line replacement" at bounding box center [561, 246] width 795 height 32
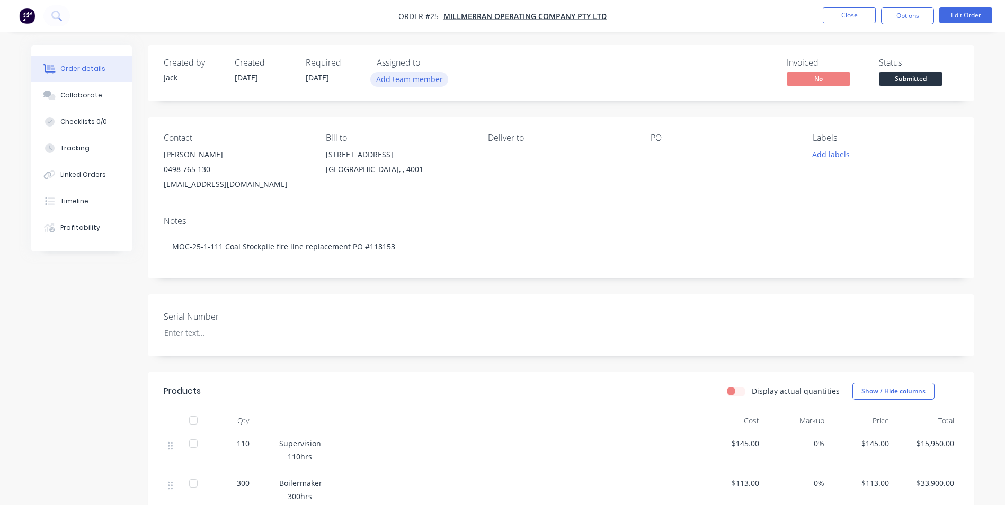
click at [412, 76] on button "Add team member" at bounding box center [409, 79] width 78 height 14
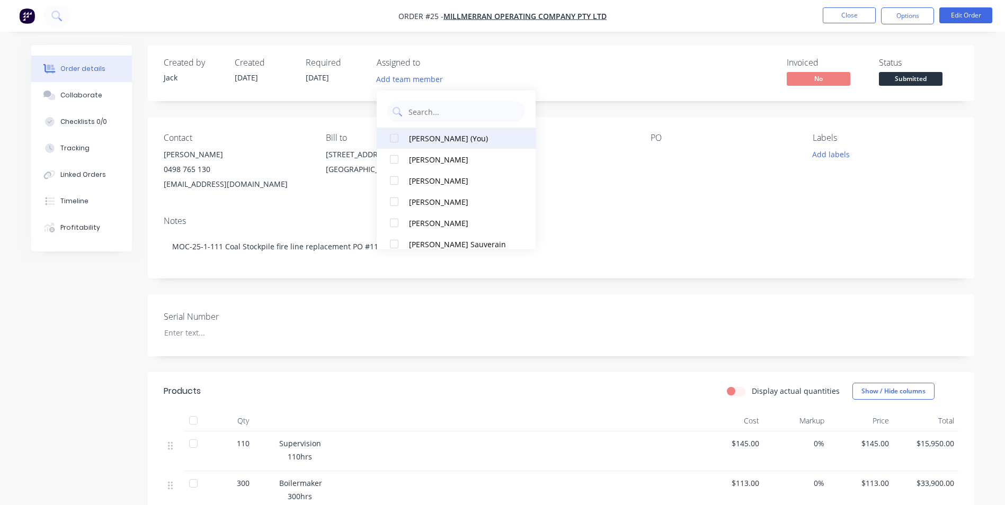
click at [427, 136] on div "[PERSON_NAME] (You)" at bounding box center [462, 138] width 106 height 11
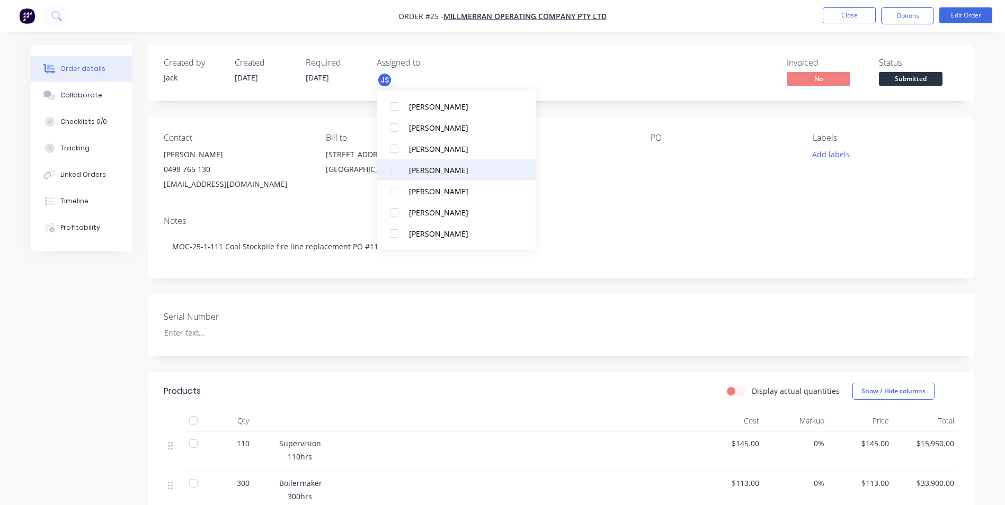
click at [423, 166] on div "[PERSON_NAME]" at bounding box center [462, 170] width 106 height 11
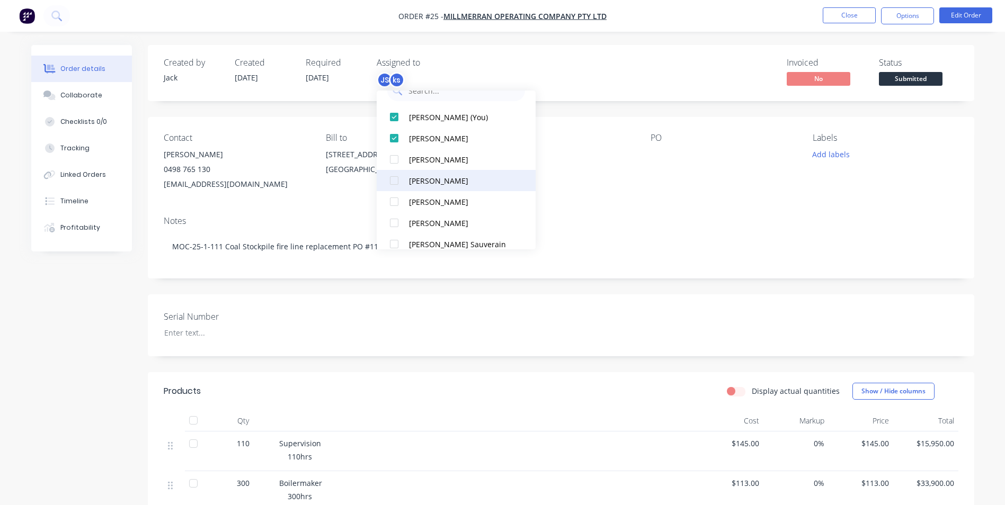
click at [429, 176] on div "[PERSON_NAME]" at bounding box center [462, 180] width 106 height 11
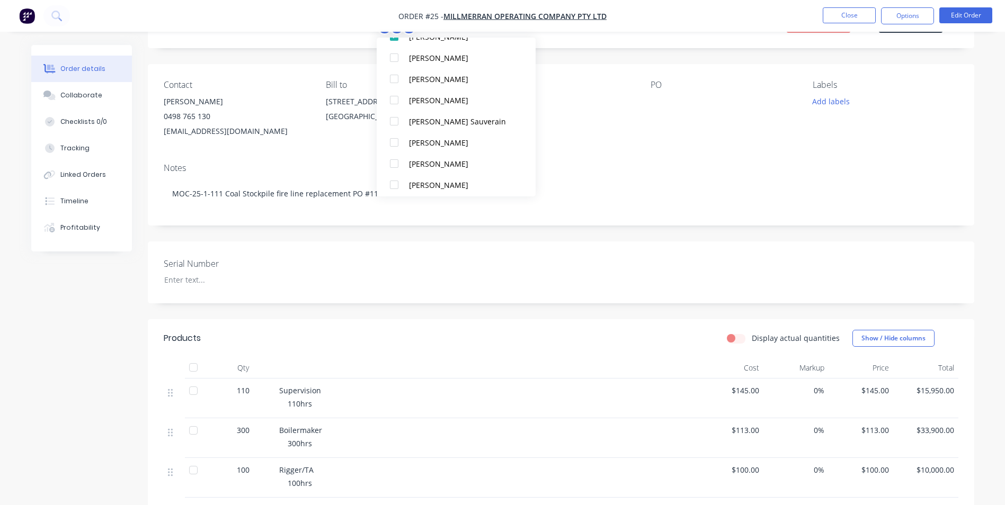
scroll to position [74, 0]
click at [588, 166] on div "Notes" at bounding box center [561, 168] width 795 height 10
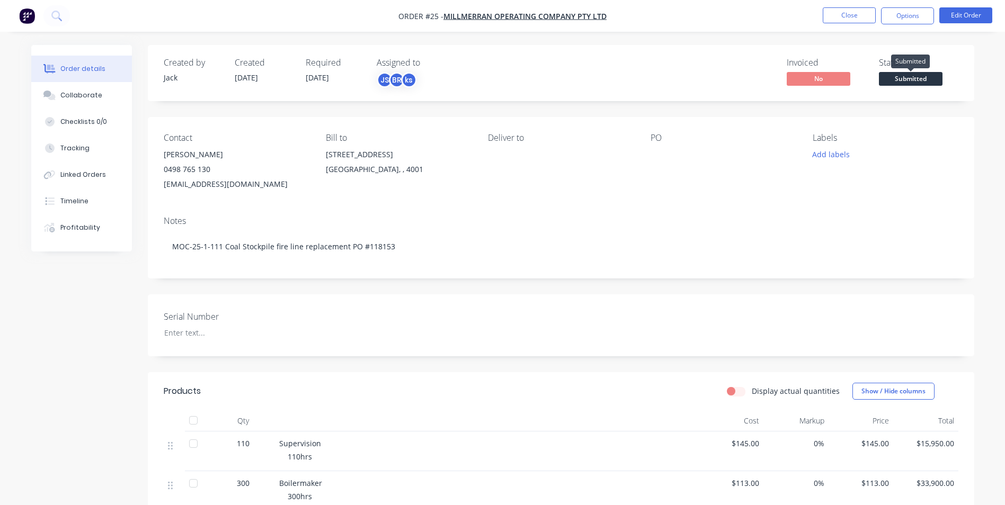
click at [910, 77] on span "Submitted" at bounding box center [911, 78] width 64 height 13
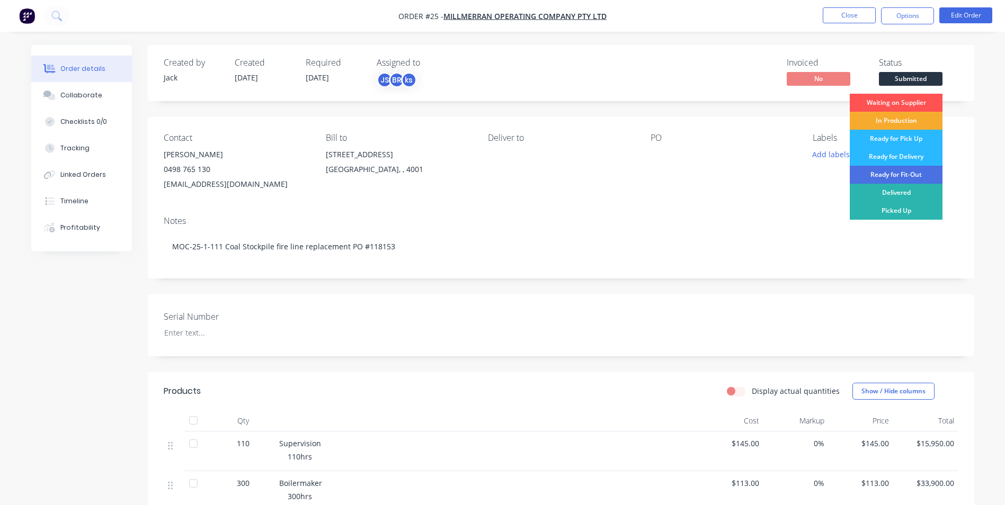
click at [905, 117] on div "In Production" at bounding box center [896, 121] width 93 height 18
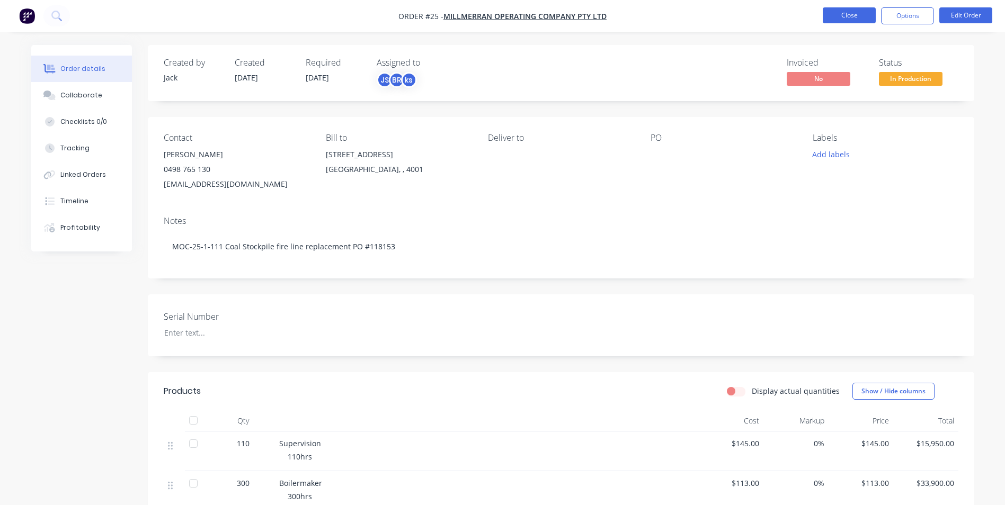
click at [857, 16] on button "Close" at bounding box center [849, 15] width 53 height 16
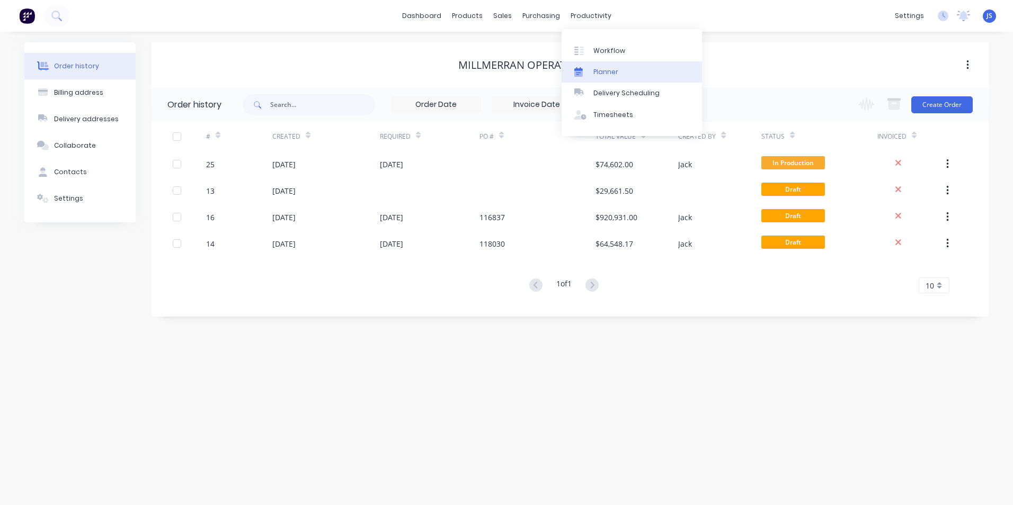
click at [595, 69] on div "Planner" at bounding box center [605, 72] width 25 height 10
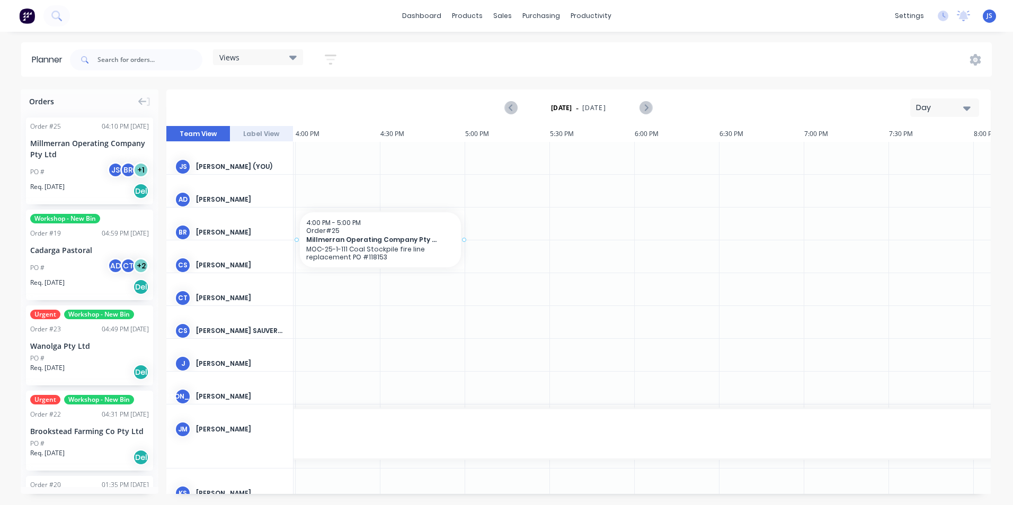
scroll to position [0, 2705]
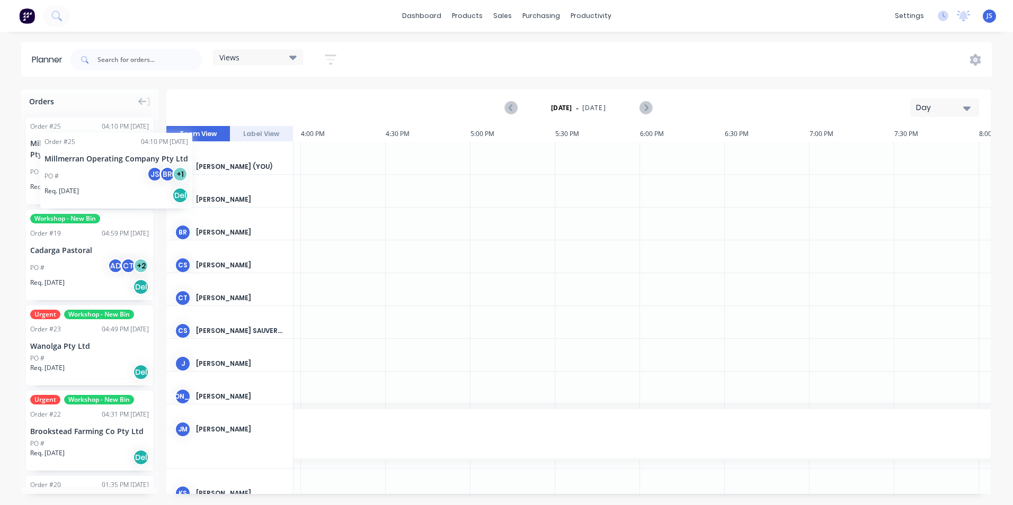
drag, startPoint x: 78, startPoint y: 153, endPoint x: 40, endPoint y: 125, distance: 46.6
click at [66, 250] on div "Cadarga Pastoral" at bounding box center [89, 250] width 119 height 11
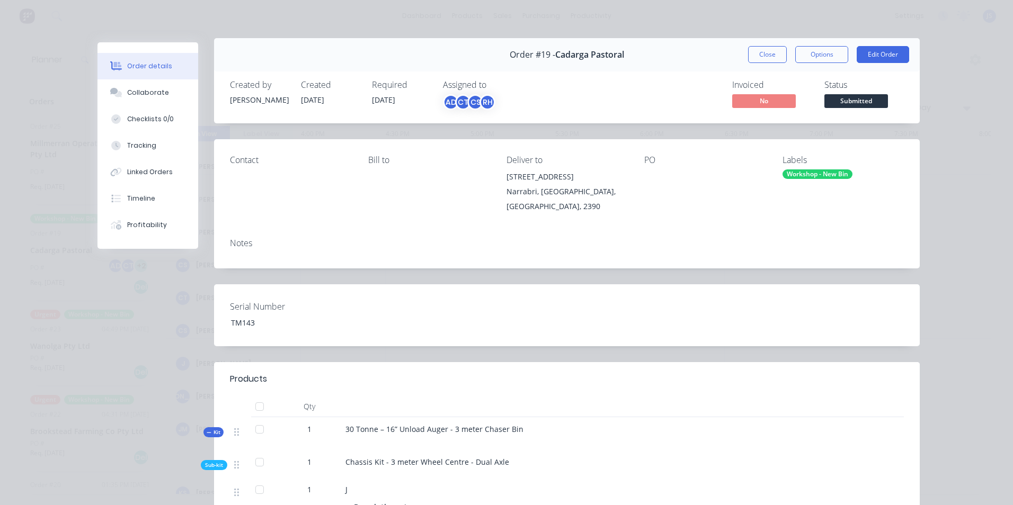
scroll to position [0, 0]
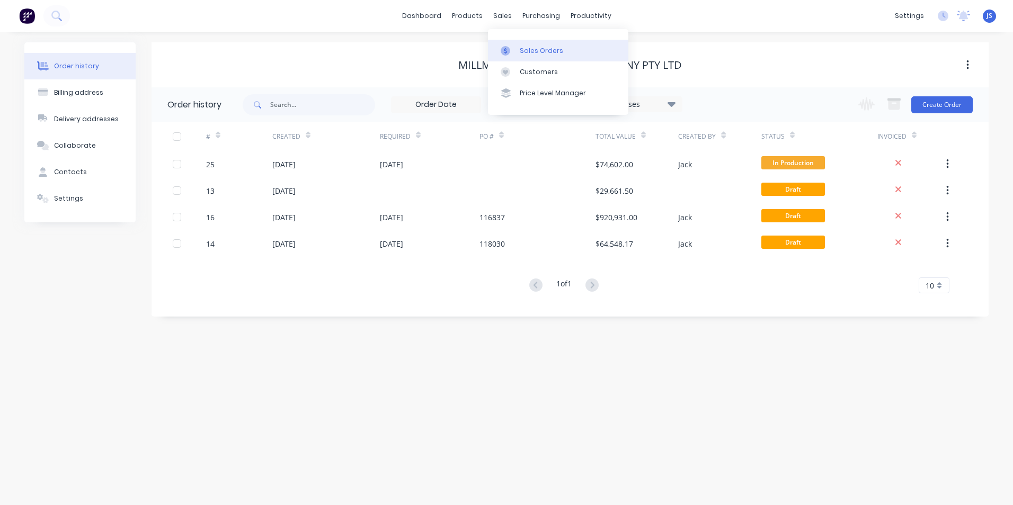
click at [531, 47] on div "Sales Orders" at bounding box center [541, 51] width 43 height 10
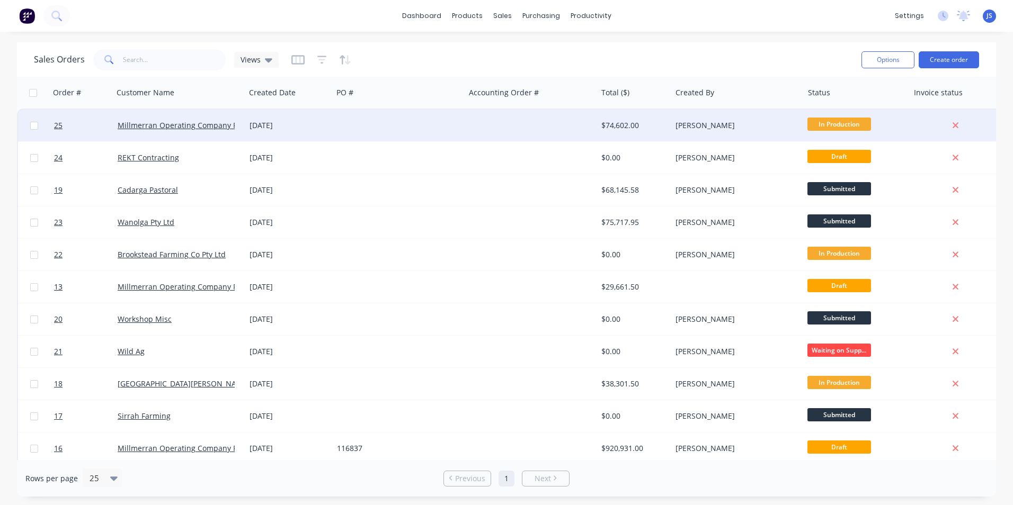
click at [237, 123] on div "Millmerran Operating Company Pty Ltd" at bounding box center [179, 125] width 123 height 11
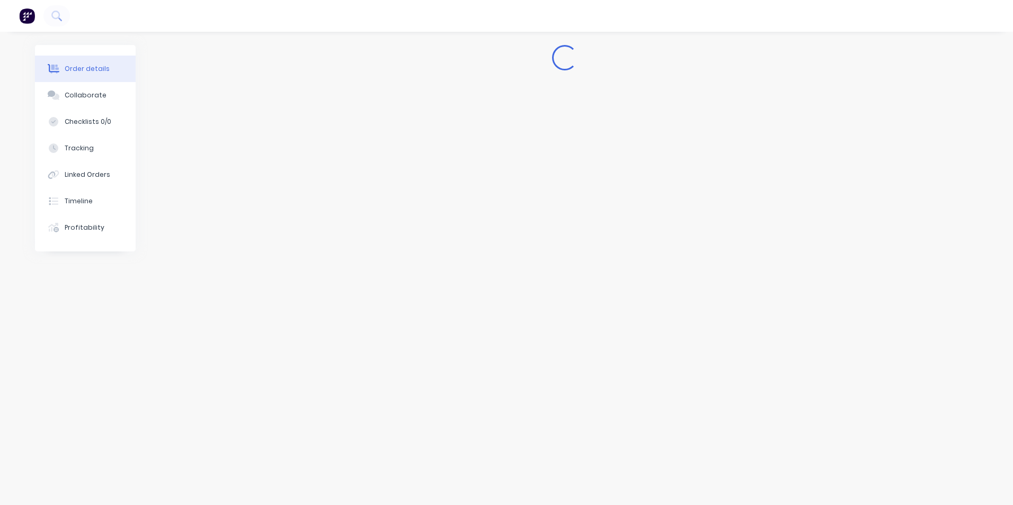
drag, startPoint x: 363, startPoint y: 157, endPoint x: 353, endPoint y: 151, distance: 11.9
click at [363, 157] on div "Loading..." at bounding box center [506, 232] width 943 height 375
